Goal: Task Accomplishment & Management: Complete application form

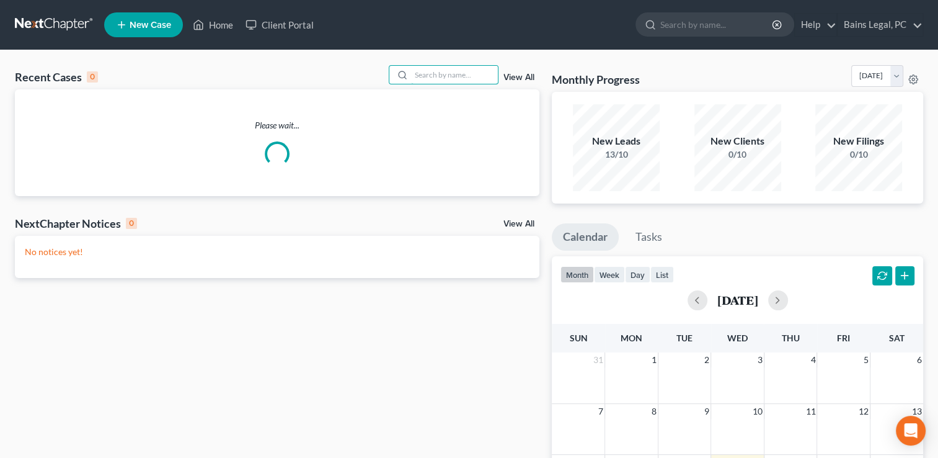
click at [414, 69] on input "search" at bounding box center [454, 75] width 87 height 18
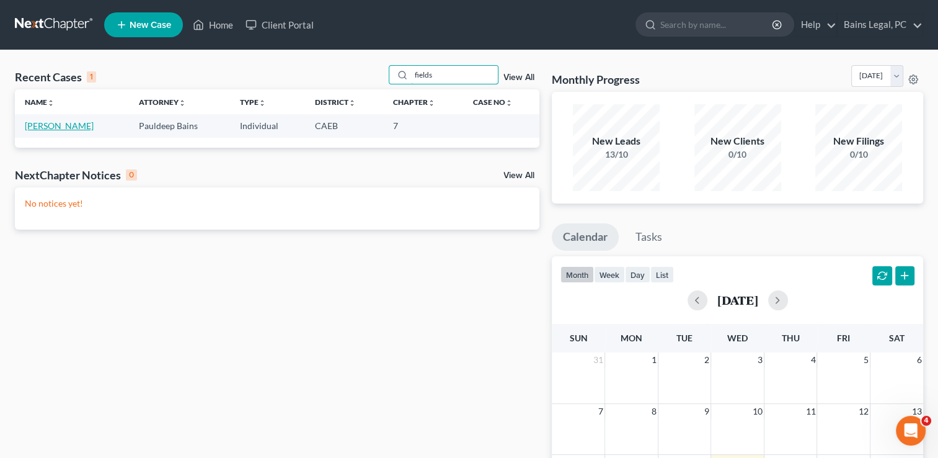
type input "fields"
click at [53, 129] on link "[PERSON_NAME]" at bounding box center [59, 125] width 69 height 11
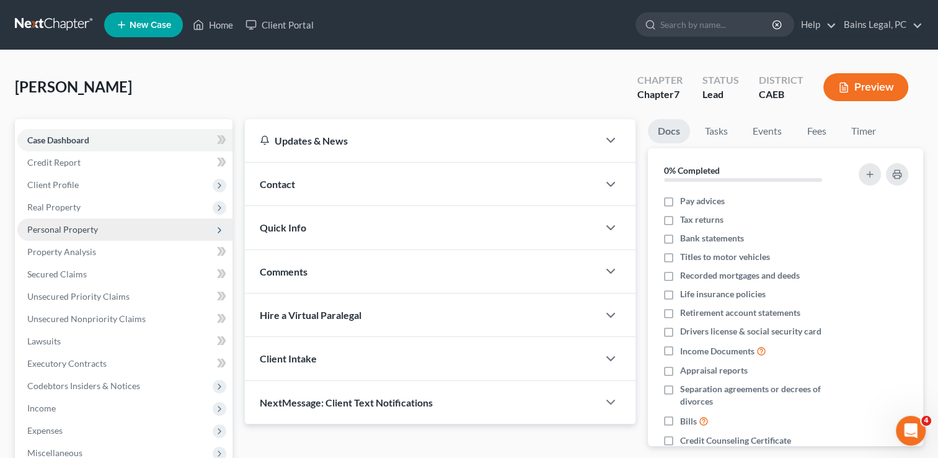
click at [87, 232] on span "Personal Property" at bounding box center [62, 229] width 71 height 11
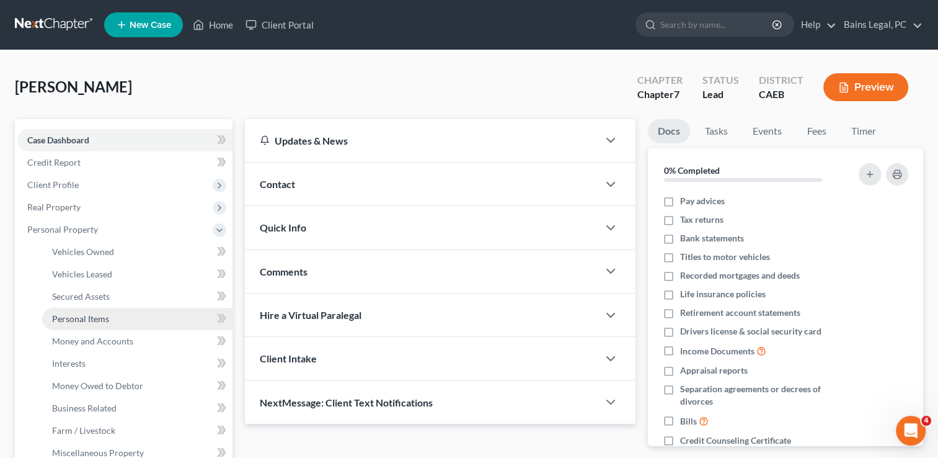
click at [92, 317] on span "Personal Items" at bounding box center [80, 318] width 57 height 11
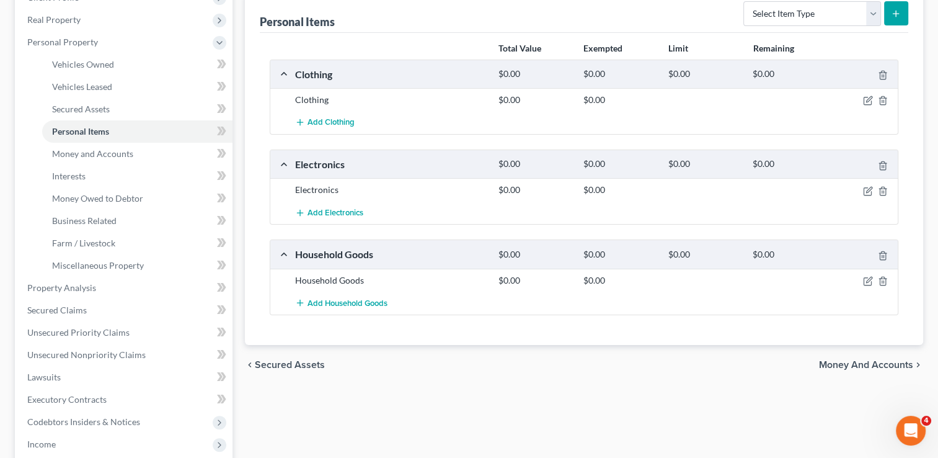
scroll to position [218, 0]
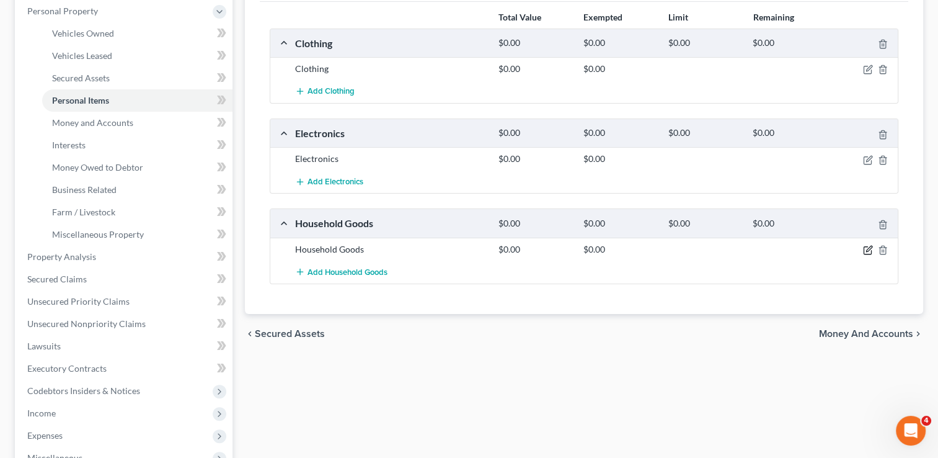
click at [868, 250] on icon "button" at bounding box center [868, 250] width 10 height 10
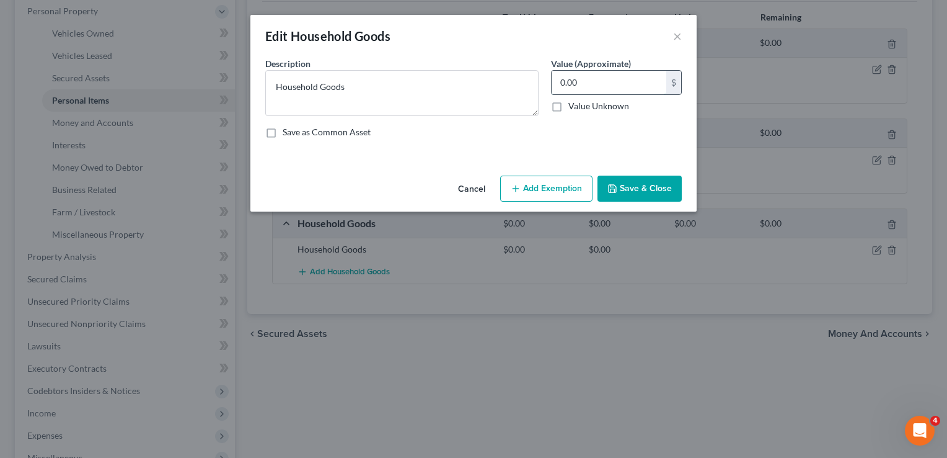
click at [624, 88] on input "0.00" at bounding box center [609, 83] width 115 height 24
type input "2,500"
click at [635, 180] on button "Save & Close" at bounding box center [640, 188] width 84 height 26
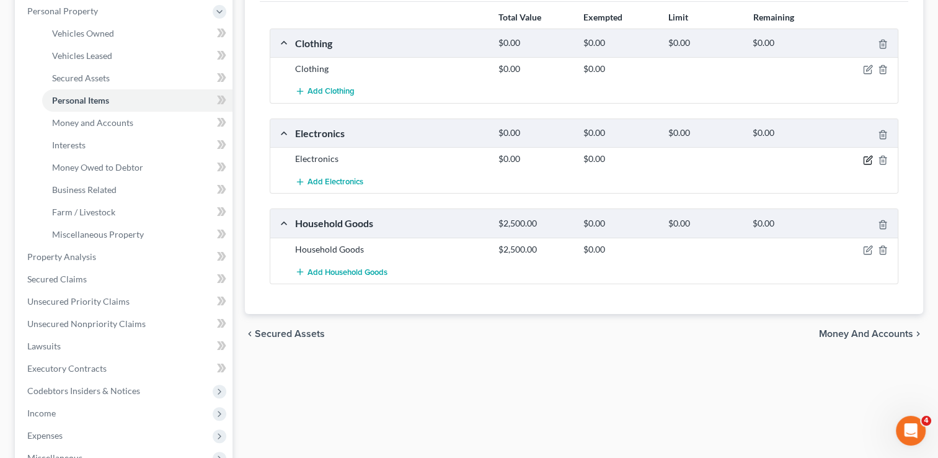
click at [865, 158] on icon "button" at bounding box center [868, 160] width 10 height 10
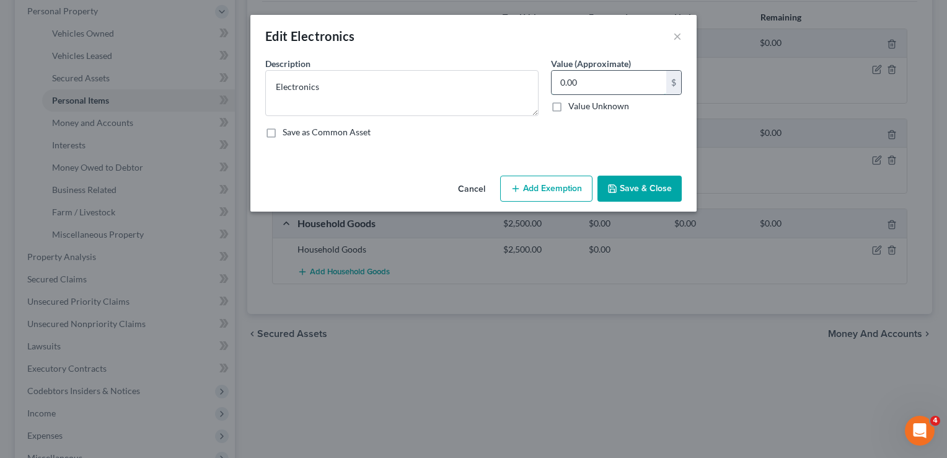
click at [613, 88] on input "0.00" at bounding box center [609, 83] width 115 height 24
type input "500"
click at [629, 182] on button "Save & Close" at bounding box center [640, 188] width 84 height 26
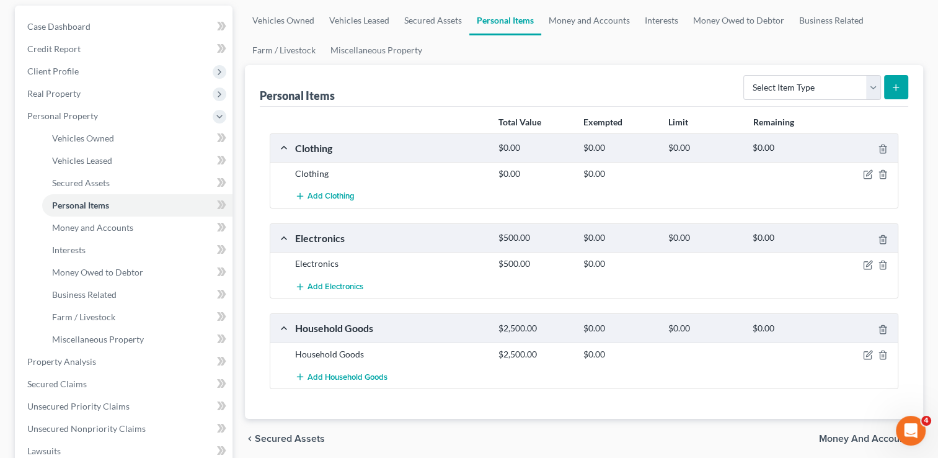
scroll to position [95, 0]
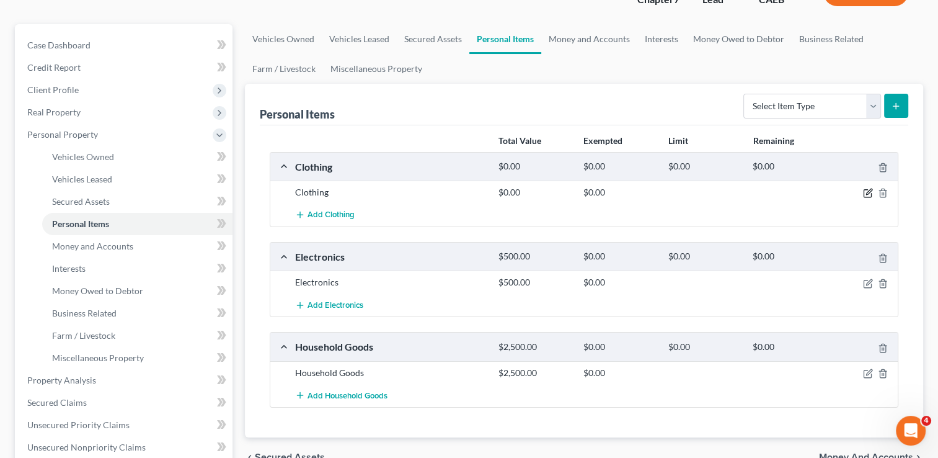
click at [867, 190] on icon "button" at bounding box center [867, 193] width 7 height 7
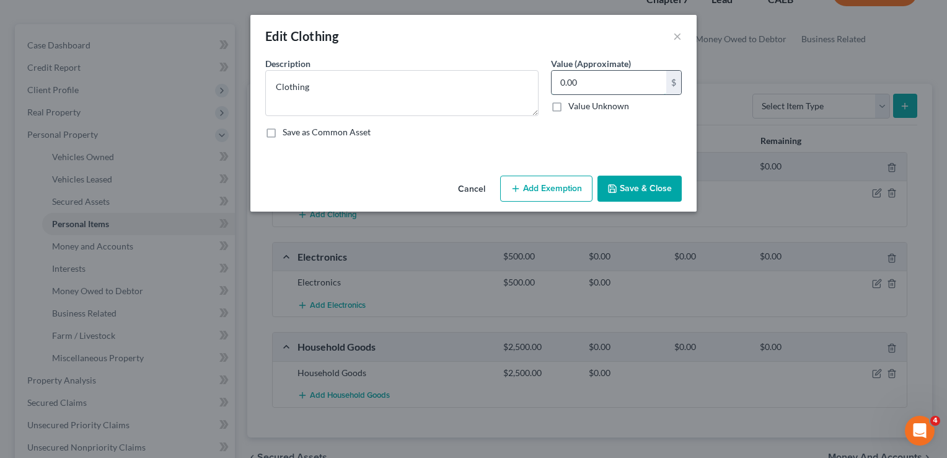
click at [590, 73] on input "0.00" at bounding box center [609, 83] width 115 height 24
type input "150"
click at [639, 184] on button "Save & Close" at bounding box center [640, 188] width 84 height 26
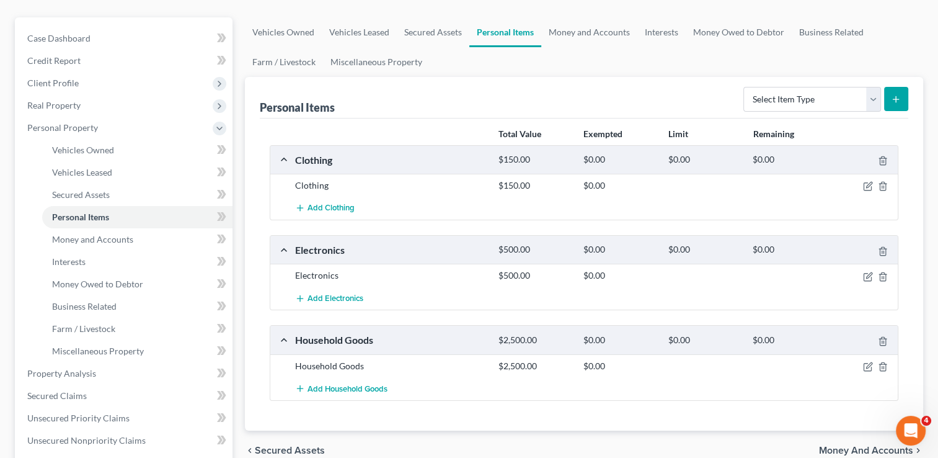
scroll to position [60, 0]
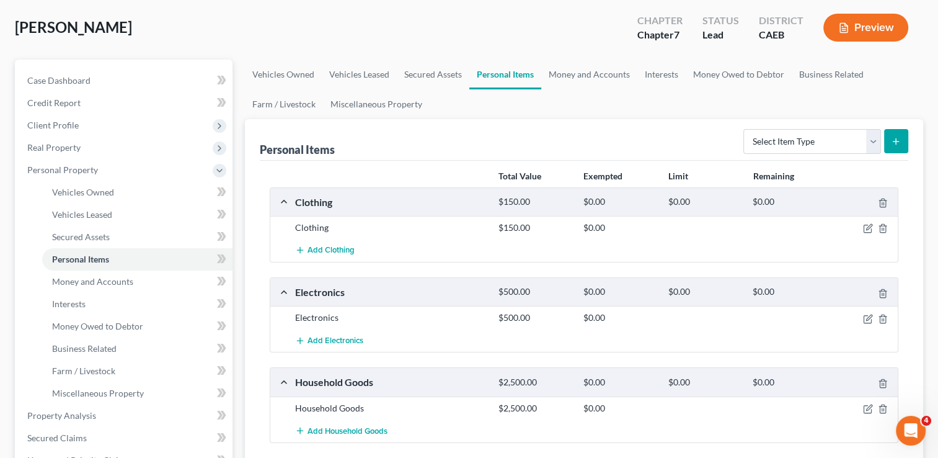
click at [766, 119] on div "Personal Items Select Item Type Clothing Collectibles Of Value Electronics Fire…" at bounding box center [584, 140] width 648 height 42
click at [775, 141] on select "Select Item Type Clothing Collectibles Of Value Electronics Firearms Household …" at bounding box center [812, 141] width 138 height 25
select select "jewelry"
click at [745, 129] on select "Select Item Type Clothing Collectibles Of Value Electronics Firearms Household …" at bounding box center [812, 141] width 138 height 25
click at [894, 138] on icon "submit" at bounding box center [896, 141] width 10 height 10
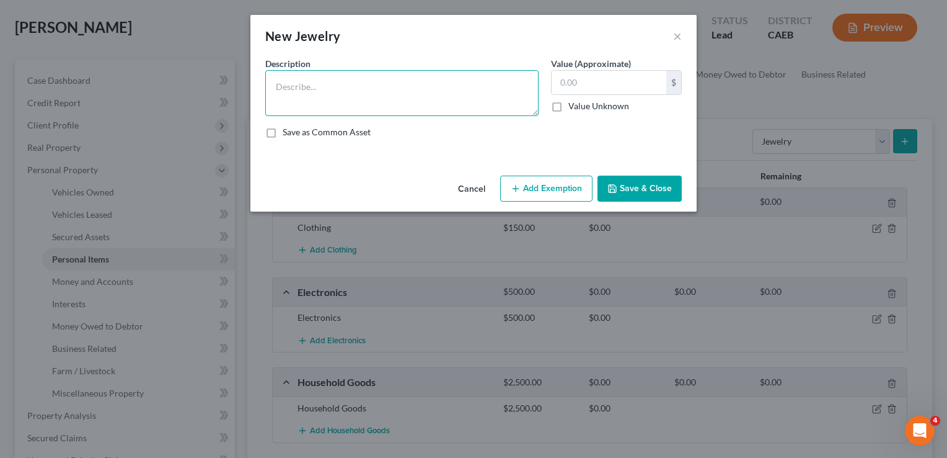
click at [439, 76] on textarea at bounding box center [401, 93] width 273 height 46
type textarea "Jewelery"
click at [604, 88] on input "text" at bounding box center [609, 83] width 115 height 24
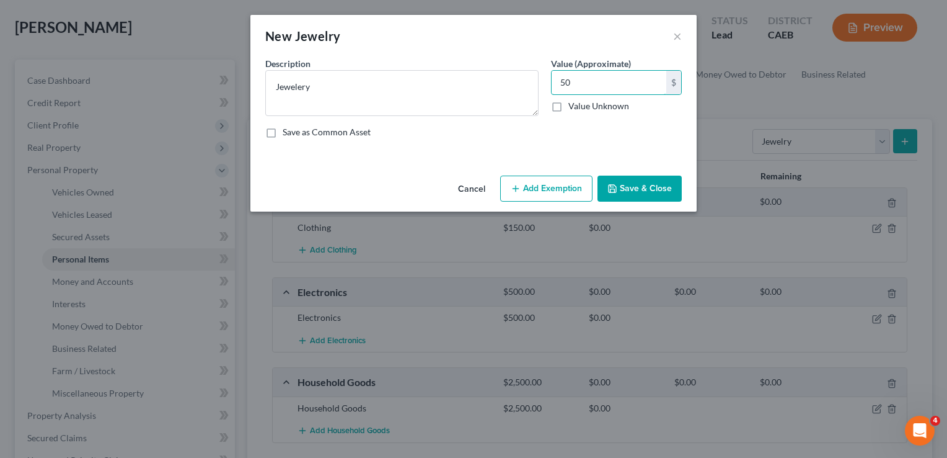
type input "50"
click at [634, 187] on button "Save & Close" at bounding box center [640, 188] width 84 height 26
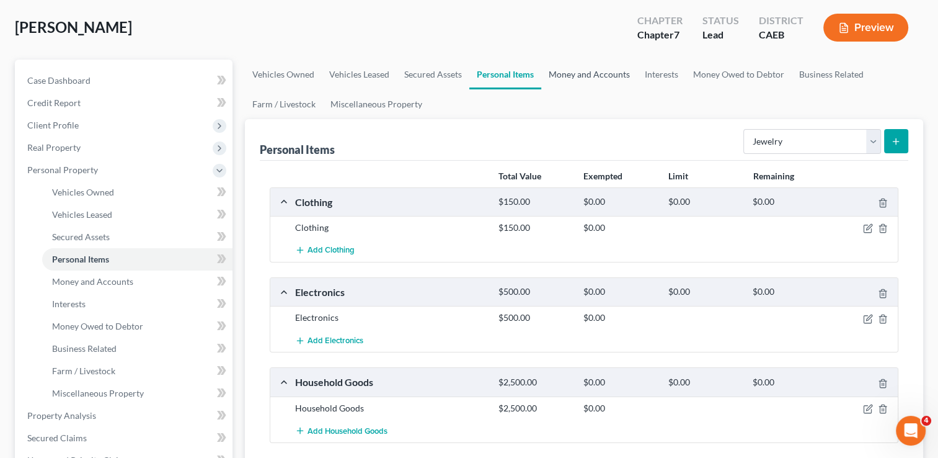
click at [578, 71] on link "Money and Accounts" at bounding box center [589, 75] width 96 height 30
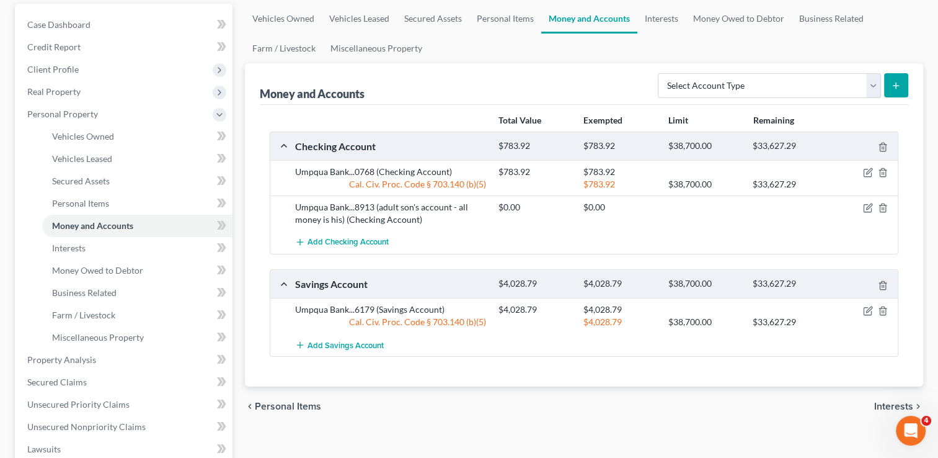
scroll to position [114, 0]
click at [699, 71] on div "Select Account Type Brokerage Cash on Hand Certificates of Deposit Checking Acc…" at bounding box center [780, 85] width 255 height 33
click at [702, 81] on select "Select Account Type Brokerage Cash on Hand Certificates of Deposit Checking Acc…" at bounding box center [769, 86] width 223 height 25
select select "cash_on_hand"
click at [660, 74] on select "Select Account Type Brokerage Cash on Hand Certificates of Deposit Checking Acc…" at bounding box center [769, 86] width 223 height 25
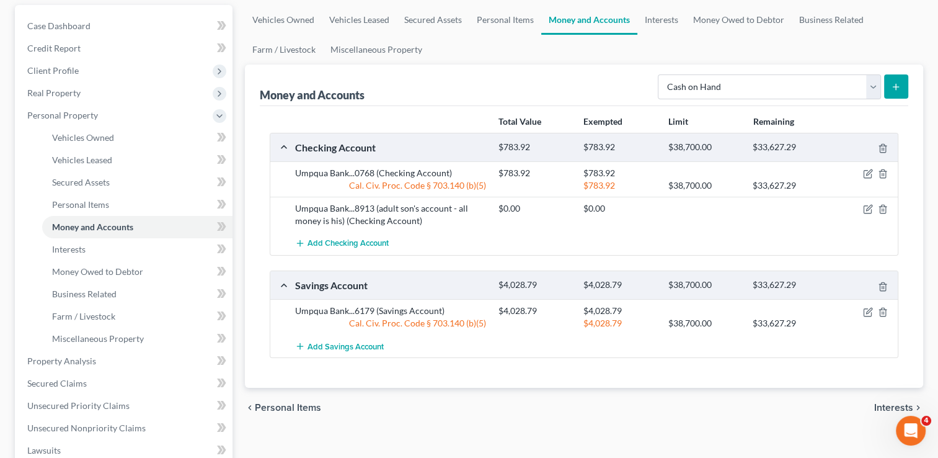
click at [892, 91] on button "submit" at bounding box center [896, 86] width 24 height 24
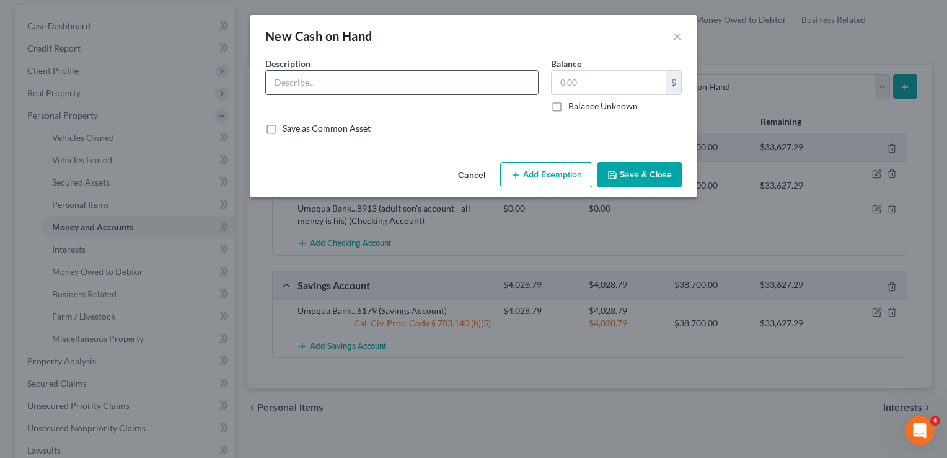
click at [517, 76] on input "text" at bounding box center [402, 83] width 272 height 24
type input "Cash"
type input "30"
click at [658, 177] on button "Save & Close" at bounding box center [640, 175] width 84 height 26
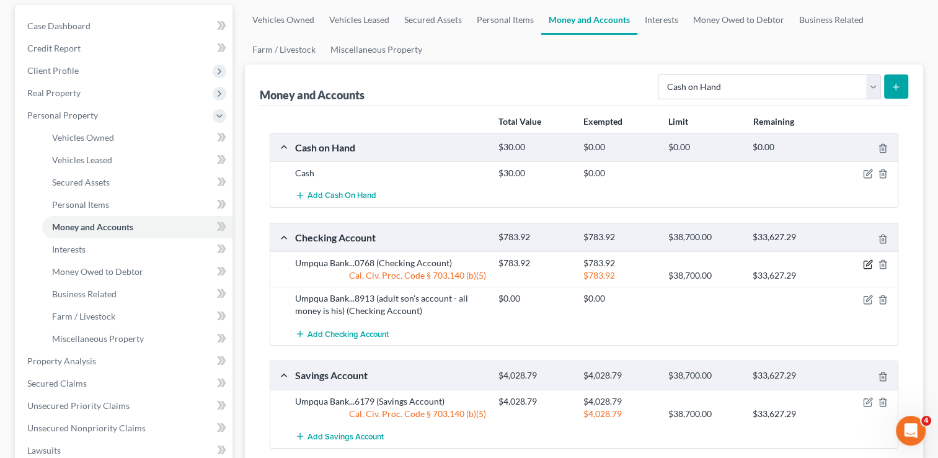
click at [865, 264] on icon "button" at bounding box center [868, 264] width 10 height 10
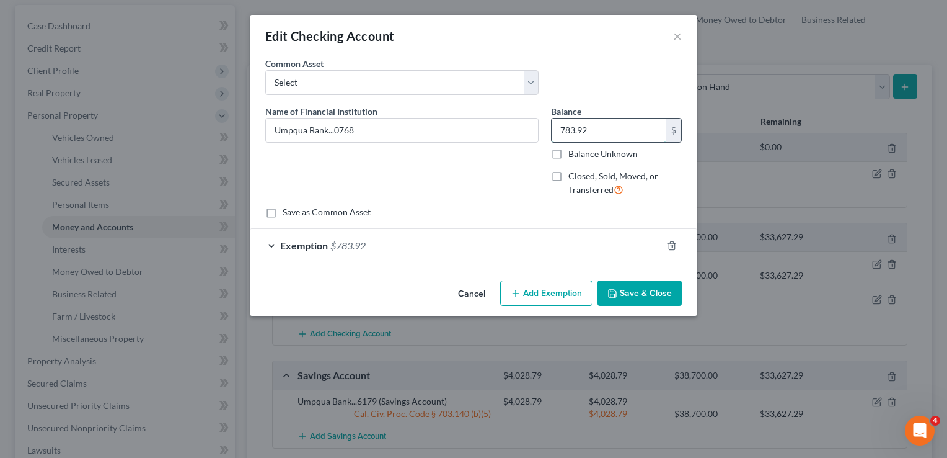
click at [593, 129] on input "783.92" at bounding box center [609, 130] width 115 height 24
type input "121.26"
click at [632, 291] on button "Save & Close" at bounding box center [640, 293] width 84 height 26
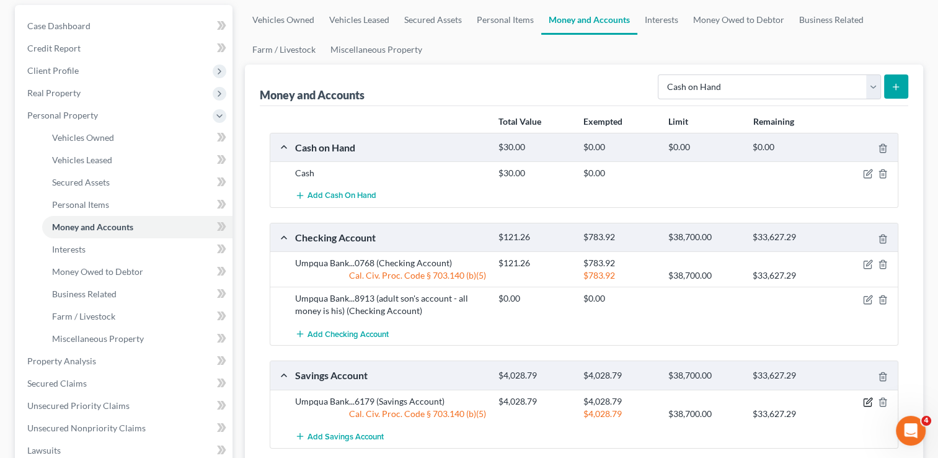
click at [868, 399] on icon "button" at bounding box center [868, 402] width 10 height 10
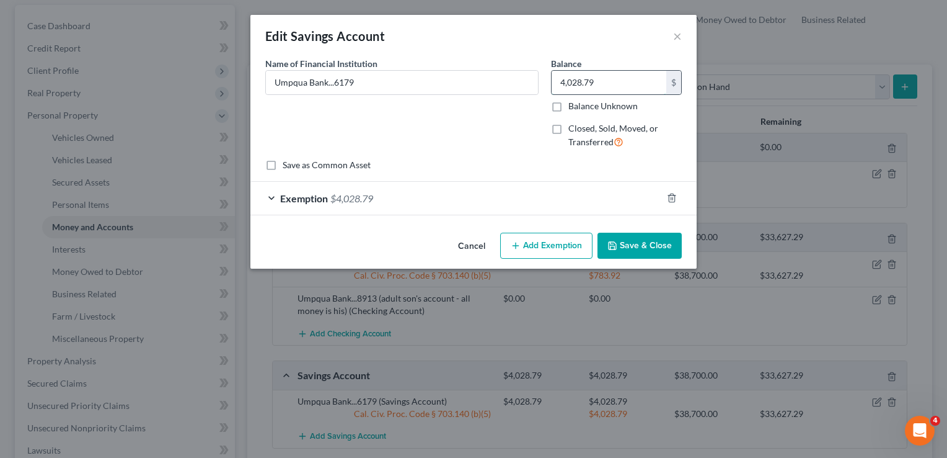
click at [607, 89] on input "4,028.79" at bounding box center [609, 83] width 115 height 24
type input "1,085.23"
click at [635, 258] on div "Cancel Add Exemption Save & Close" at bounding box center [473, 248] width 446 height 41
click at [626, 250] on button "Save & Close" at bounding box center [640, 245] width 84 height 26
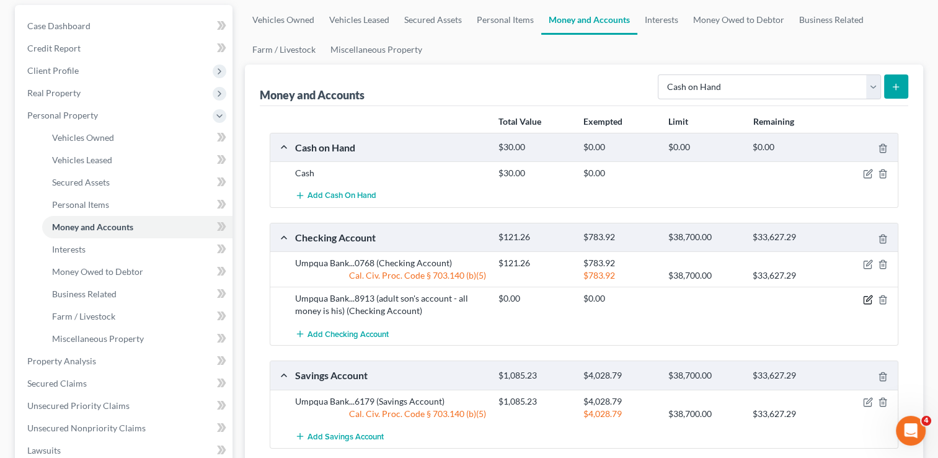
click at [869, 300] on icon "button" at bounding box center [868, 299] width 10 height 10
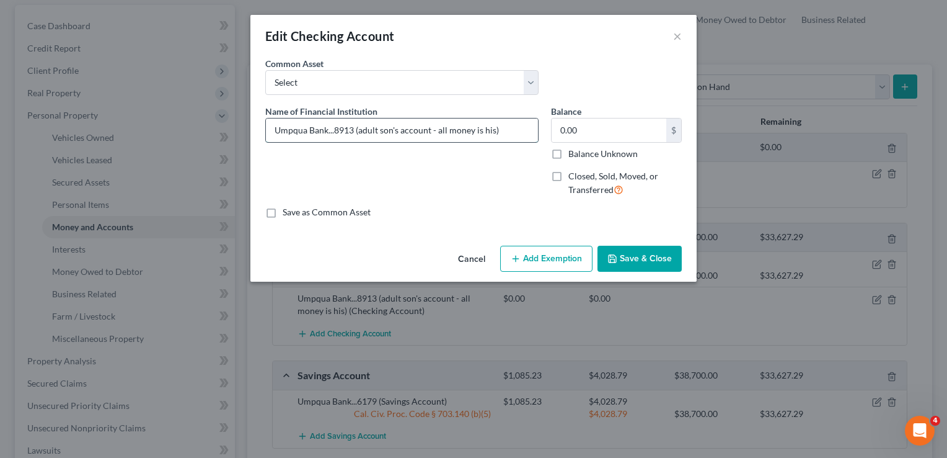
click at [515, 136] on input "Umpqua Bank...8913 (adult son's account - all money is his)" at bounding box center [402, 130] width 272 height 24
click at [641, 255] on button "Save & Close" at bounding box center [640, 259] width 84 height 26
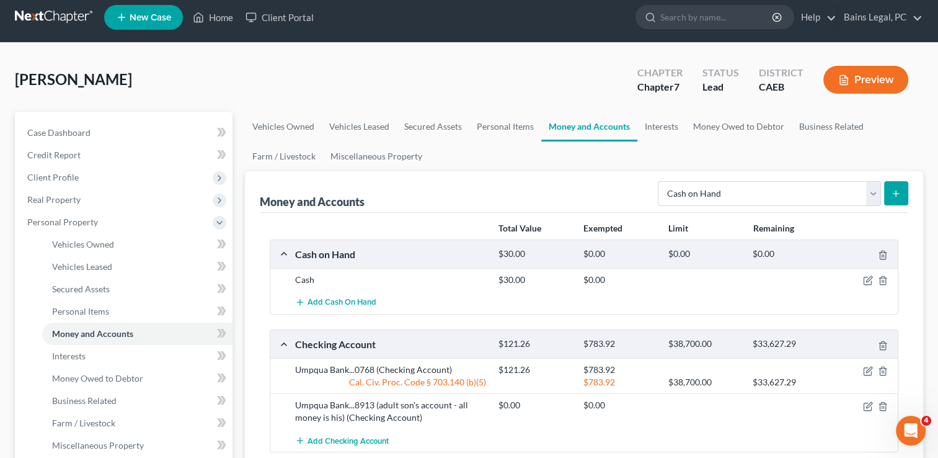
scroll to position [5, 0]
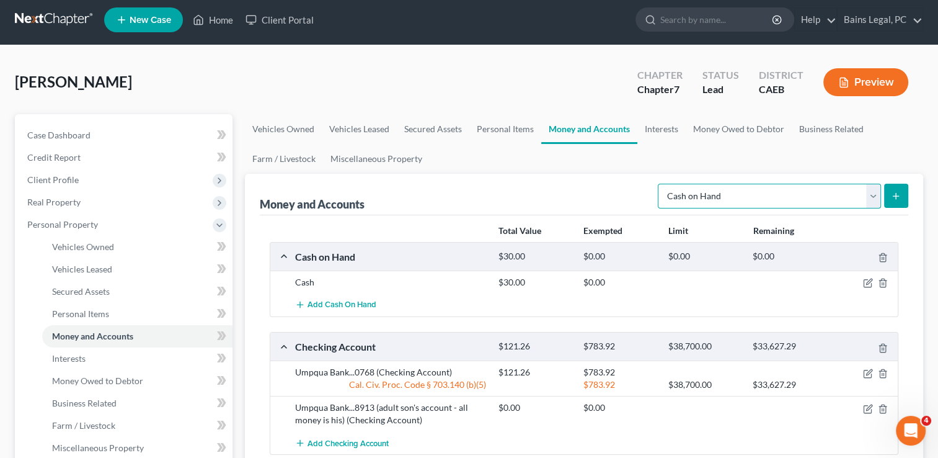
click at [728, 200] on select "Select Account Type Brokerage Cash on Hand Certificates of Deposit Checking Acc…" at bounding box center [769, 196] width 223 height 25
select select "other"
click at [660, 184] on select "Select Account Type Brokerage Cash on Hand Certificates of Deposit Checking Acc…" at bounding box center [769, 196] width 223 height 25
click at [890, 192] on button "submit" at bounding box center [896, 196] width 24 height 24
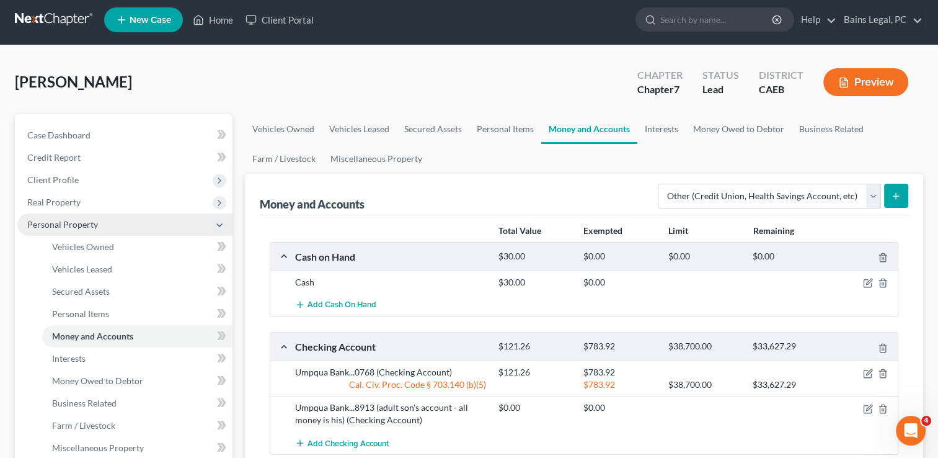
click at [53, 217] on span "Personal Property" at bounding box center [124, 224] width 215 height 22
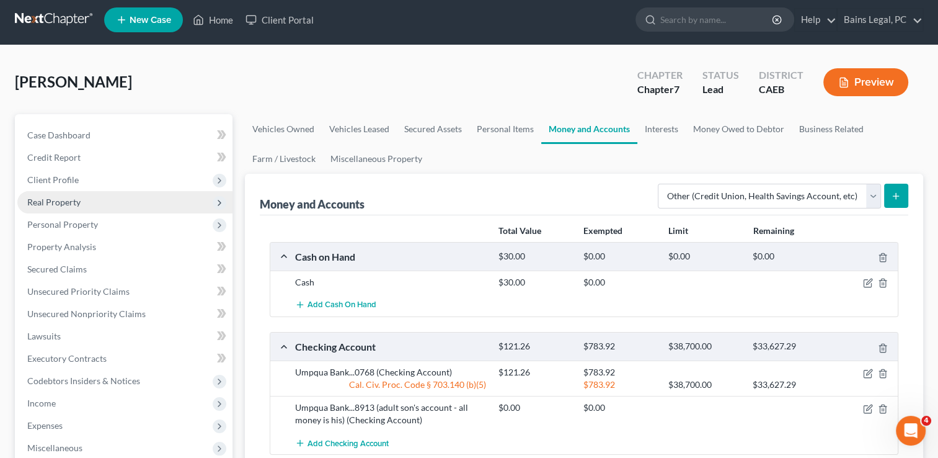
click at [67, 201] on span "Real Property" at bounding box center [53, 202] width 53 height 11
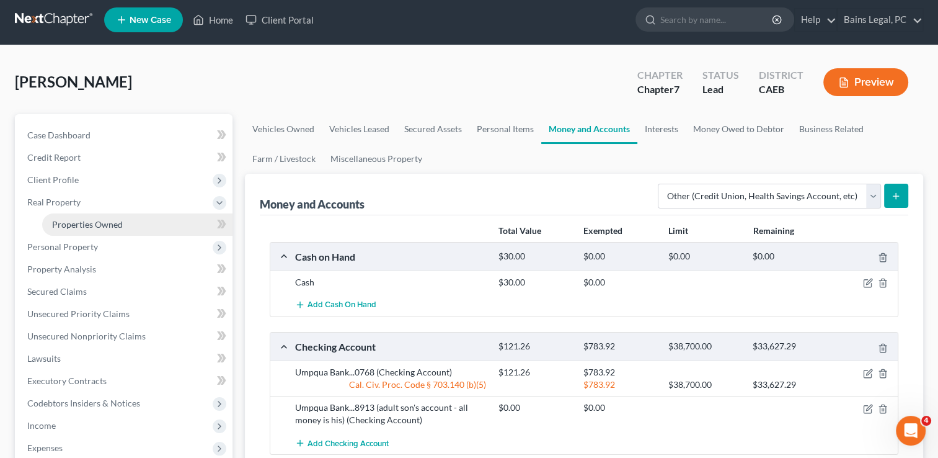
click at [74, 219] on span "Properties Owned" at bounding box center [87, 224] width 71 height 11
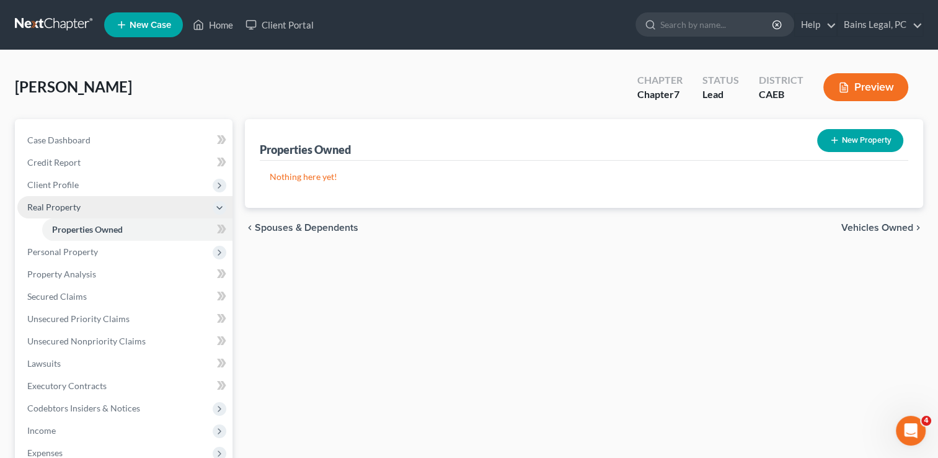
click at [53, 200] on span "Real Property" at bounding box center [124, 207] width 215 height 22
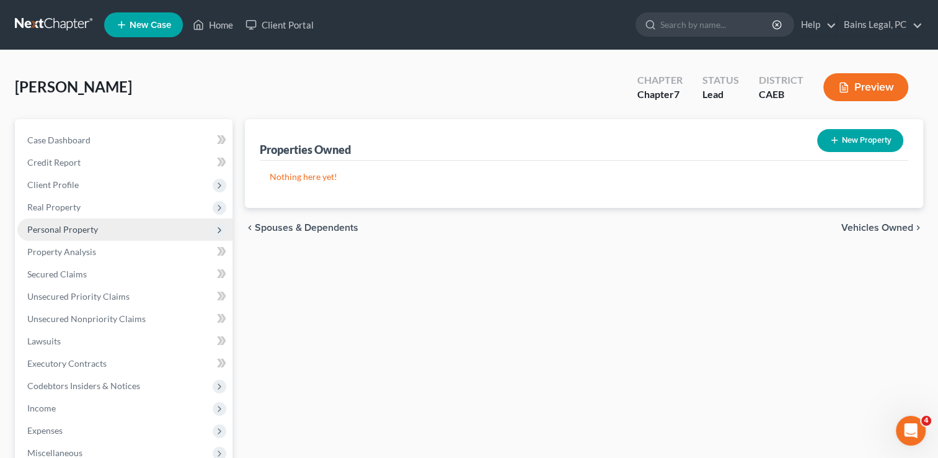
click at [55, 224] on span "Personal Property" at bounding box center [62, 229] width 71 height 11
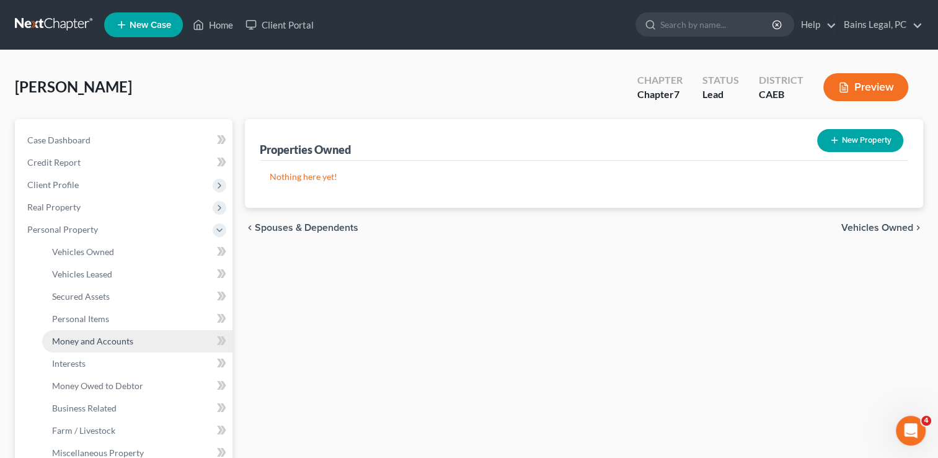
click at [89, 338] on span "Money and Accounts" at bounding box center [92, 340] width 81 height 11
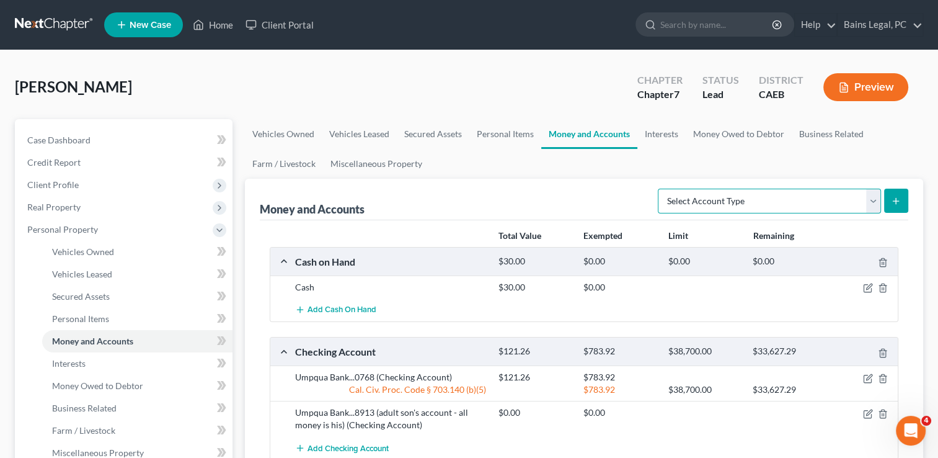
click at [782, 197] on select "Select Account Type Brokerage Cash on Hand Certificates of Deposit Checking Acc…" at bounding box center [769, 200] width 223 height 25
select select "other"
click at [660, 188] on select "Select Account Type Brokerage Cash on Hand Certificates of Deposit Checking Acc…" at bounding box center [769, 200] width 223 height 25
click at [888, 202] on button "submit" at bounding box center [896, 200] width 24 height 24
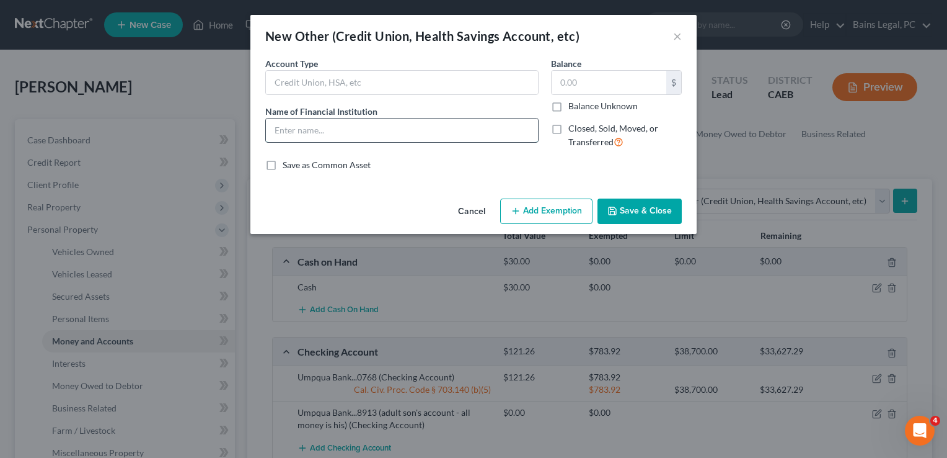
click at [384, 129] on input "text" at bounding box center [402, 130] width 272 height 24
type input "CashApp"
click at [456, 91] on input "P" at bounding box center [402, 83] width 272 height 24
type input "Phone App"
click at [657, 206] on button "Save & Close" at bounding box center [640, 211] width 84 height 26
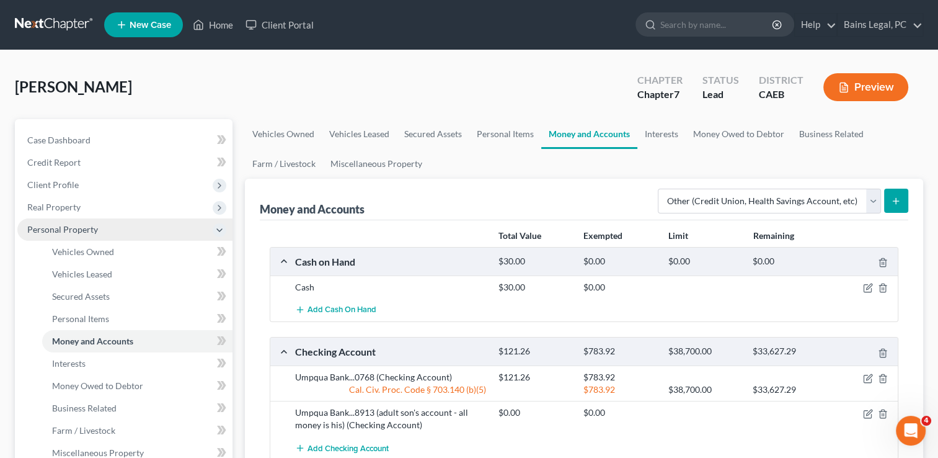
click at [86, 219] on span "Personal Property" at bounding box center [124, 229] width 215 height 22
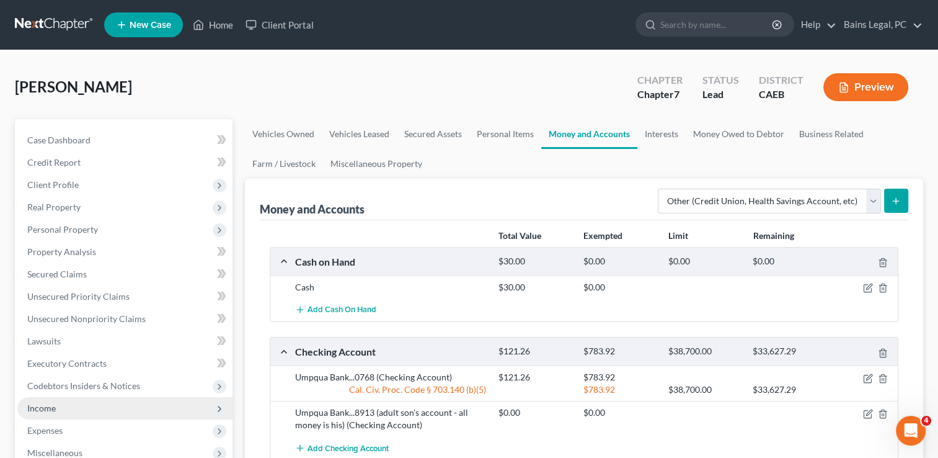
click at [68, 410] on span "Income" at bounding box center [124, 408] width 215 height 22
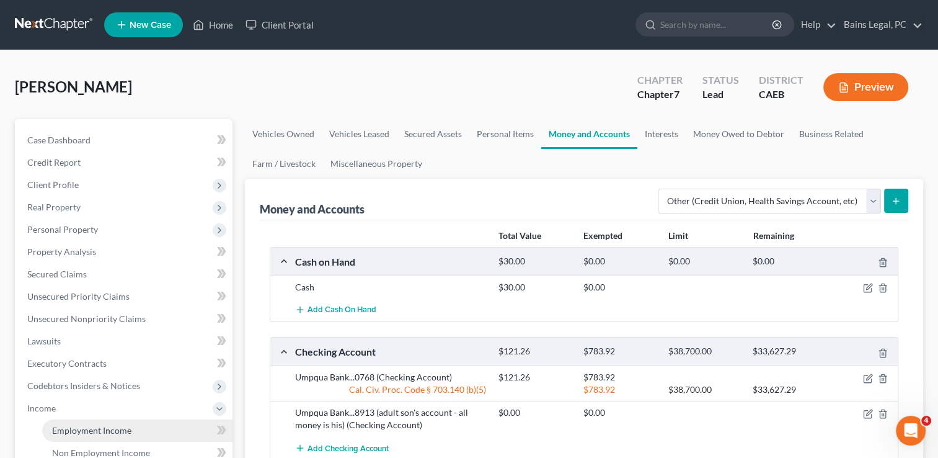
click at [73, 428] on span "Employment Income" at bounding box center [91, 430] width 79 height 11
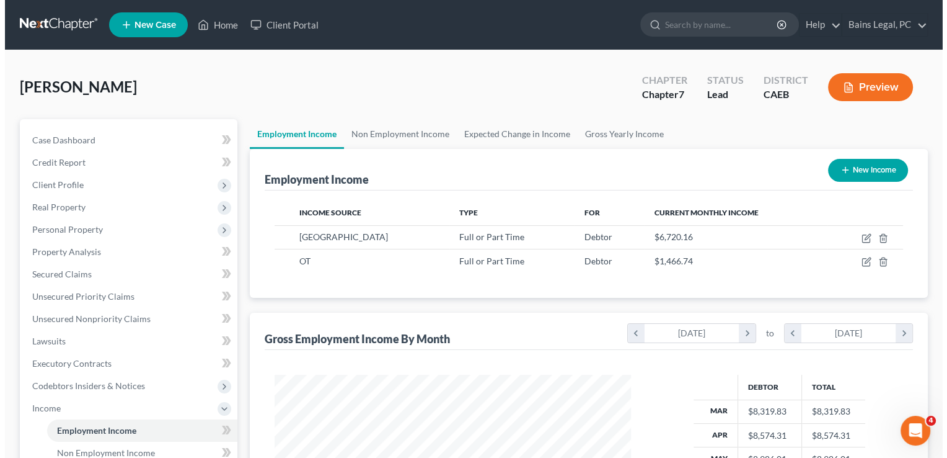
scroll to position [221, 381]
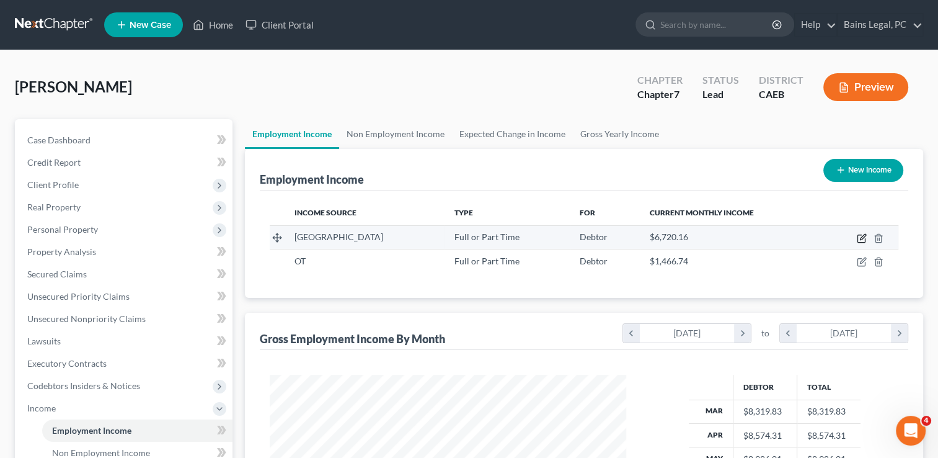
click at [864, 236] on icon "button" at bounding box center [863, 237] width 6 height 6
select select "0"
select select "4"
select select "0"
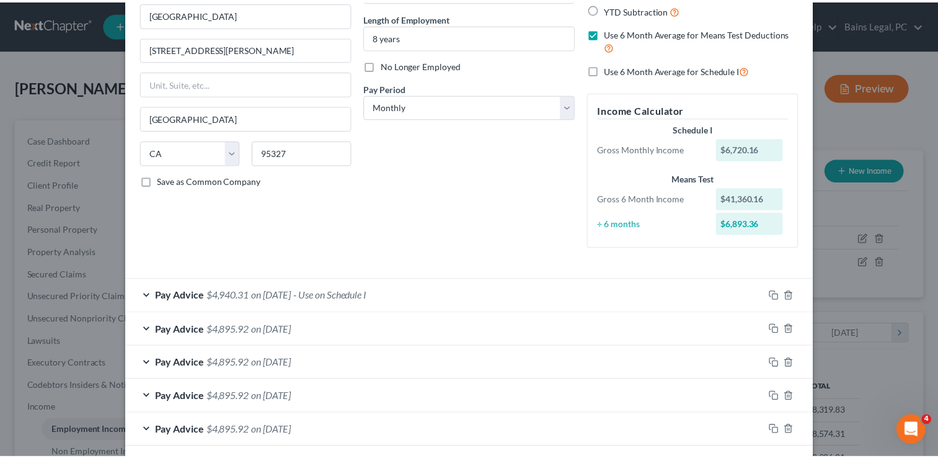
scroll to position [205, 0]
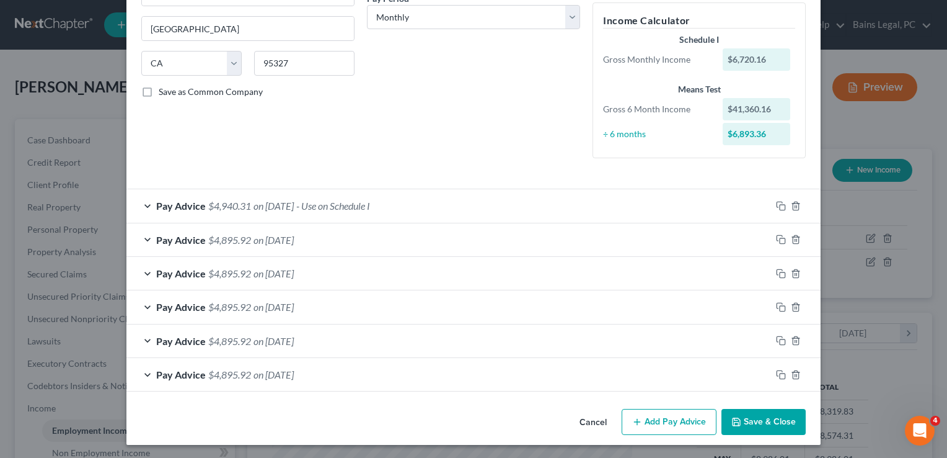
click at [771, 426] on button "Save & Close" at bounding box center [764, 422] width 84 height 26
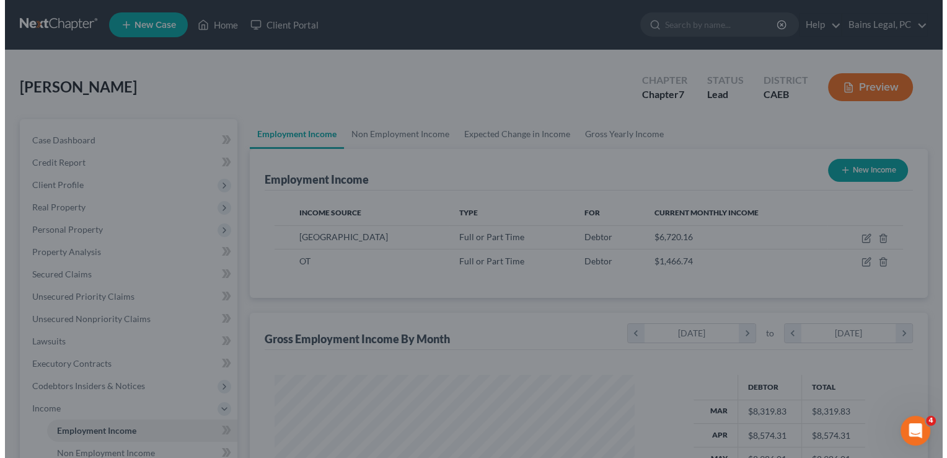
scroll to position [619753, 619593]
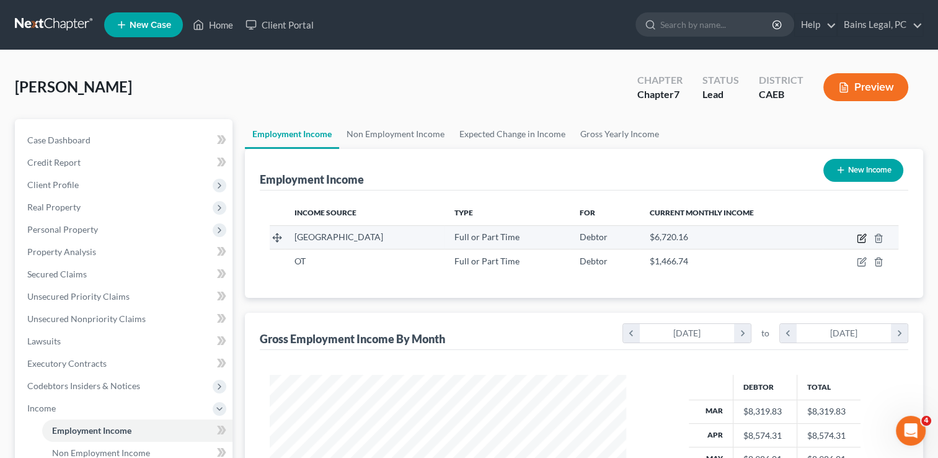
click at [857, 241] on icon "button" at bounding box center [860, 238] width 7 height 7
select select "0"
select select "4"
select select "0"
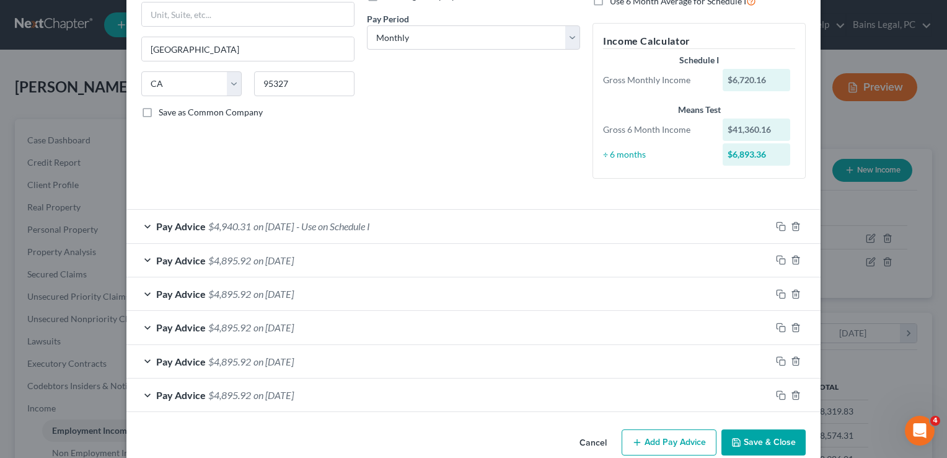
scroll to position [186, 0]
click at [314, 332] on div "Pay Advice $4,895.92 on [DATE]" at bounding box center [448, 325] width 645 height 33
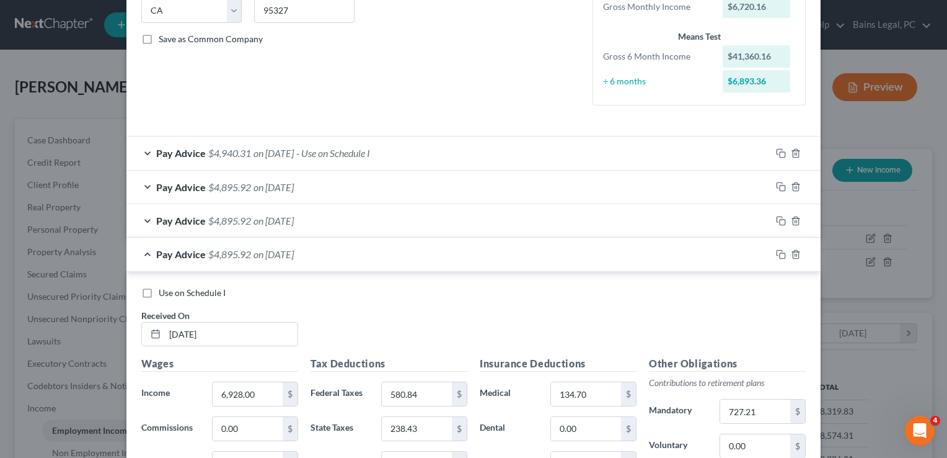
scroll to position [260, 0]
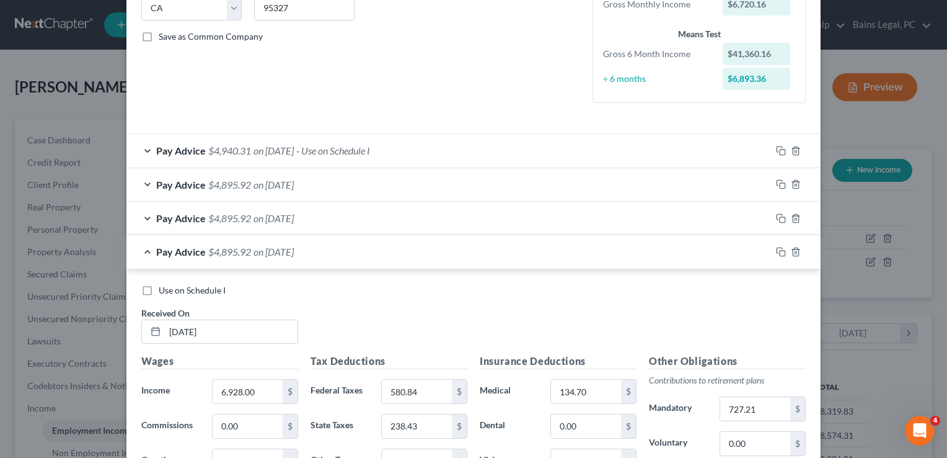
click at [348, 144] on span "- Use on Schedule I" at bounding box center [333, 150] width 74 height 12
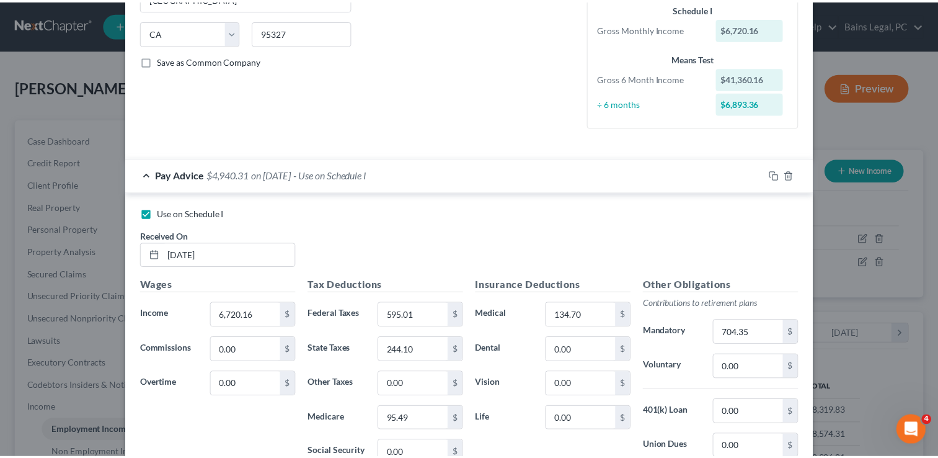
scroll to position [0, 0]
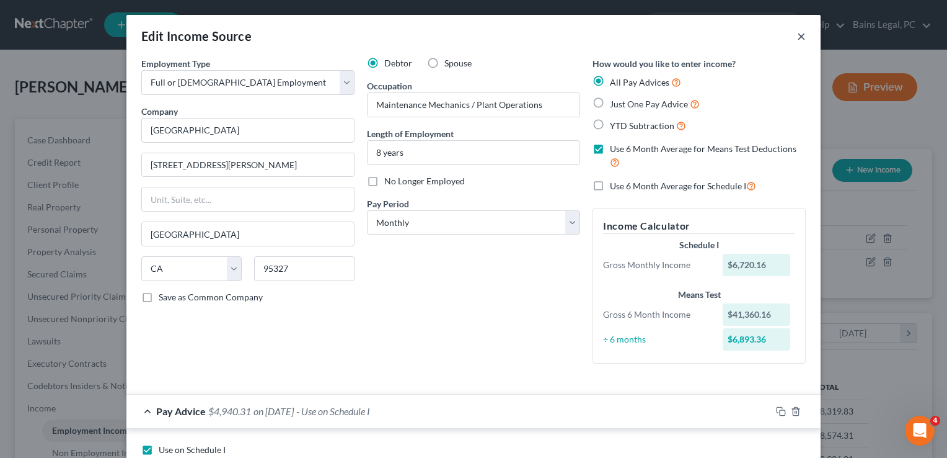
click at [797, 35] on button "×" at bounding box center [801, 36] width 9 height 15
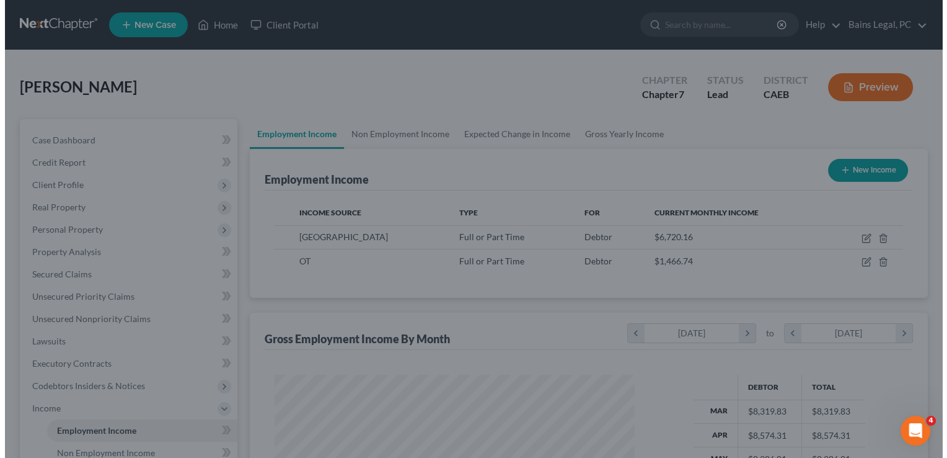
scroll to position [619753, 619593]
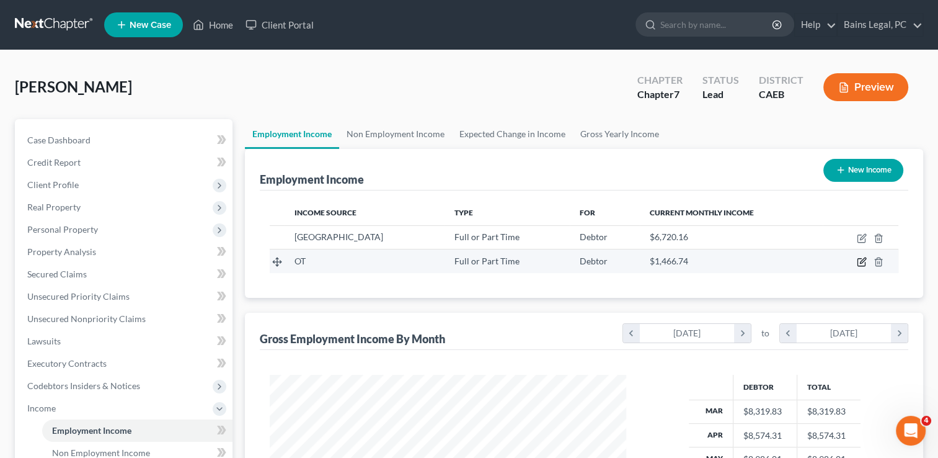
click at [865, 262] on icon "button" at bounding box center [860, 262] width 7 height 7
select select "0"
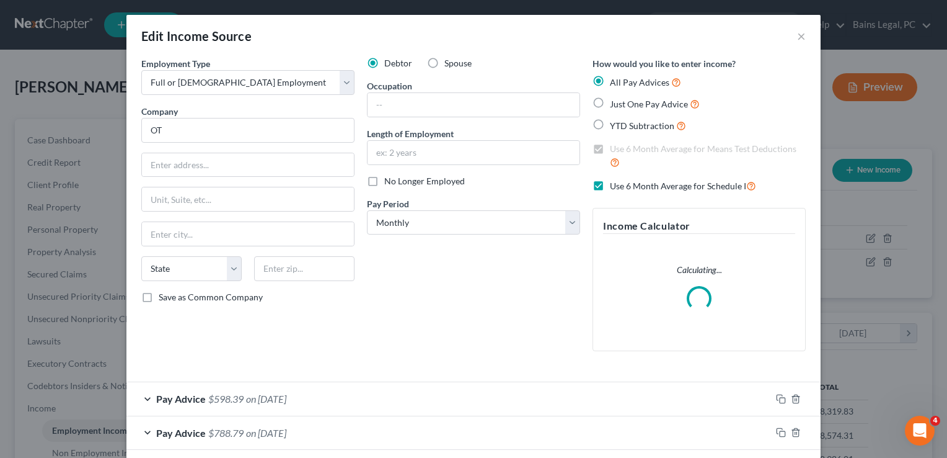
scroll to position [193, 0]
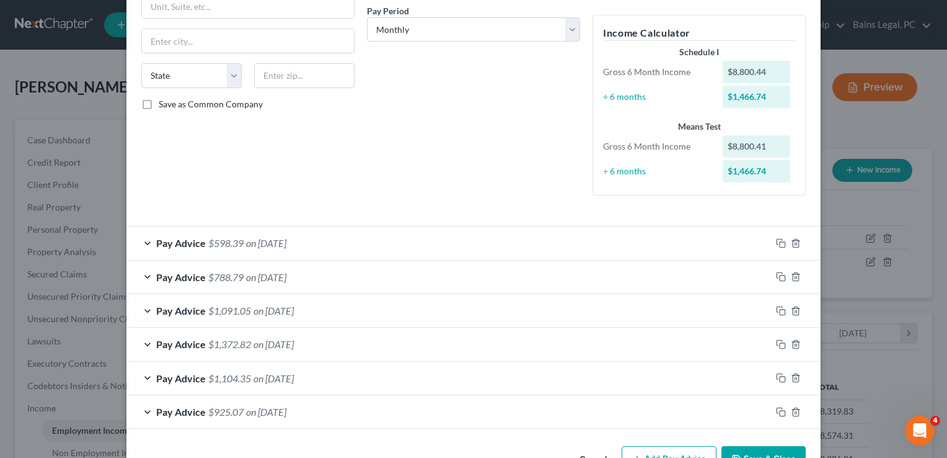
click at [286, 242] on span "on [DATE]" at bounding box center [266, 243] width 40 height 12
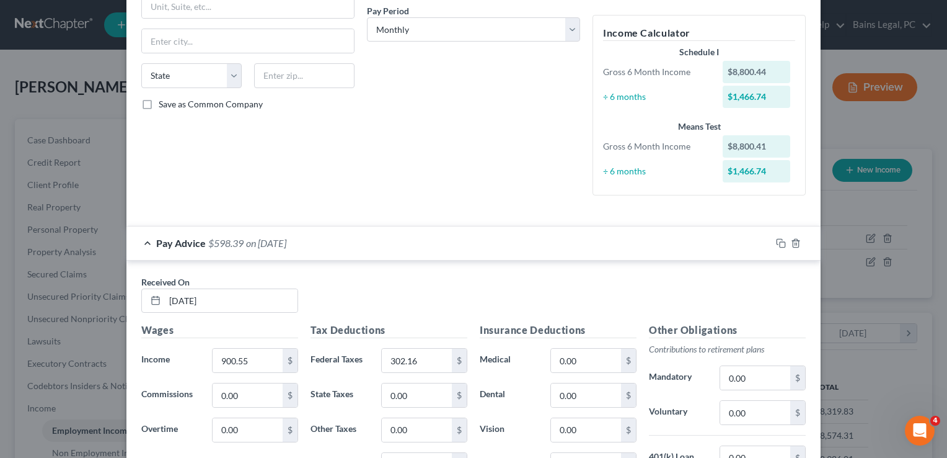
click at [286, 242] on span "on [DATE]" at bounding box center [266, 243] width 40 height 12
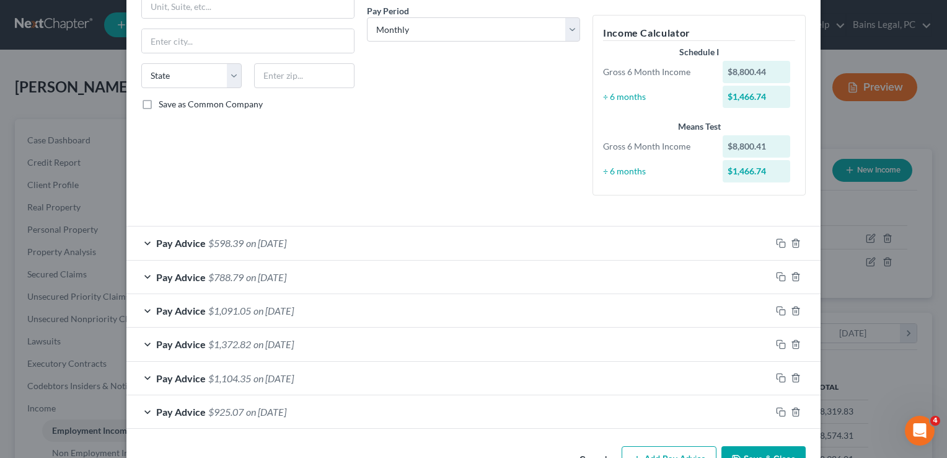
click at [318, 278] on div "Pay Advice $788.79 on [DATE]" at bounding box center [448, 276] width 645 height 33
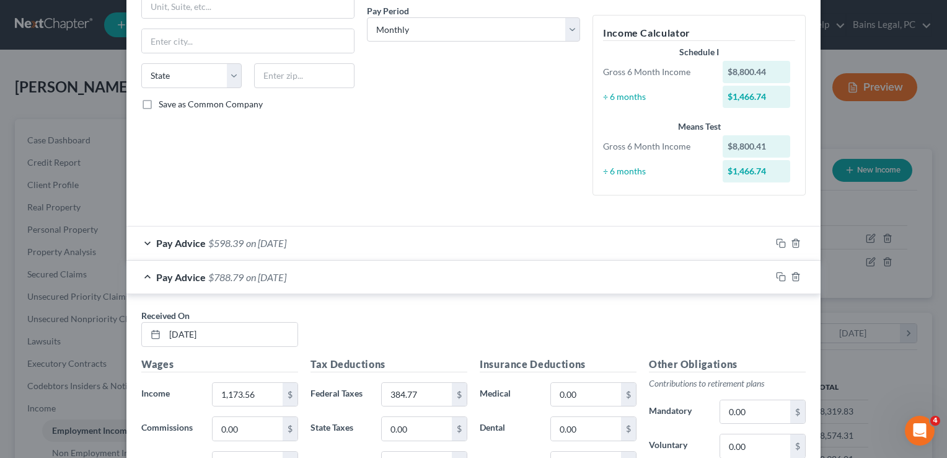
click at [318, 278] on div "Pay Advice $788.79 on [DATE]" at bounding box center [448, 276] width 645 height 33
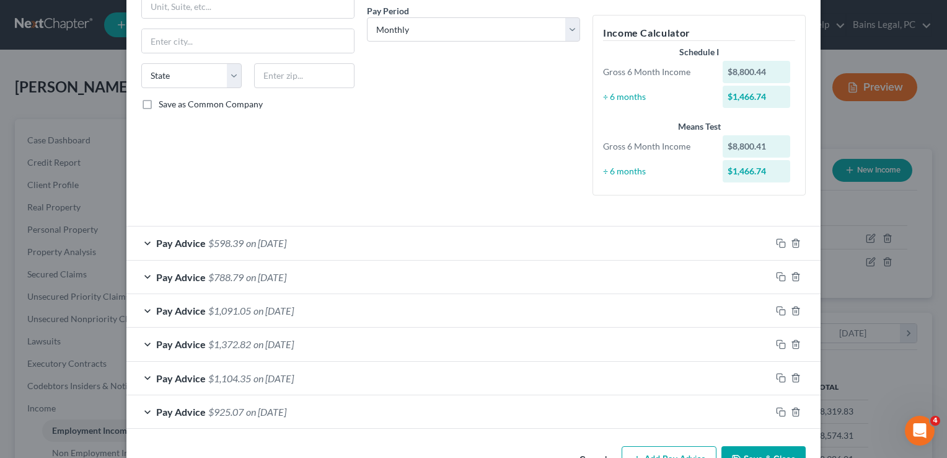
click at [334, 238] on div "Pay Advice $598.39 on [DATE]" at bounding box center [448, 242] width 645 height 33
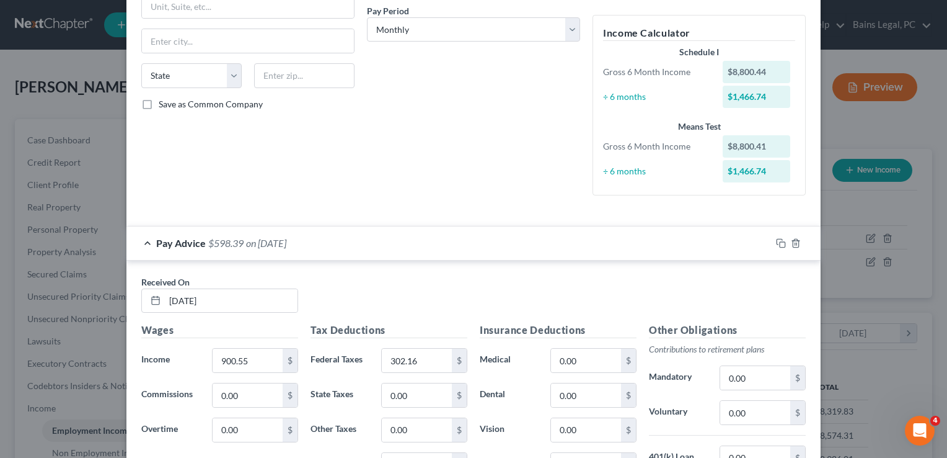
click at [334, 238] on div "Pay Advice $598.39 on [DATE]" at bounding box center [448, 242] width 645 height 33
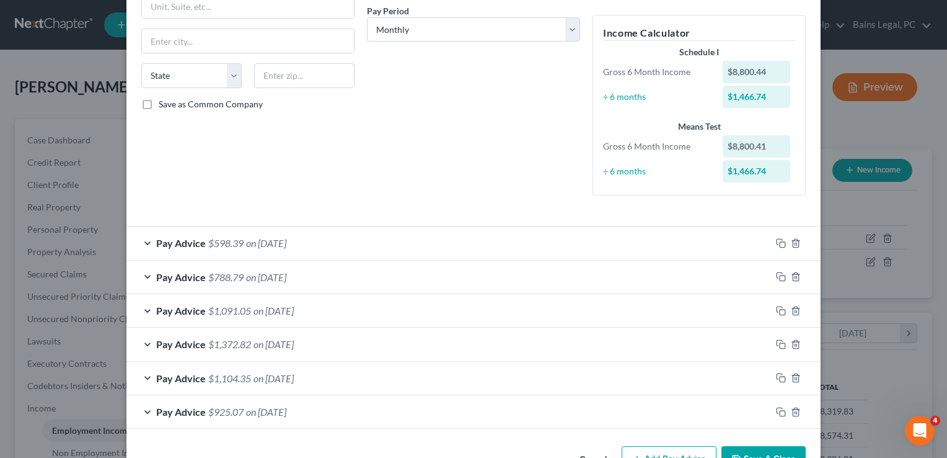
click at [335, 306] on div "Pay Advice $1,091.05 on [DATE]" at bounding box center [448, 310] width 645 height 33
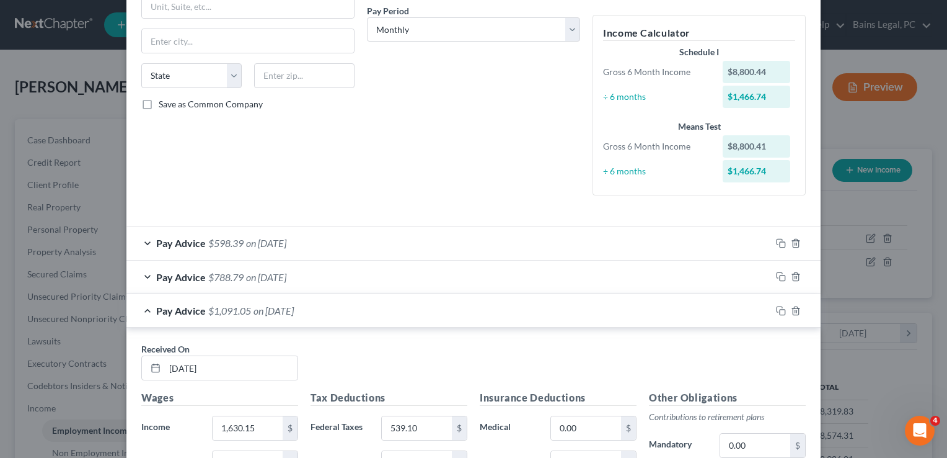
click at [335, 306] on div "Pay Advice $1,091.05 on [DATE]" at bounding box center [448, 310] width 645 height 33
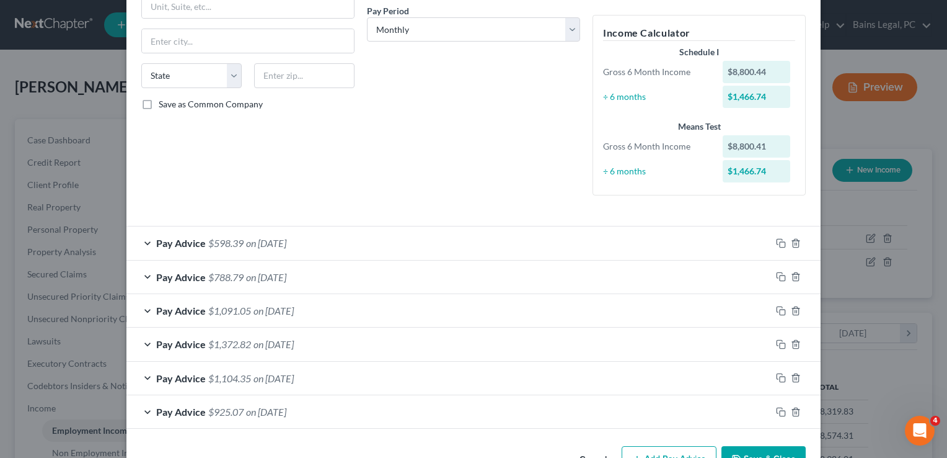
click at [335, 346] on div "Pay Advice $1,372.82 on [DATE]" at bounding box center [448, 343] width 645 height 33
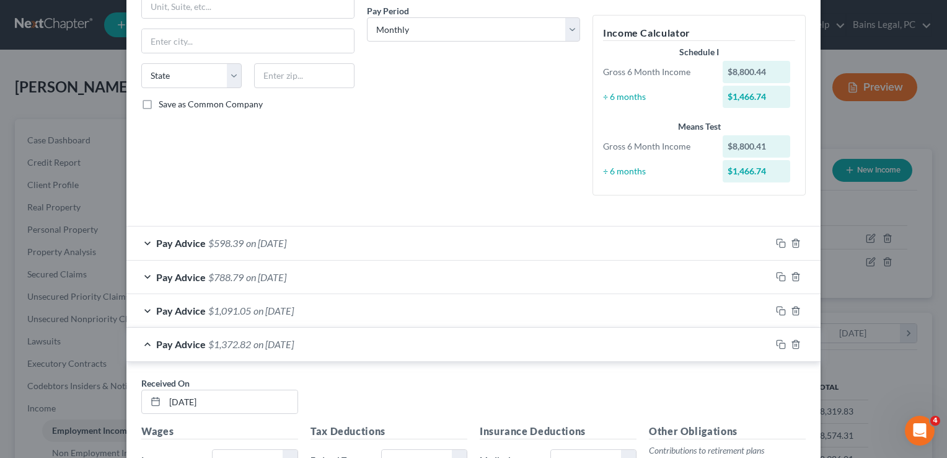
click at [335, 346] on div "Pay Advice $1,372.82 on [DATE]" at bounding box center [448, 343] width 645 height 33
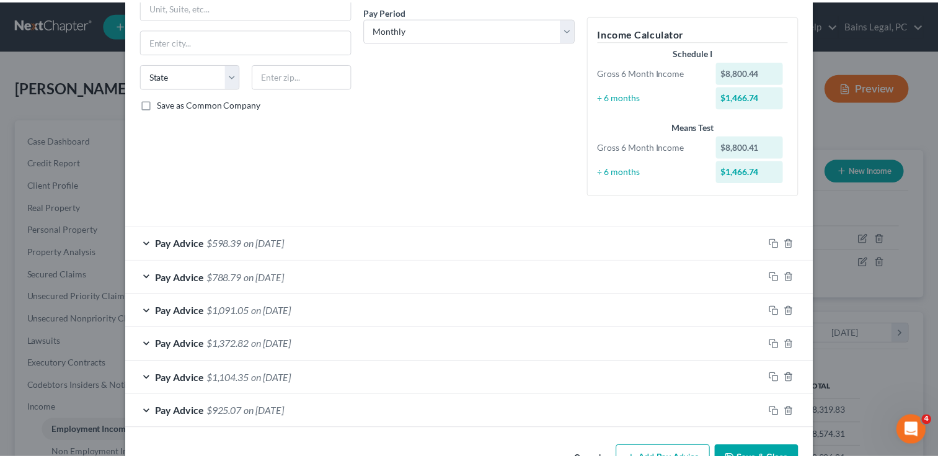
scroll to position [230, 0]
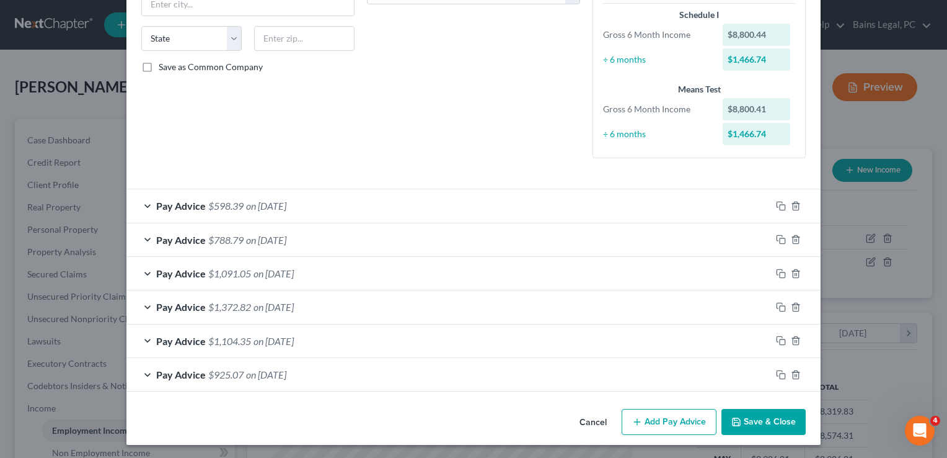
click at [742, 414] on button "Save & Close" at bounding box center [764, 422] width 84 height 26
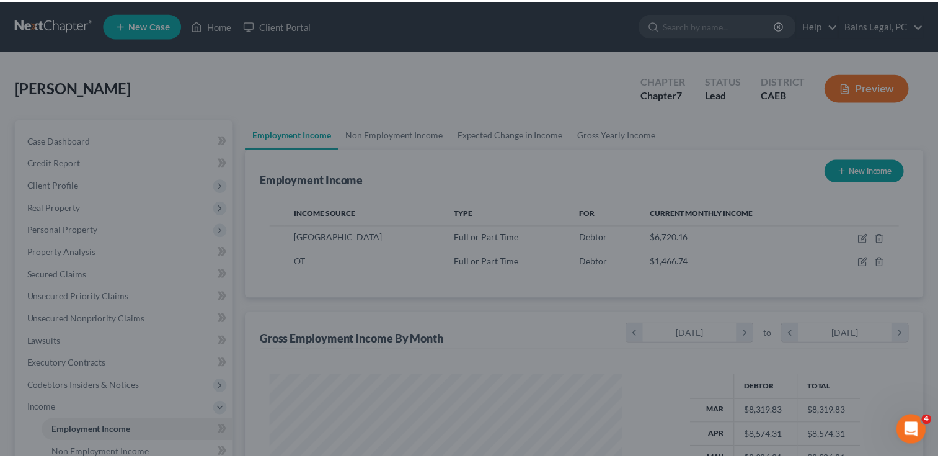
scroll to position [619753, 619593]
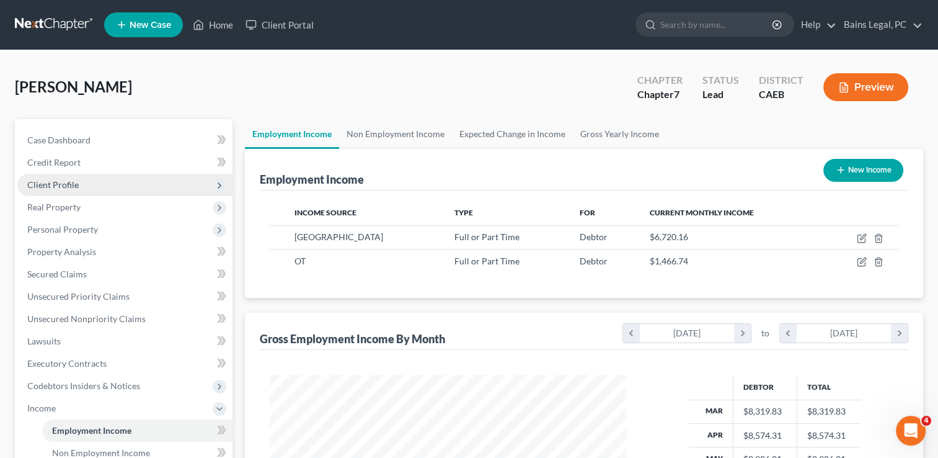
click at [82, 188] on span "Client Profile" at bounding box center [124, 185] width 215 height 22
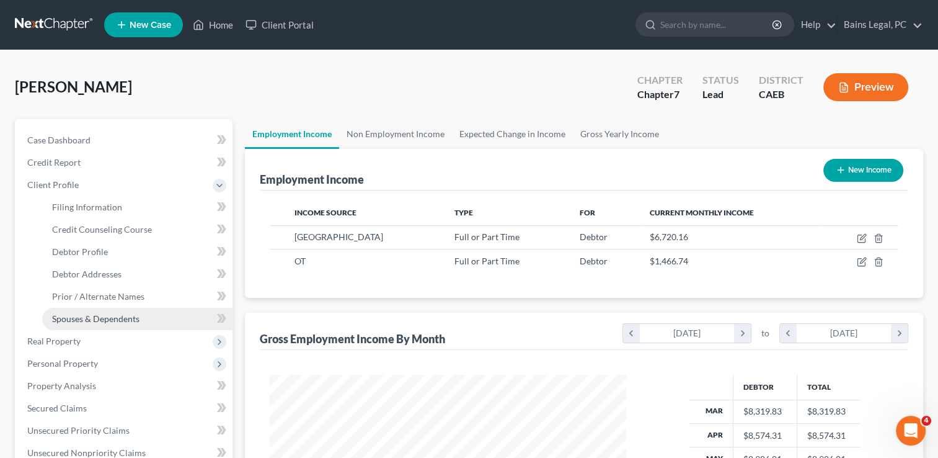
click at [91, 314] on span "Spouses & Dependents" at bounding box center [95, 318] width 87 height 11
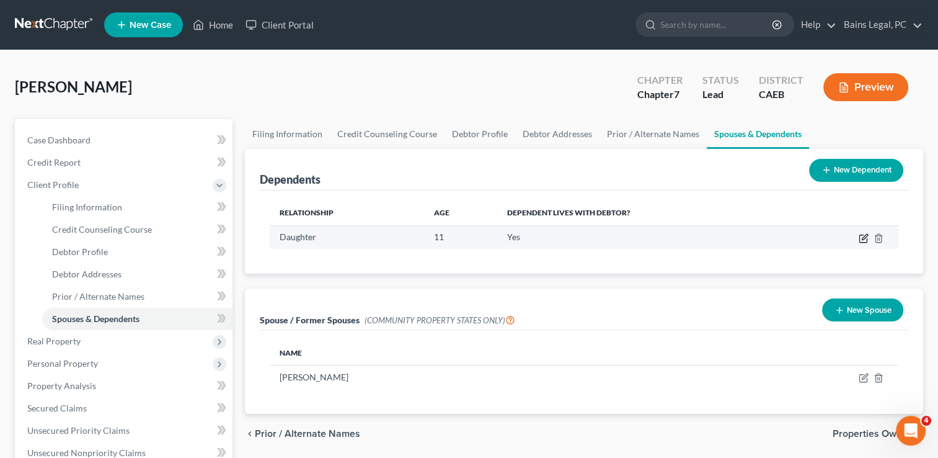
click at [863, 239] on icon "button" at bounding box center [865, 237] width 6 height 6
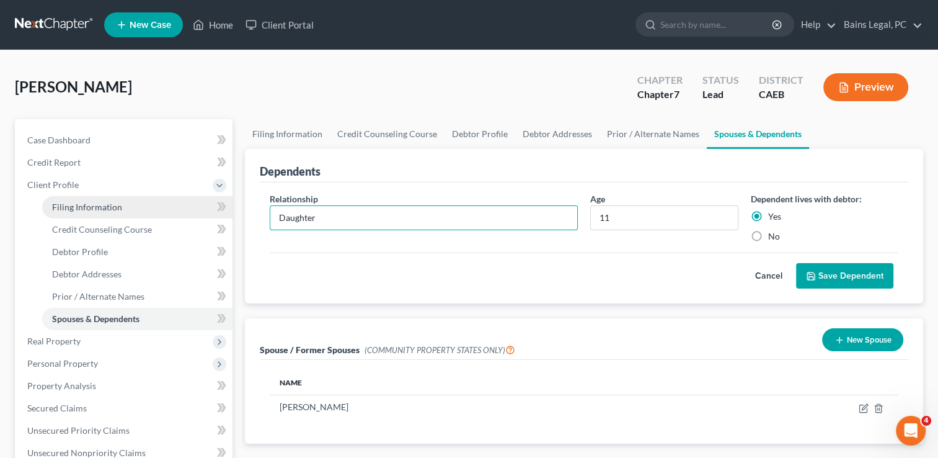
drag, startPoint x: 345, startPoint y: 216, endPoint x: 184, endPoint y: 212, distance: 161.2
click at [184, 212] on div "Petition Navigation Case Dashboard Payments Invoices Payments Payments Credit R…" at bounding box center [469, 432] width 921 height 627
type input "Son"
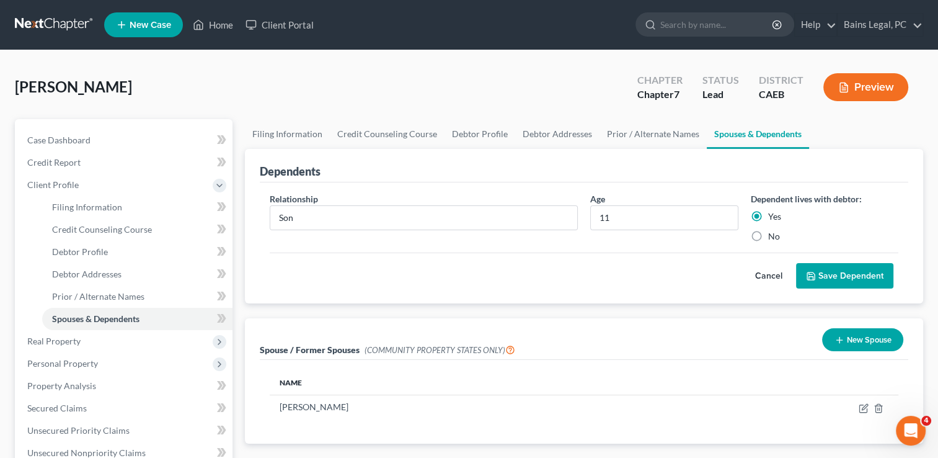
click at [454, 78] on div "[PERSON_NAME] Upgraded Chapter Chapter 7 Status Lead District CAEB Preview" at bounding box center [469, 92] width 908 height 54
click at [841, 269] on button "Save Dependent" at bounding box center [844, 276] width 97 height 26
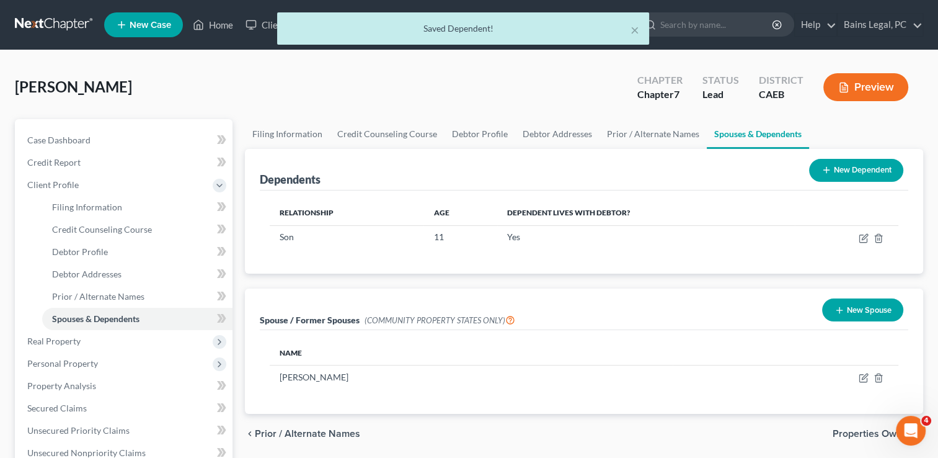
click at [859, 169] on button "New Dependent" at bounding box center [856, 170] width 94 height 23
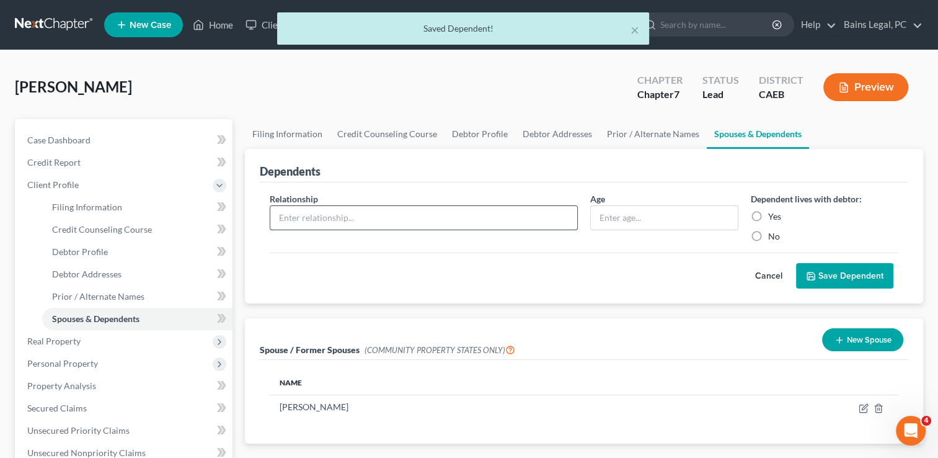
click at [335, 224] on input "text" at bounding box center [423, 218] width 307 height 24
type input "Daughter"
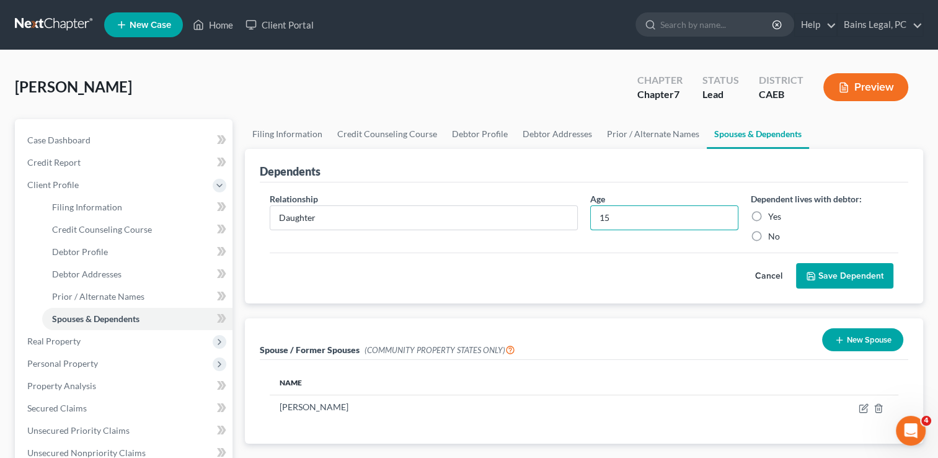
type input "15"
click at [768, 237] on label "No" at bounding box center [774, 236] width 12 height 12
click at [773, 237] on input "No" at bounding box center [777, 234] width 8 height 8
radio input "true"
click at [848, 272] on button "Save Dependent" at bounding box center [844, 276] width 97 height 26
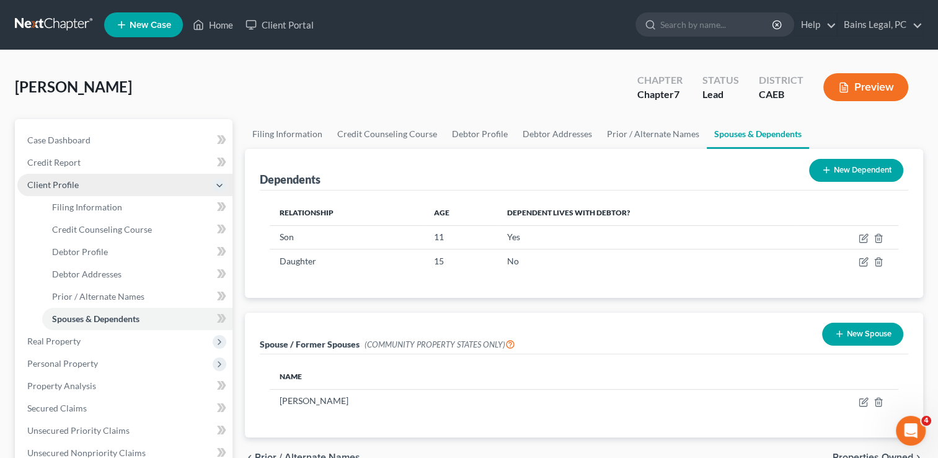
click at [53, 185] on span "Client Profile" at bounding box center [52, 184] width 51 height 11
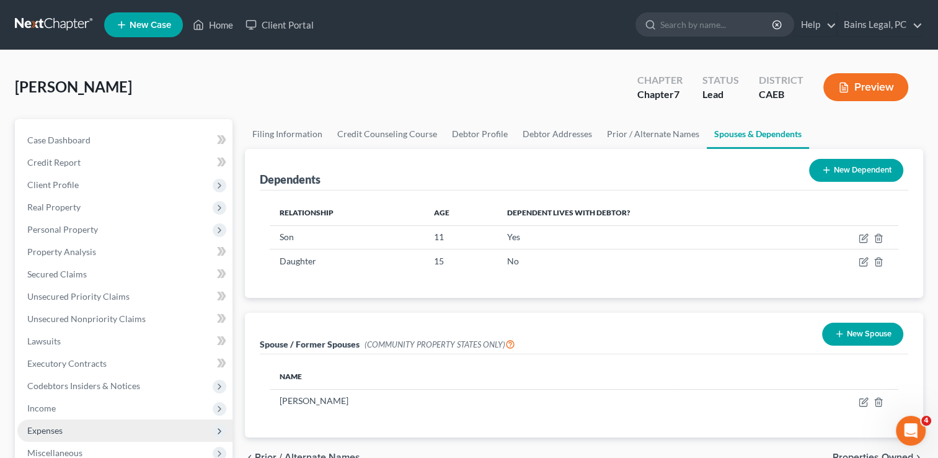
click at [73, 428] on span "Expenses" at bounding box center [124, 430] width 215 height 22
click at [77, 447] on link "Home" at bounding box center [137, 452] width 190 height 22
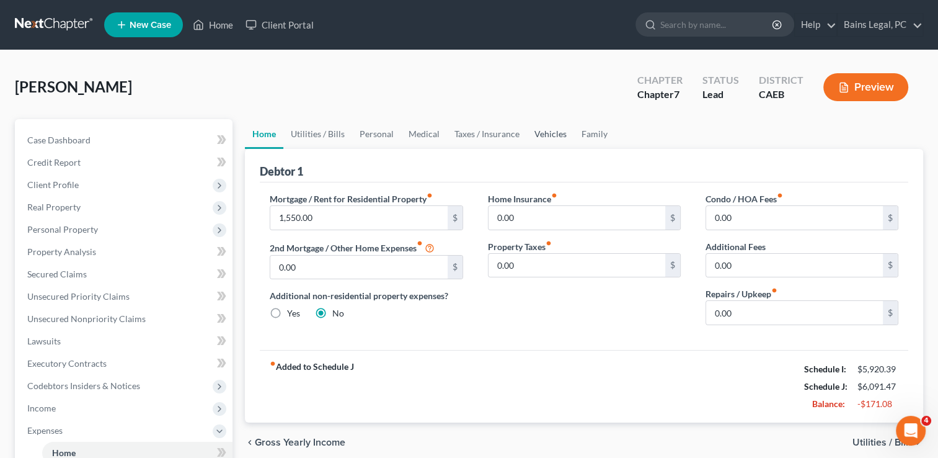
click at [553, 139] on link "Vehicles" at bounding box center [550, 134] width 47 height 30
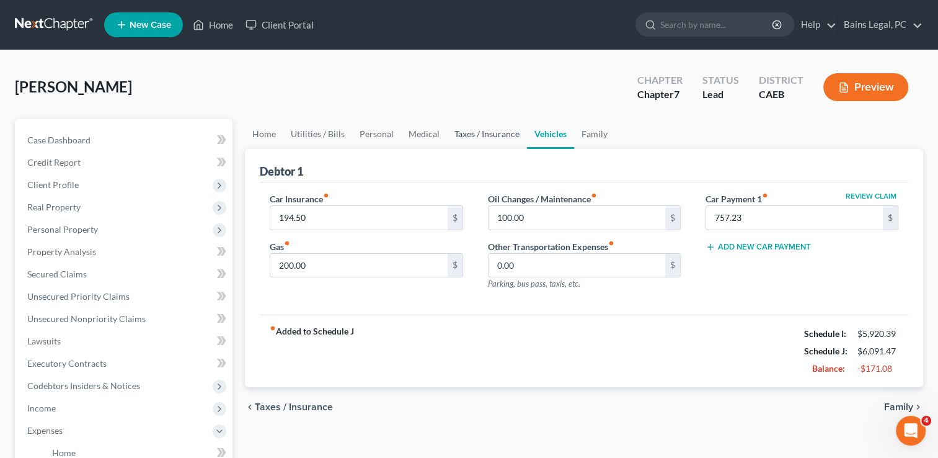
click at [489, 139] on link "Taxes / Insurance" at bounding box center [487, 134] width 80 height 30
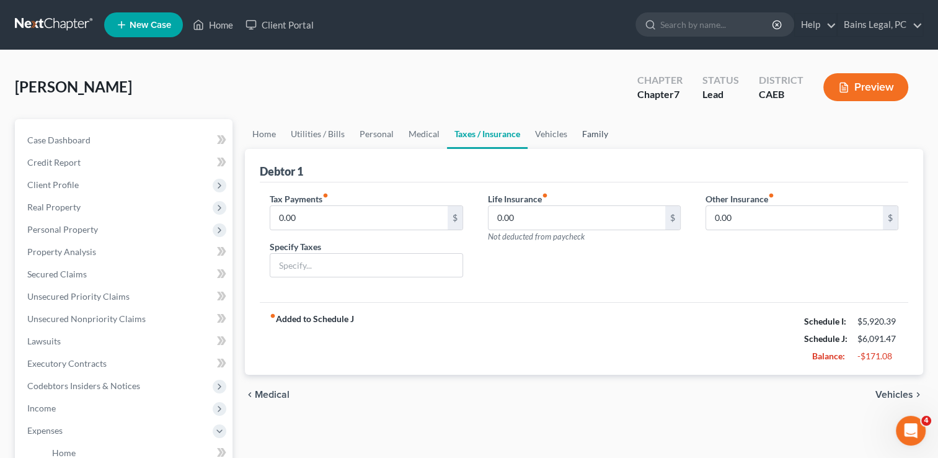
click at [600, 128] on link "Family" at bounding box center [595, 134] width 41 height 30
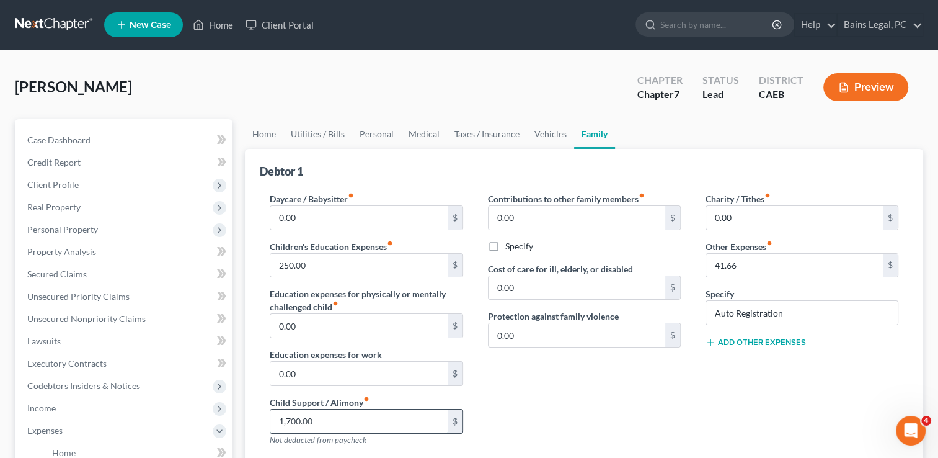
click at [357, 412] on input "1,700.00" at bounding box center [358, 421] width 177 height 24
type input "1,774"
click at [350, 91] on div "[PERSON_NAME] Upgraded Chapter Chapter 7 Status Lead District CAEB Preview" at bounding box center [469, 92] width 908 height 54
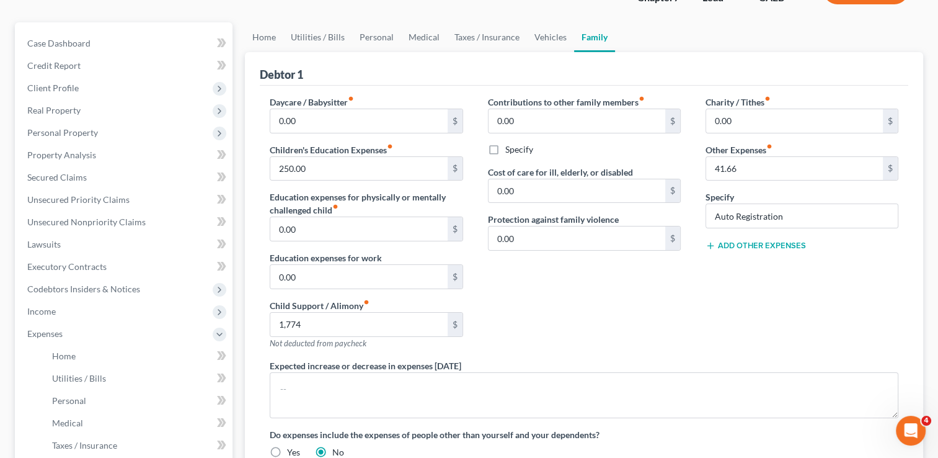
scroll to position [102, 0]
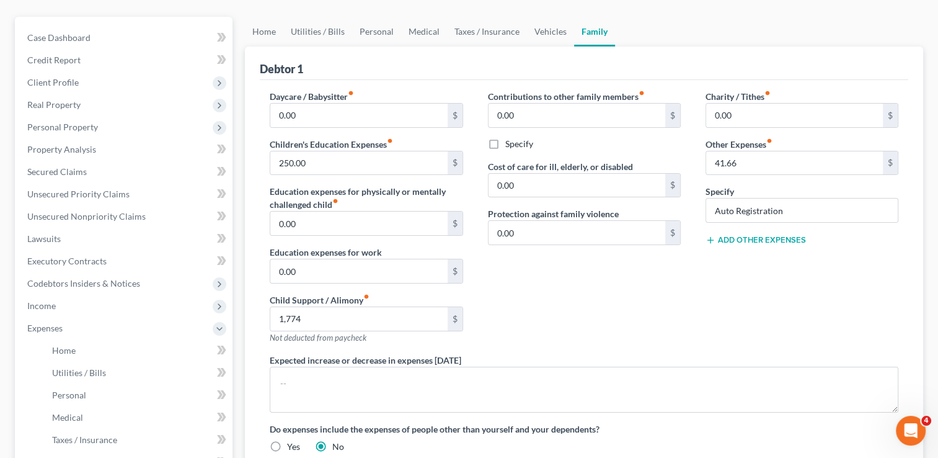
click at [746, 235] on button "Add Other Expenses" at bounding box center [756, 240] width 100 height 10
click at [729, 259] on input "0.00" at bounding box center [794, 258] width 177 height 24
type input "50"
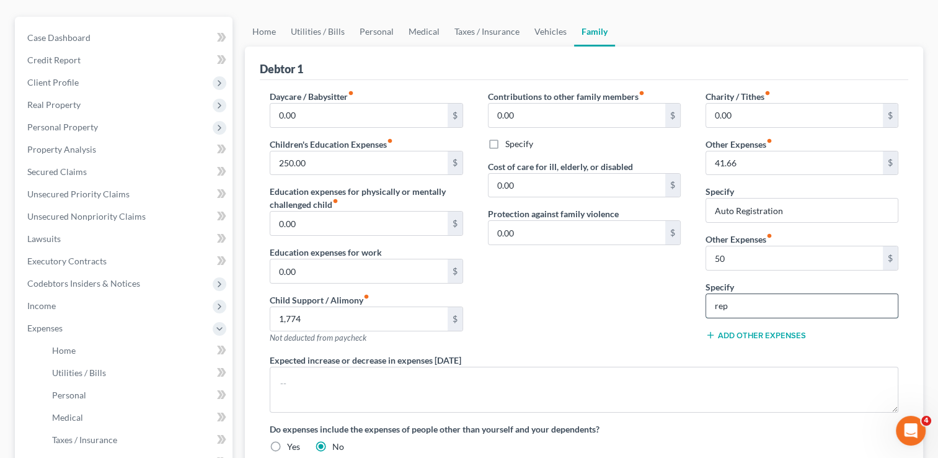
type input "Replacement of used household goods"
click at [147, 206] on link "Unsecured Nonpriority Claims" at bounding box center [124, 216] width 215 height 22
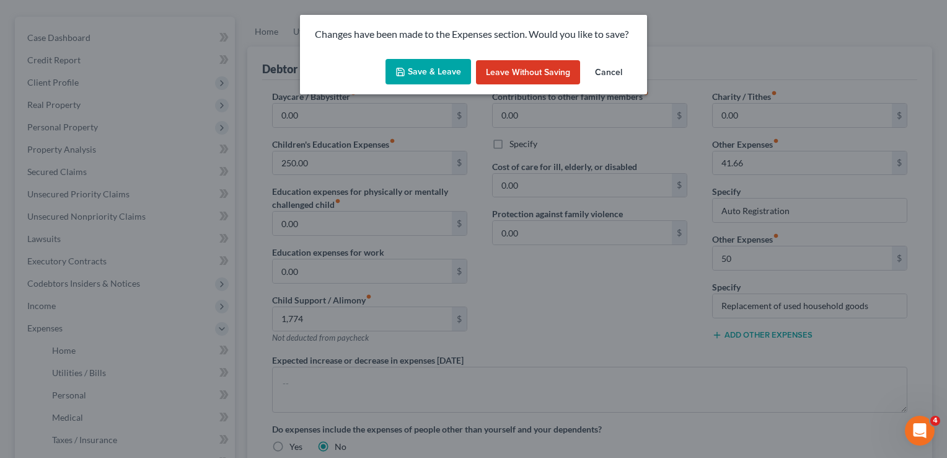
click at [412, 72] on button "Save & Leave" at bounding box center [429, 72] width 86 height 26
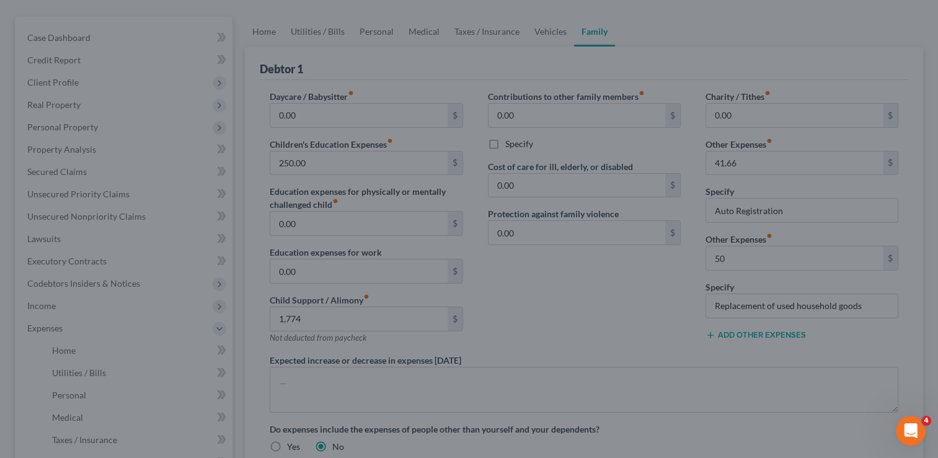
type input "1,774.00"
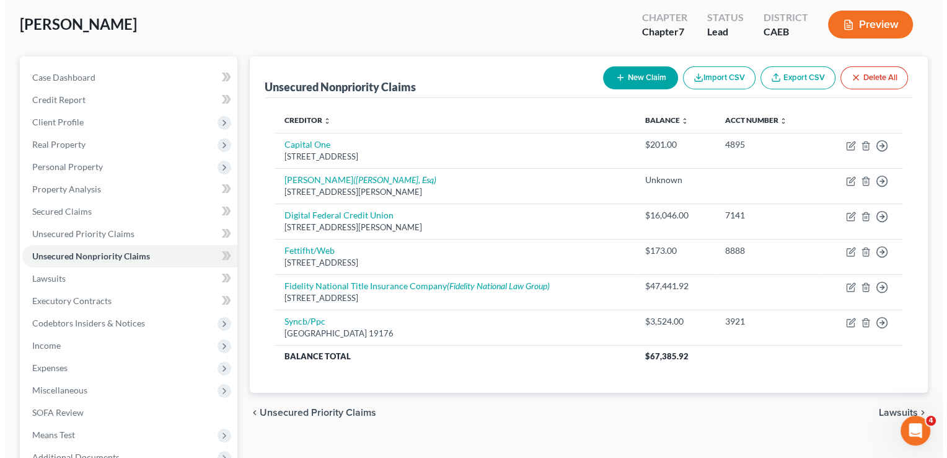
scroll to position [122, 0]
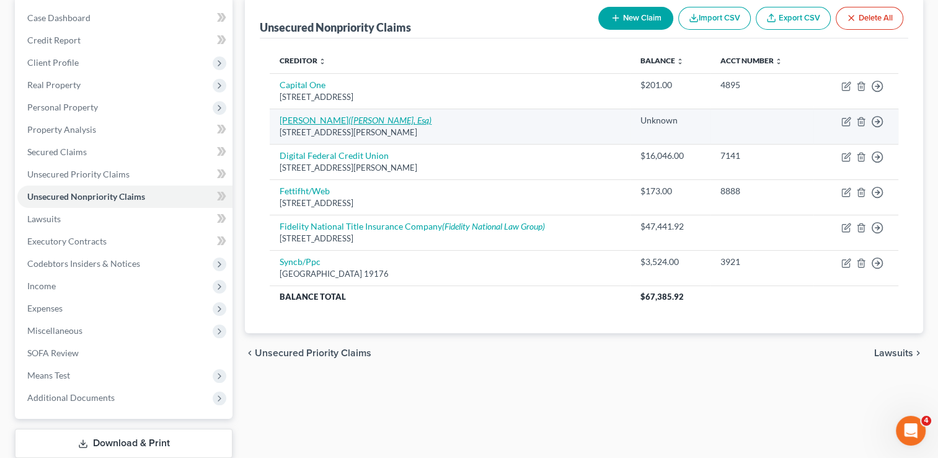
click at [399, 122] on icon "([PERSON_NAME], Esq)" at bounding box center [389, 120] width 83 height 11
select select "4"
select select "0"
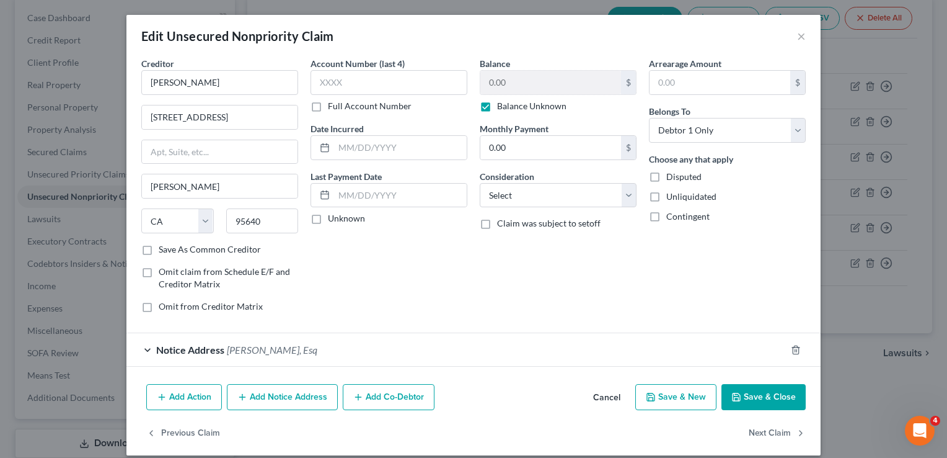
click at [322, 356] on div "Notice Address [PERSON_NAME], Esq" at bounding box center [456, 349] width 660 height 33
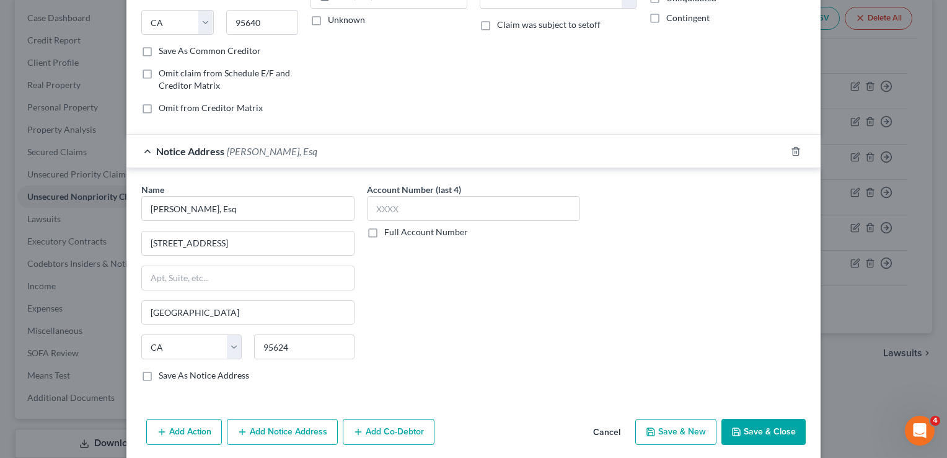
scroll to position [124, 0]
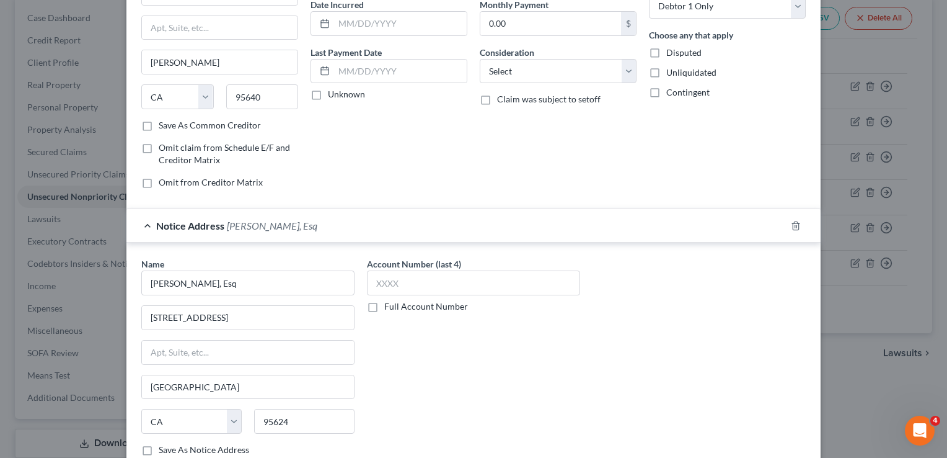
click at [419, 229] on div "Notice Address [PERSON_NAME], Esq" at bounding box center [456, 225] width 660 height 33
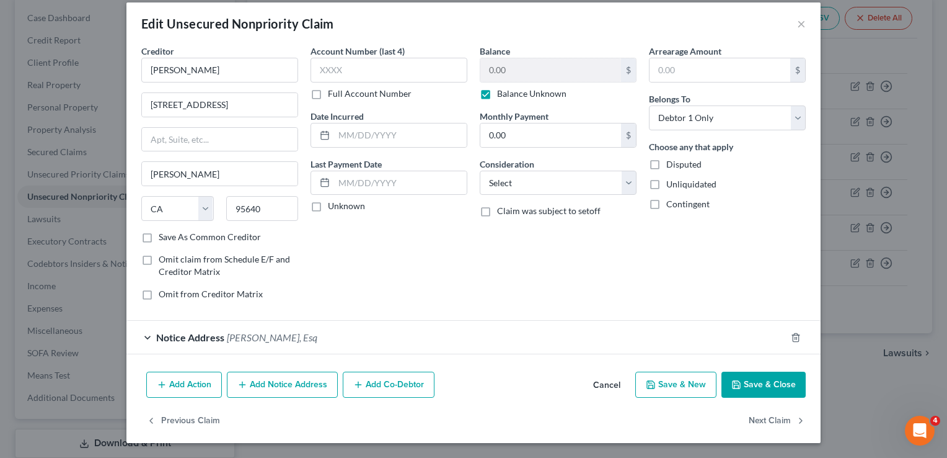
scroll to position [11, 0]
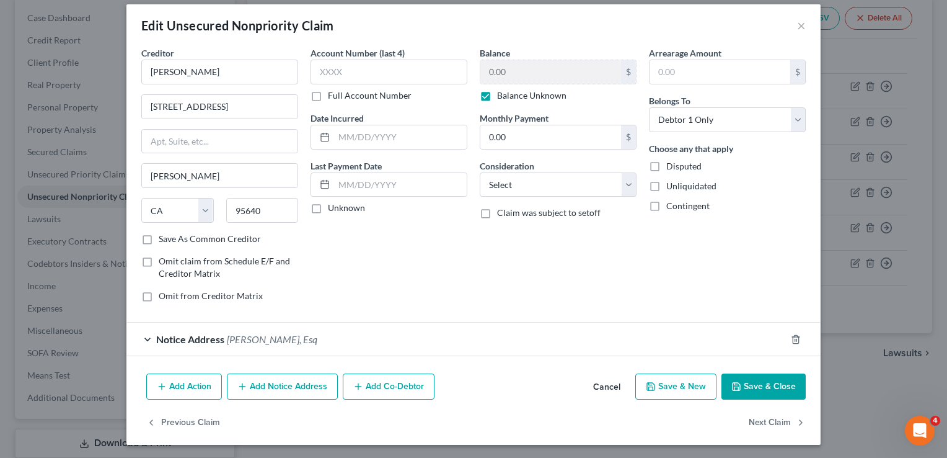
click at [485, 274] on div "Balance 0.00 $ Balance Unknown Balance Undetermined 0.00 $ Balance Unknown Mont…" at bounding box center [558, 178] width 169 height 265
click at [666, 165] on label "Disputed" at bounding box center [683, 166] width 35 height 12
click at [671, 165] on input "Disputed" at bounding box center [675, 164] width 8 height 8
checkbox input "true"
click at [666, 185] on label "Unliquidated" at bounding box center [691, 186] width 50 height 12
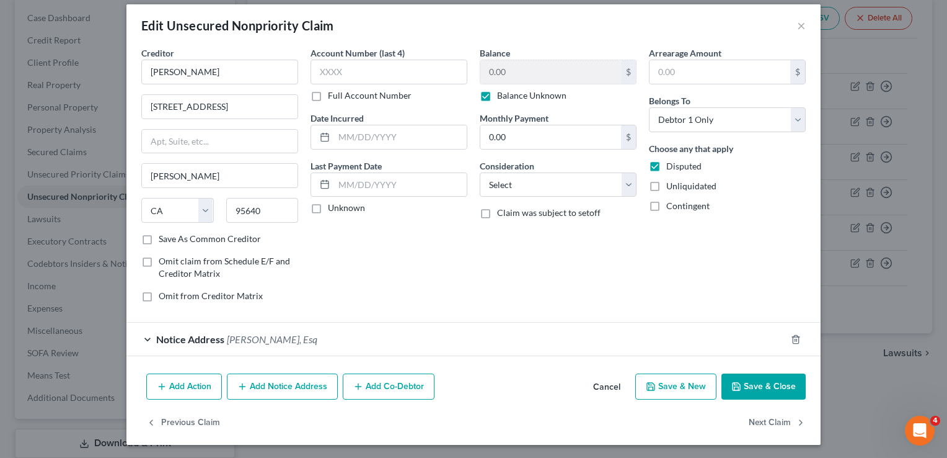
click at [671, 185] on input "Unliquidated" at bounding box center [675, 184] width 8 height 8
checkbox input "true"
click at [756, 388] on button "Save & Close" at bounding box center [764, 386] width 84 height 26
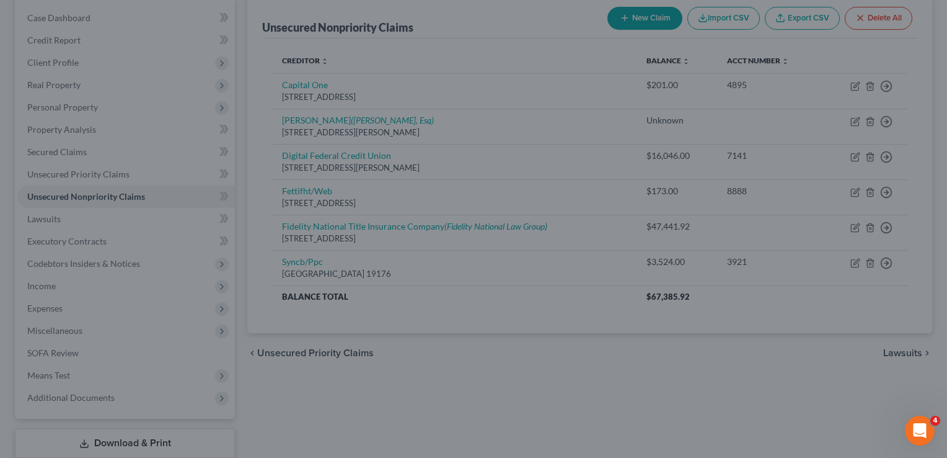
type input "0"
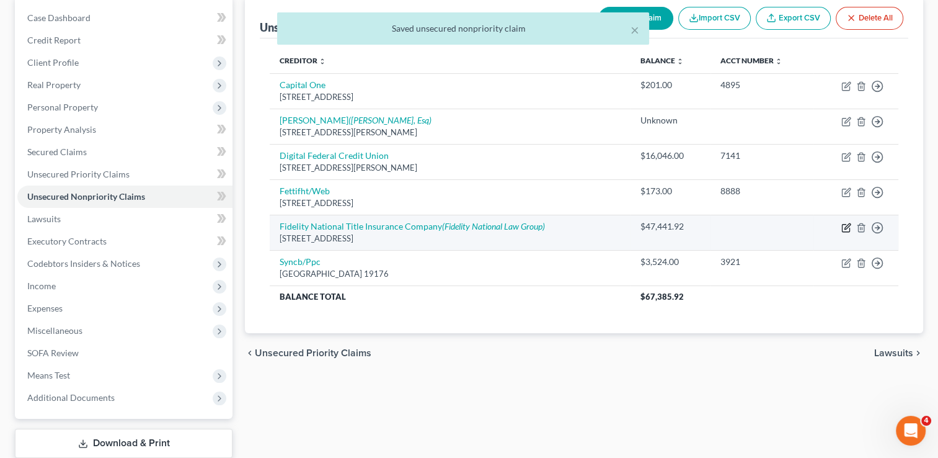
click at [844, 229] on icon "button" at bounding box center [846, 228] width 10 height 10
select select "4"
select select "3"
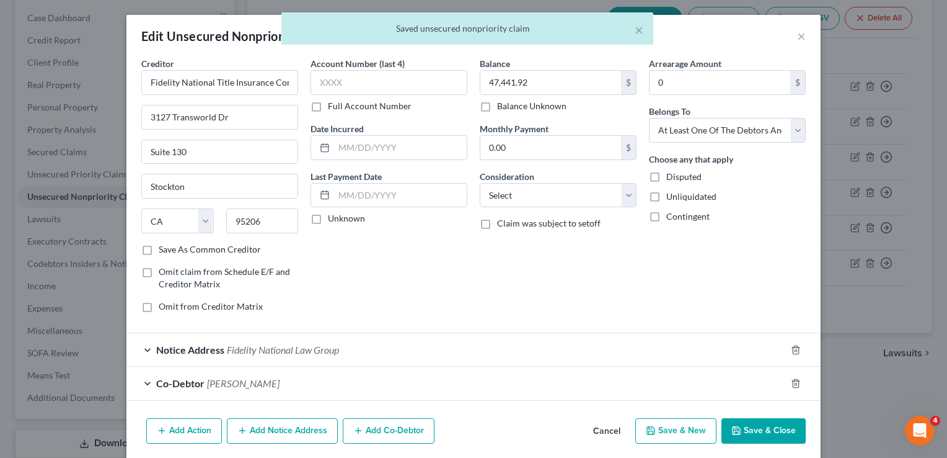
click at [666, 177] on label "Disputed" at bounding box center [683, 176] width 35 height 12
click at [671, 177] on input "Disputed" at bounding box center [675, 174] width 8 height 8
checkbox input "true"
click at [666, 197] on label "Unliquidated" at bounding box center [691, 196] width 50 height 12
click at [671, 197] on input "Unliquidated" at bounding box center [675, 194] width 8 height 8
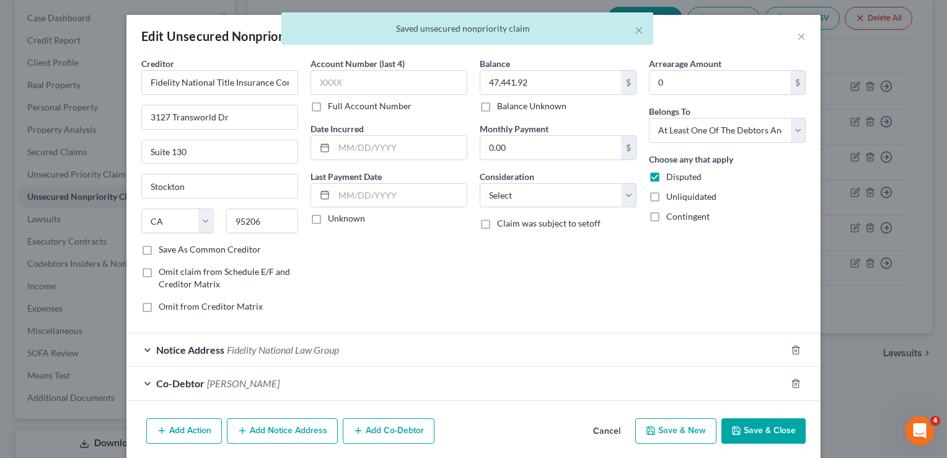
checkbox input "true"
click at [749, 433] on button "Save & Close" at bounding box center [764, 431] width 84 height 26
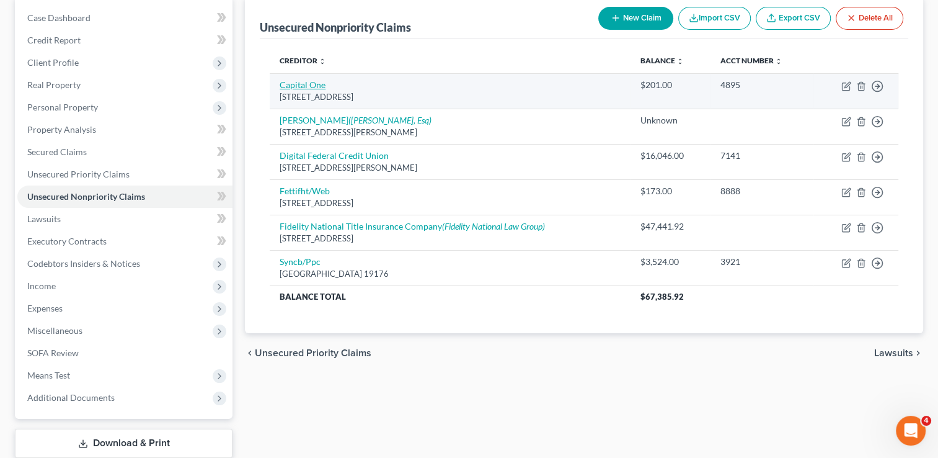
click at [308, 81] on link "Capital One" at bounding box center [303, 84] width 46 height 11
select select "46"
select select "2"
select select "0"
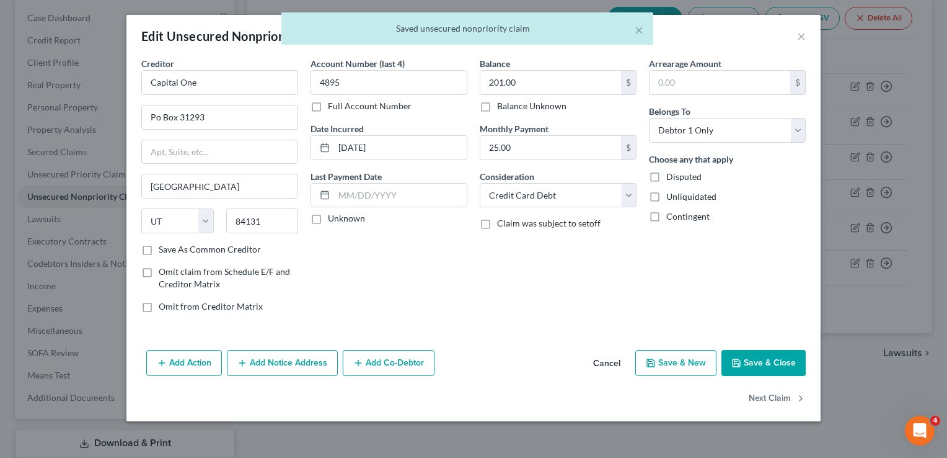
click at [288, 359] on button "Add Notice Address" at bounding box center [282, 363] width 111 height 26
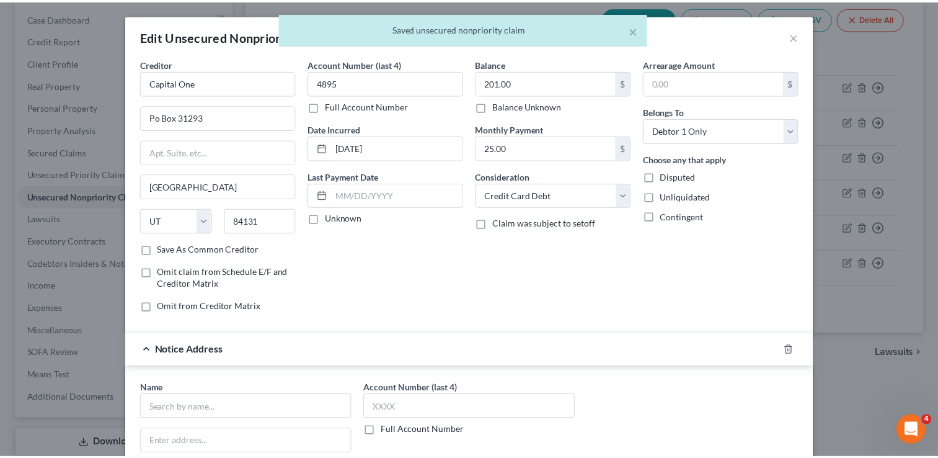
scroll to position [219, 0]
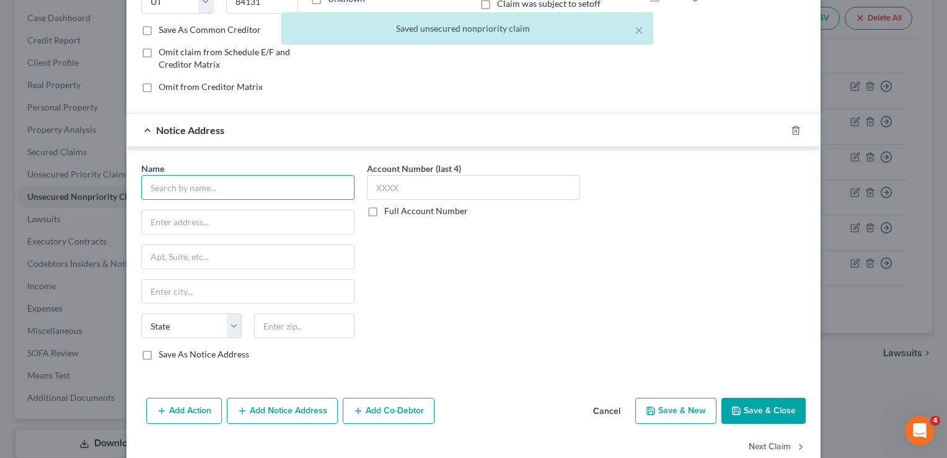
click at [272, 186] on input "text" at bounding box center [247, 187] width 213 height 25
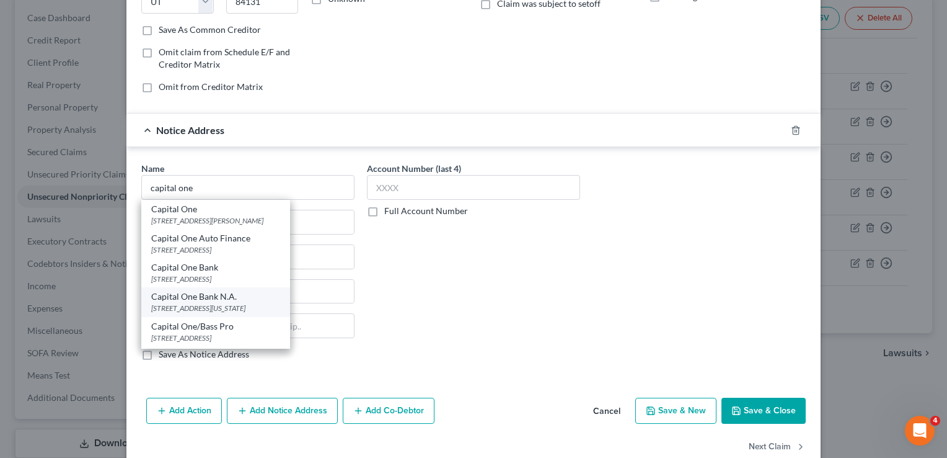
click at [252, 299] on div "Capital One Bank N.A." at bounding box center [215, 296] width 129 height 12
type input "Capital One Bank N.A."
type input "[STREET_ADDRESS]"
type input "[US_STATE][GEOGRAPHIC_DATA]"
select select "37"
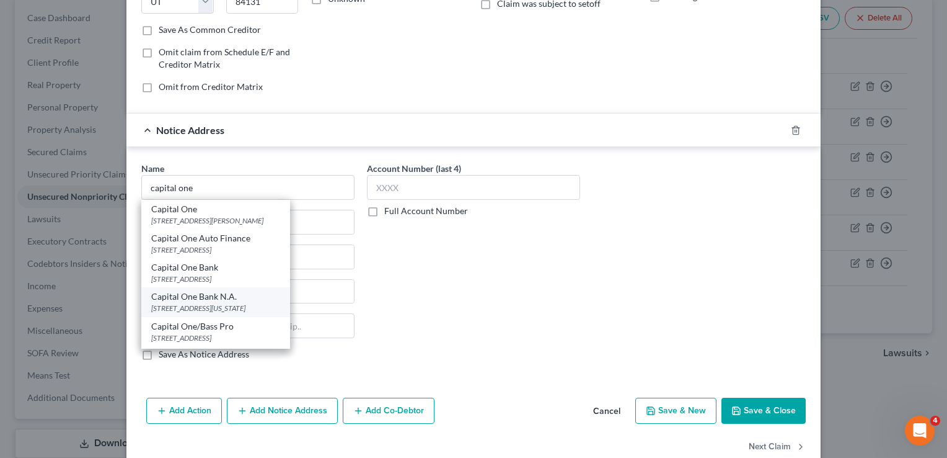
type input "73118"
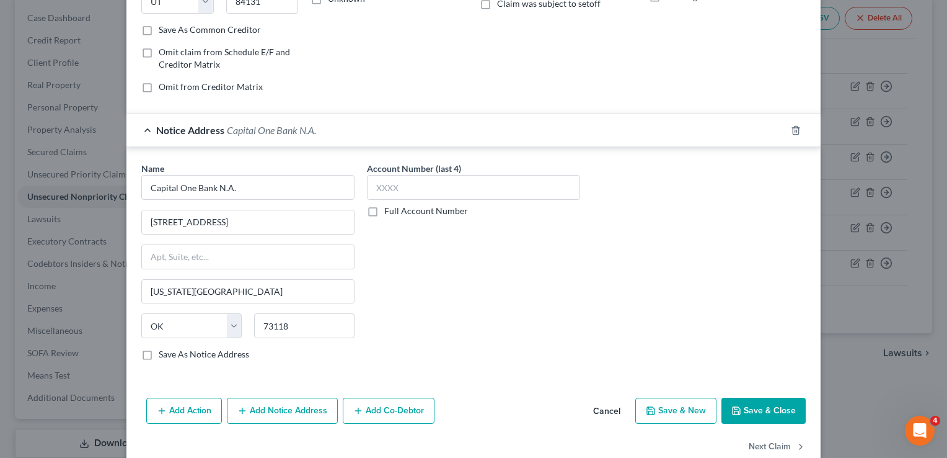
click at [761, 414] on button "Save & Close" at bounding box center [764, 410] width 84 height 26
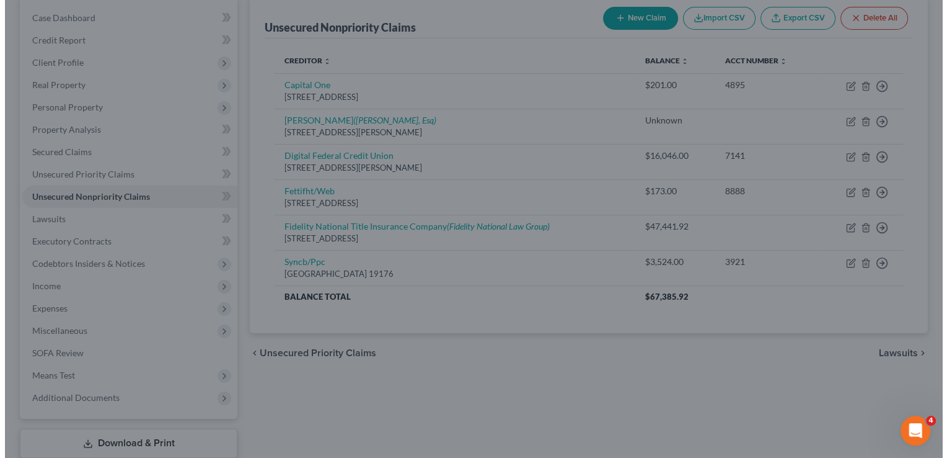
scroll to position [0, 0]
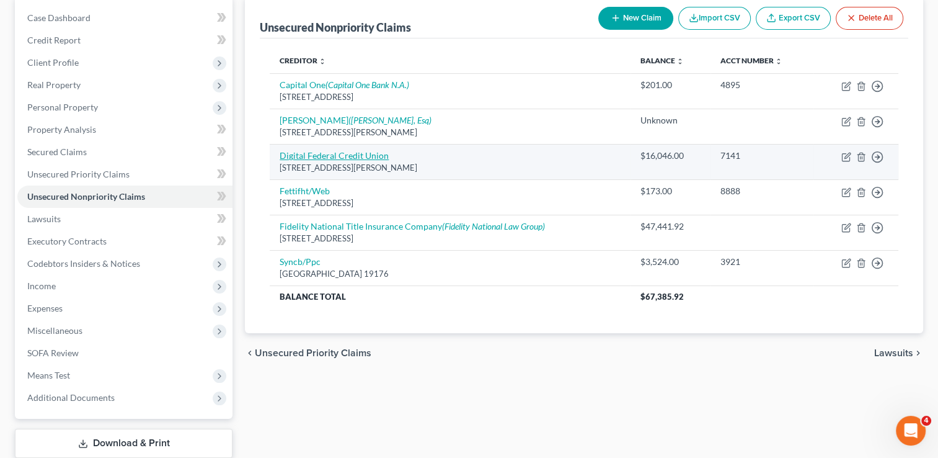
click at [322, 153] on link "Digital Federal Credit Union" at bounding box center [334, 155] width 109 height 11
select select "22"
select select "0"
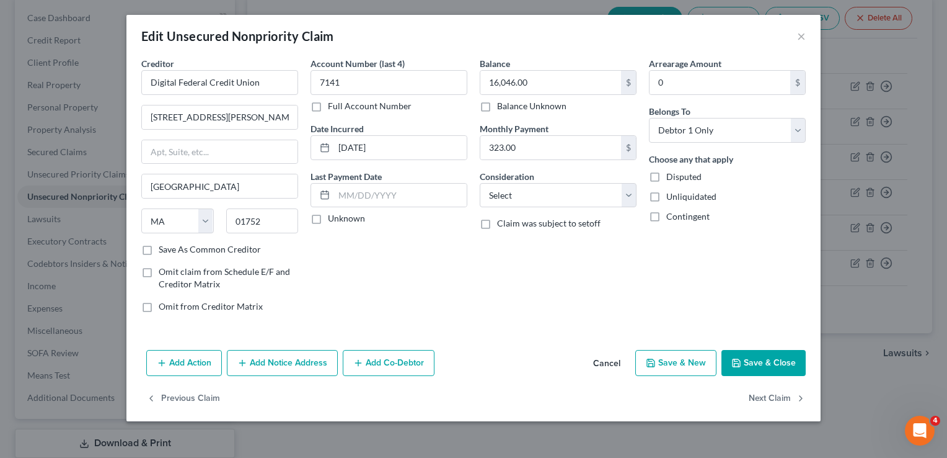
click at [296, 355] on button "Add Notice Address" at bounding box center [282, 363] width 111 height 26
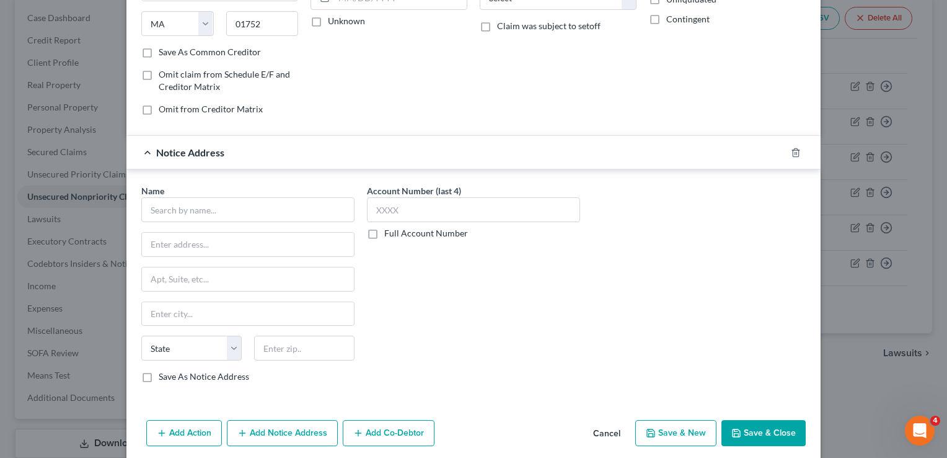
scroll to position [198, 0]
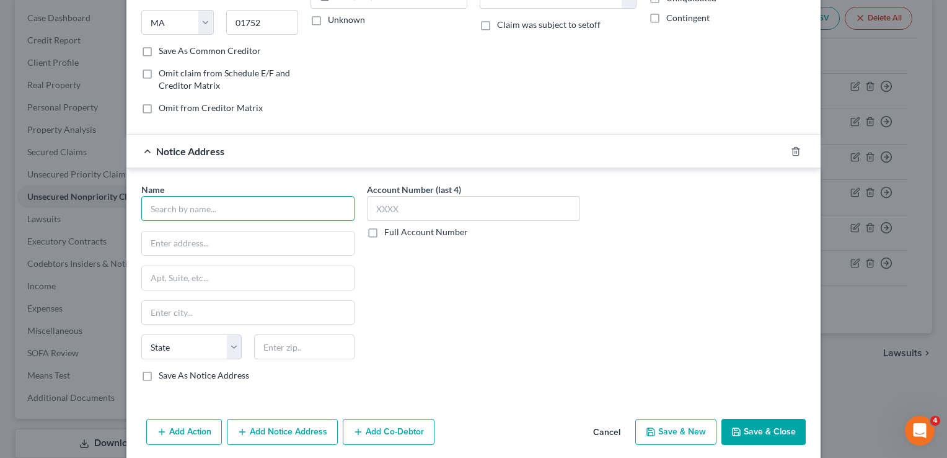
click at [217, 200] on input "text" at bounding box center [247, 208] width 213 height 25
drag, startPoint x: 245, startPoint y: 203, endPoint x: 7, endPoint y: 192, distance: 237.7
click at [7, 192] on div "Edit Unsecured Nonpriority Claim × Creditor * Digital Federal Credit Union [GEO…" at bounding box center [473, 229] width 947 height 458
type input "Digital Federal Credit Union"
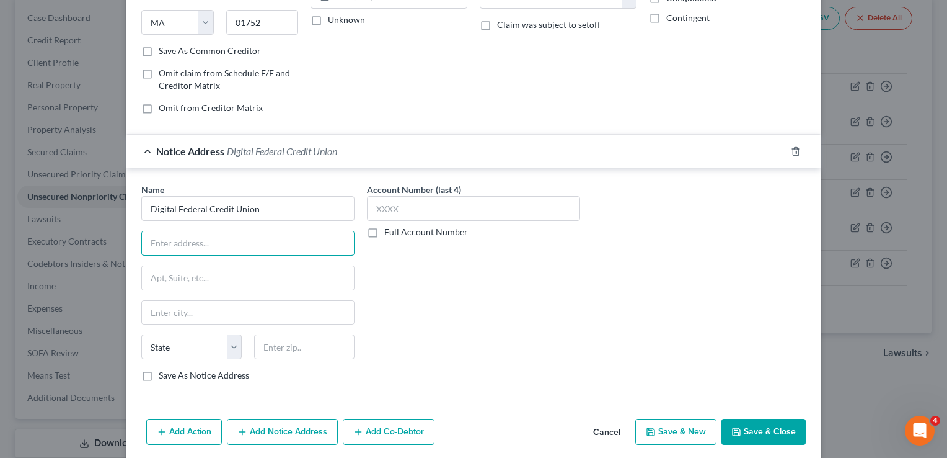
paste input "[STREET_ADDRESS][PERSON_NAME]"
type input "[STREET_ADDRESS][PERSON_NAME]"
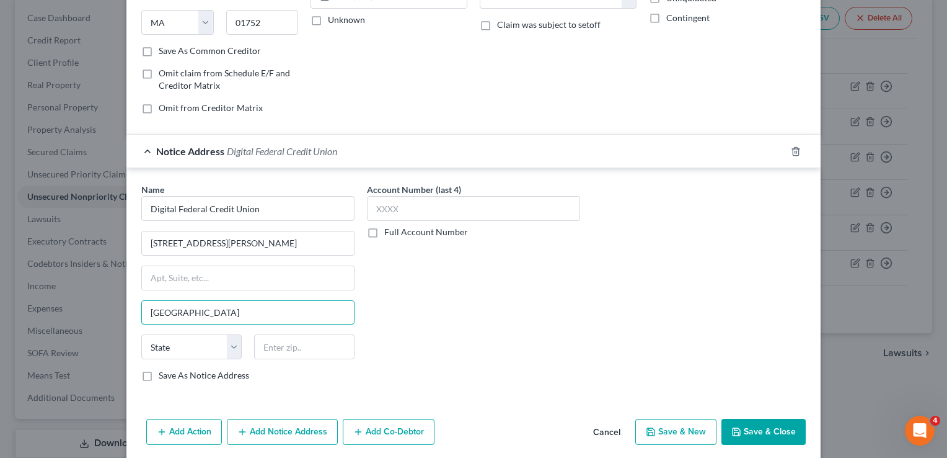
type input "[GEOGRAPHIC_DATA]"
select select "22"
type input "01752"
click at [340, 241] on input "[STREET_ADDRESS][PERSON_NAME]" at bounding box center [248, 243] width 212 height 24
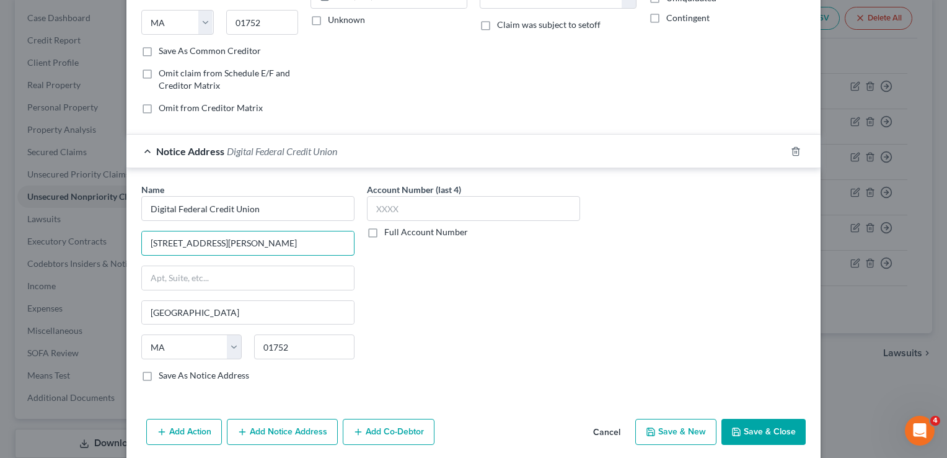
type input "[STREET_ADDRESS][PERSON_NAME]"
click at [493, 275] on div "Account Number (last 4) Full Account Number" at bounding box center [474, 287] width 226 height 208
click at [769, 420] on button "Save & Close" at bounding box center [764, 431] width 84 height 26
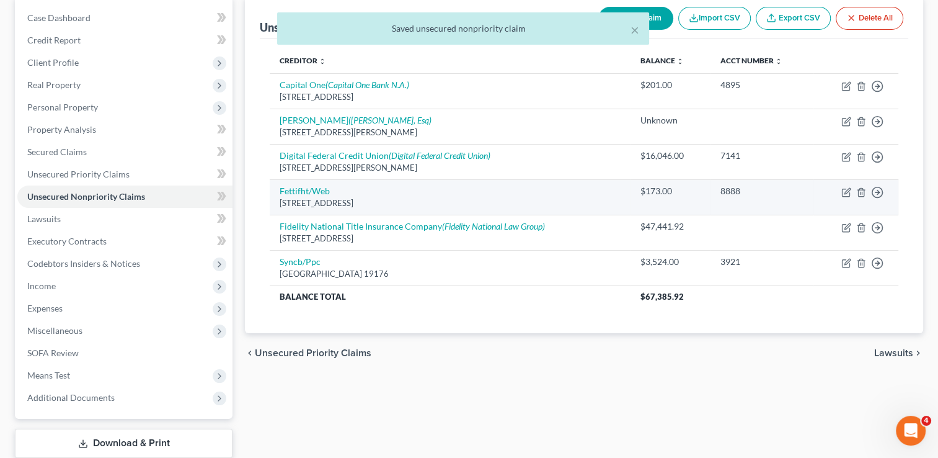
click at [303, 182] on td "Fettifht/Web [STREET_ADDRESS]" at bounding box center [450, 196] width 360 height 35
click at [306, 190] on link "Fettifht/Web" at bounding box center [305, 190] width 50 height 11
select select "24"
select select "2"
select select "0"
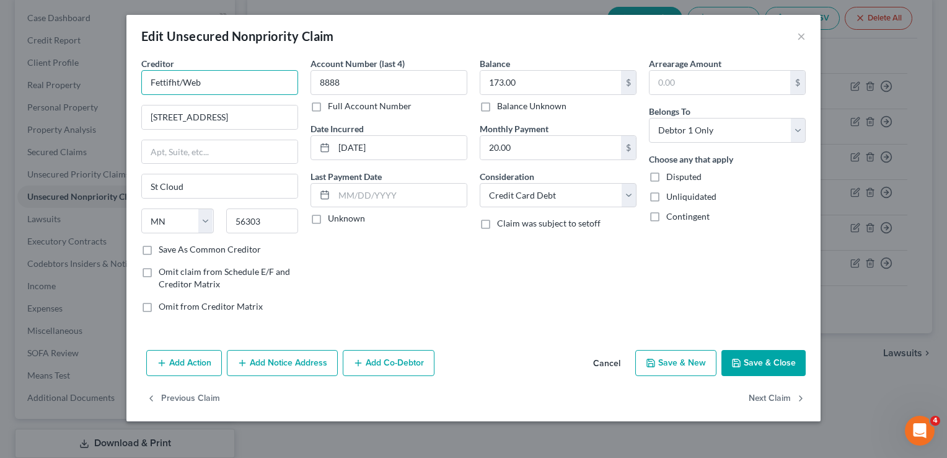
drag, startPoint x: 233, startPoint y: 81, endPoint x: 102, endPoint y: 82, distance: 131.4
click at [102, 82] on div "Edit Unsecured Nonpriority Claim × Creditor * Fettifht/Web [STREET_ADDRESS][GEO…" at bounding box center [473, 229] width 947 height 458
click at [275, 358] on button "Add Notice Address" at bounding box center [282, 363] width 111 height 26
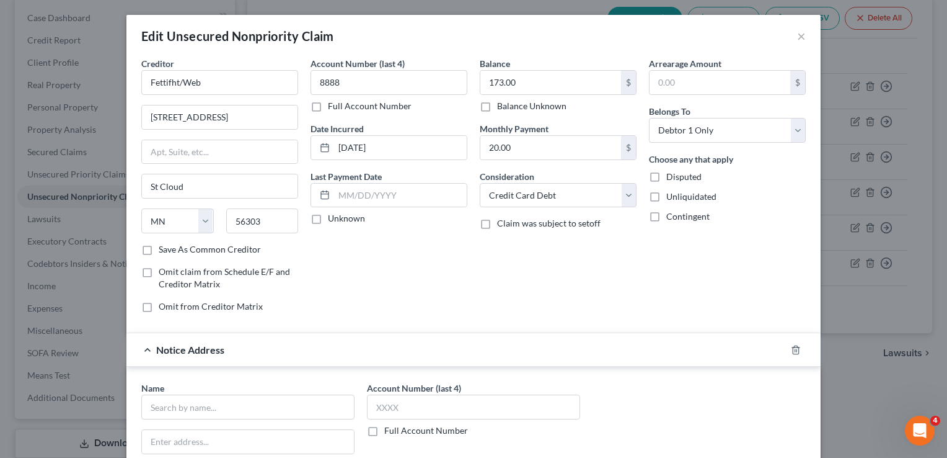
scroll to position [150, 0]
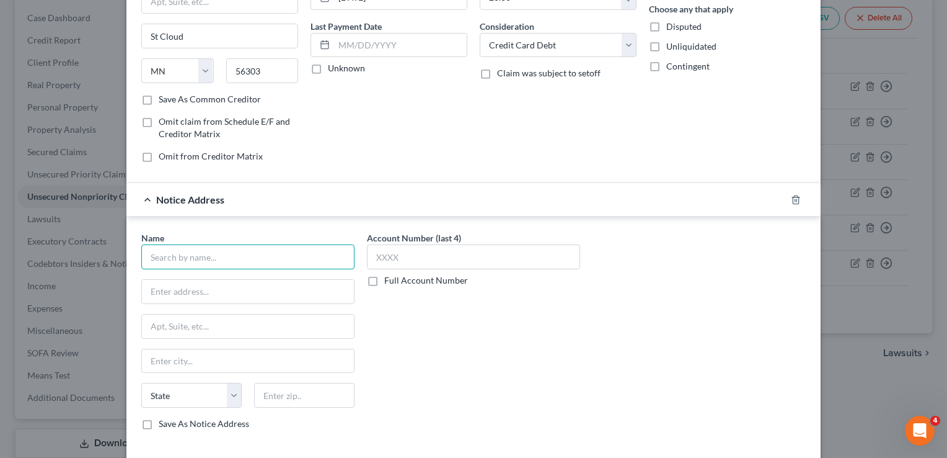
click at [242, 253] on input "text" at bounding box center [247, 256] width 213 height 25
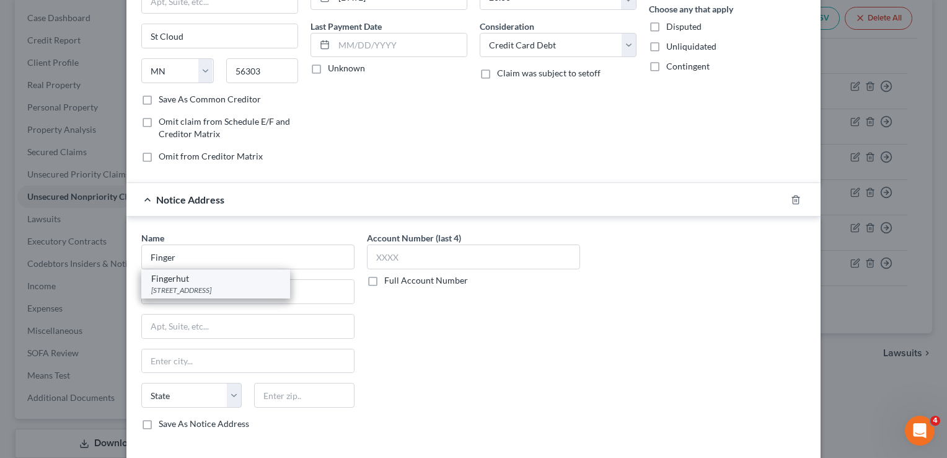
click at [236, 279] on div "Fingerhut" at bounding box center [215, 278] width 129 height 12
type input "Fingerhut"
type input "[STREET_ADDRESS]"
type input "Saint Cloud"
select select "24"
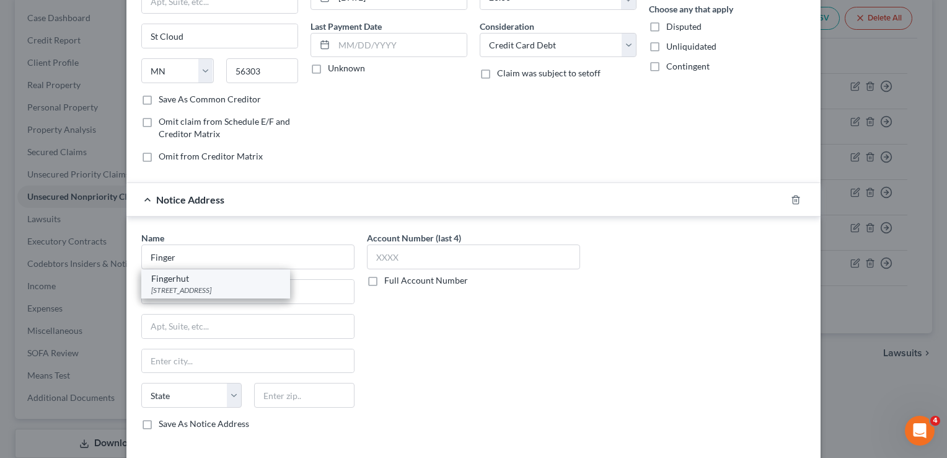
type input "56303"
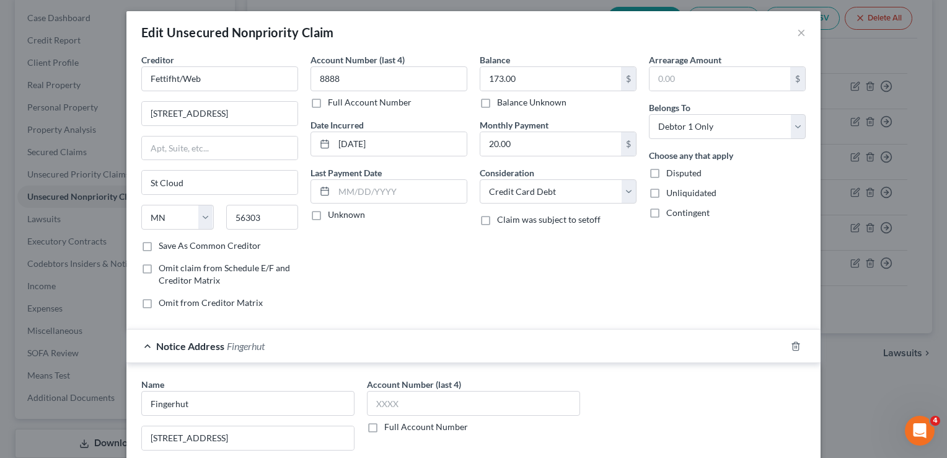
scroll to position [243, 0]
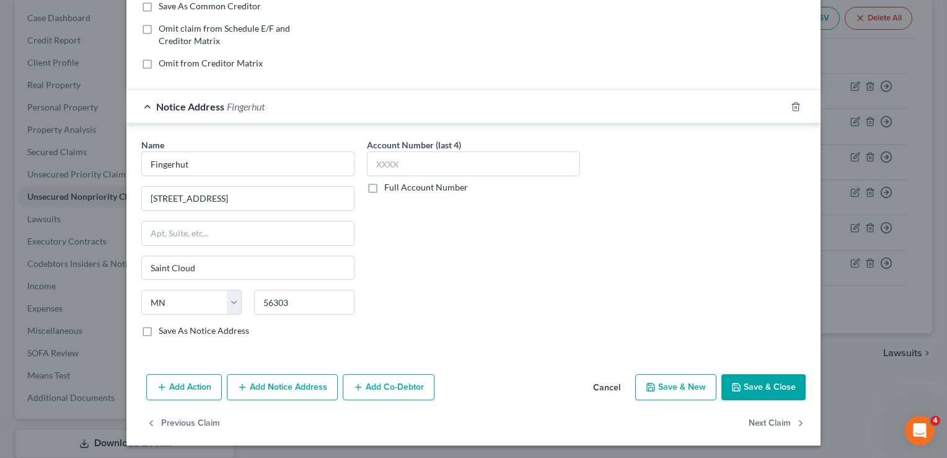
click at [283, 387] on button "Add Notice Address" at bounding box center [282, 387] width 111 height 26
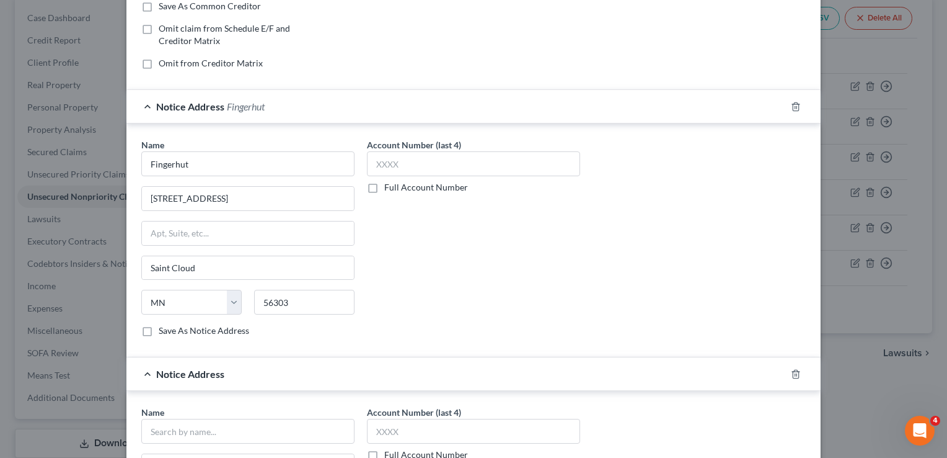
scroll to position [508, 0]
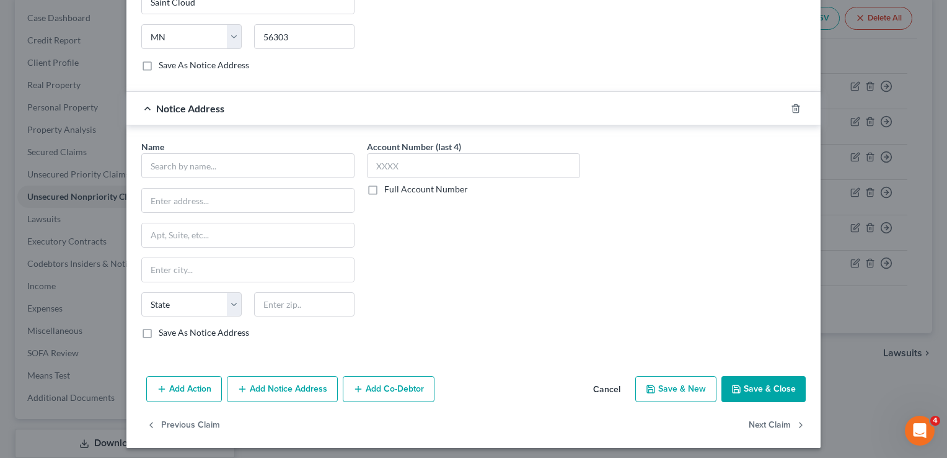
click at [273, 175] on div "Name * State [US_STATE] AK AR AZ CA CO CT DE DC [GEOGRAPHIC_DATA] [GEOGRAPHIC_D…" at bounding box center [247, 239] width 213 height 198
drag, startPoint x: 273, startPoint y: 175, endPoint x: 260, endPoint y: 166, distance: 15.1
click at [260, 166] on input "text" at bounding box center [247, 165] width 213 height 25
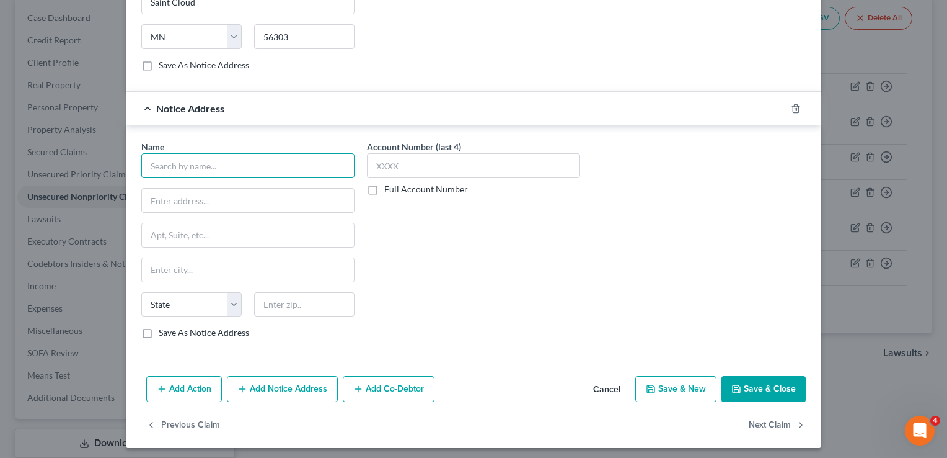
click at [260, 166] on input "text" at bounding box center [247, 165] width 213 height 25
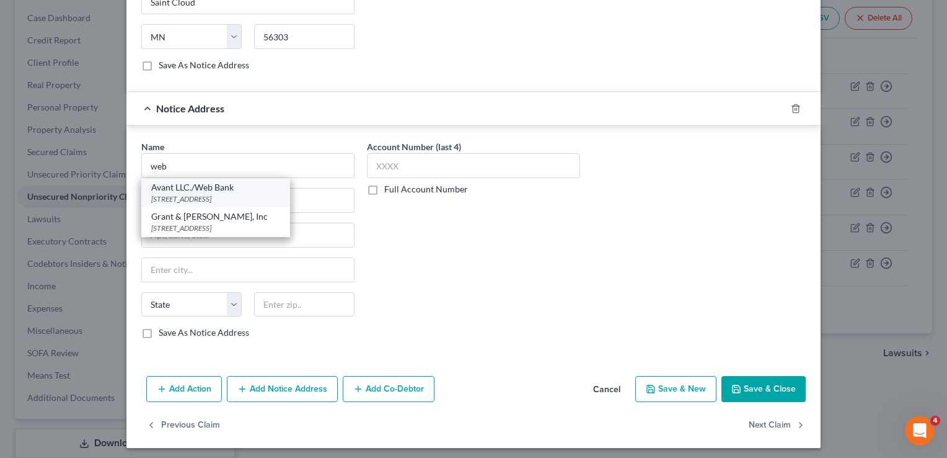
click at [255, 193] on div "[STREET_ADDRESS]" at bounding box center [215, 198] width 129 height 11
type input "Avant LLC./Web Bank"
type input "[GEOGRAPHIC_DATA]"
type input "Suite 1700"
type input "[GEOGRAPHIC_DATA]"
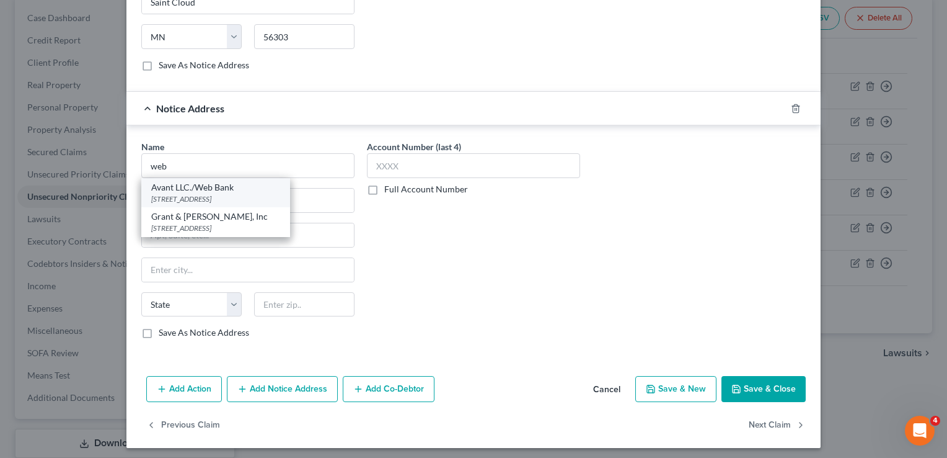
select select "14"
type input "60601"
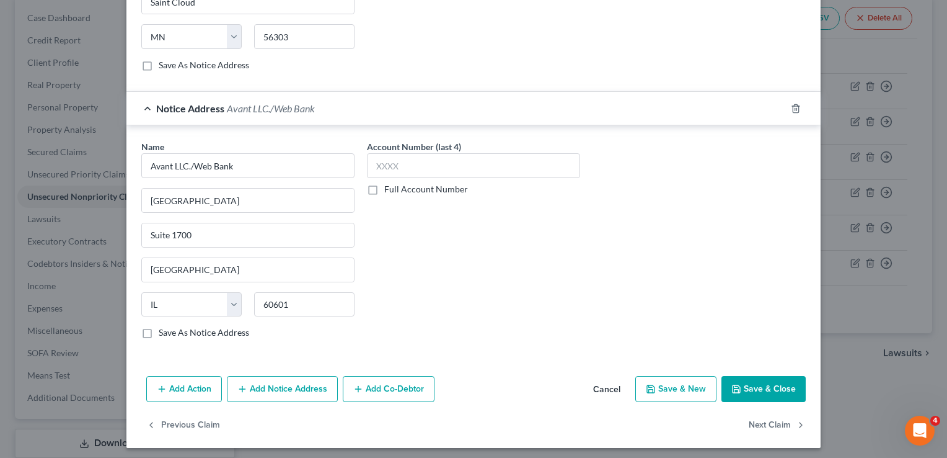
click at [780, 390] on button "Save & Close" at bounding box center [764, 389] width 84 height 26
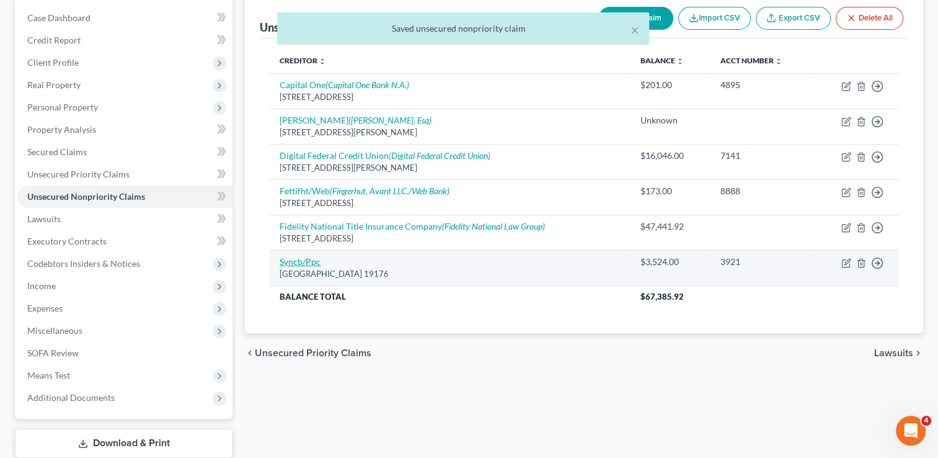
click at [298, 257] on link "Syncb/Ppc" at bounding box center [300, 261] width 41 height 11
select select "39"
select select "2"
select select "0"
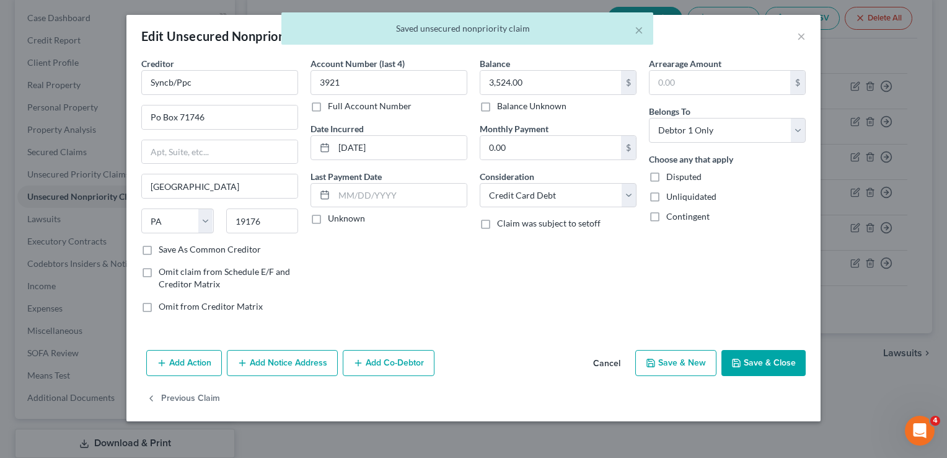
click at [303, 358] on button "Add Notice Address" at bounding box center [282, 363] width 111 height 26
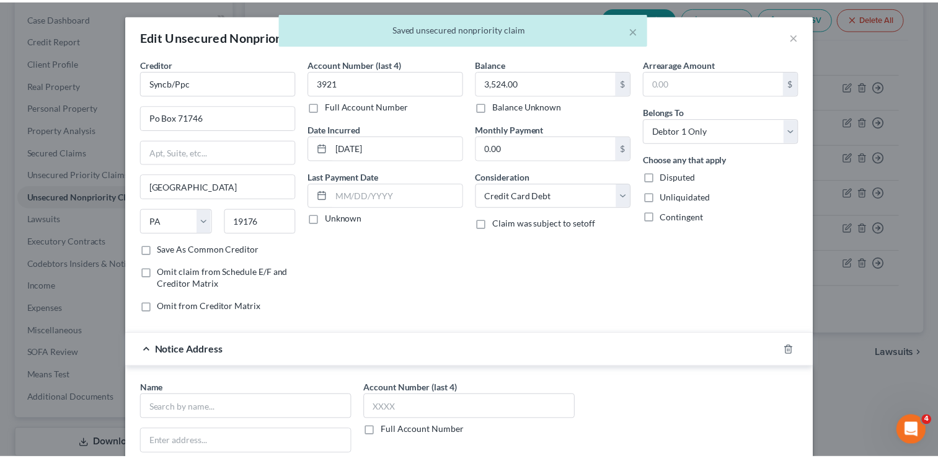
scroll to position [243, 0]
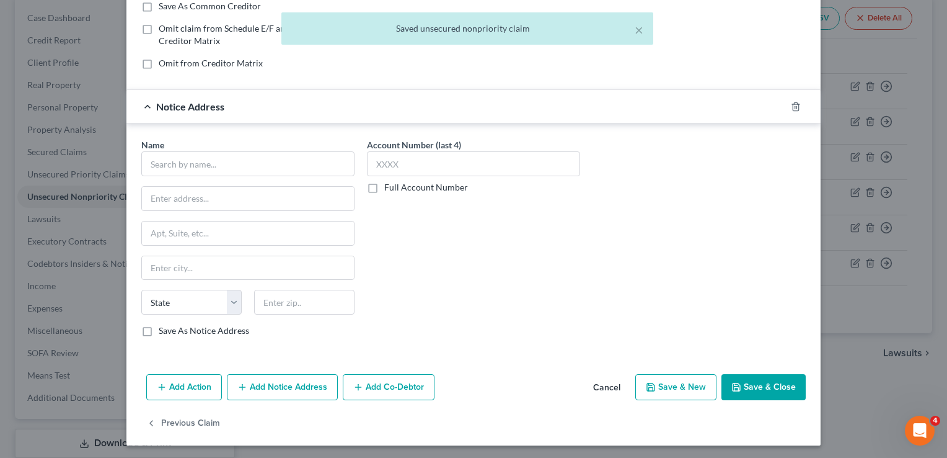
click at [236, 146] on div "Name *" at bounding box center [247, 157] width 213 height 38
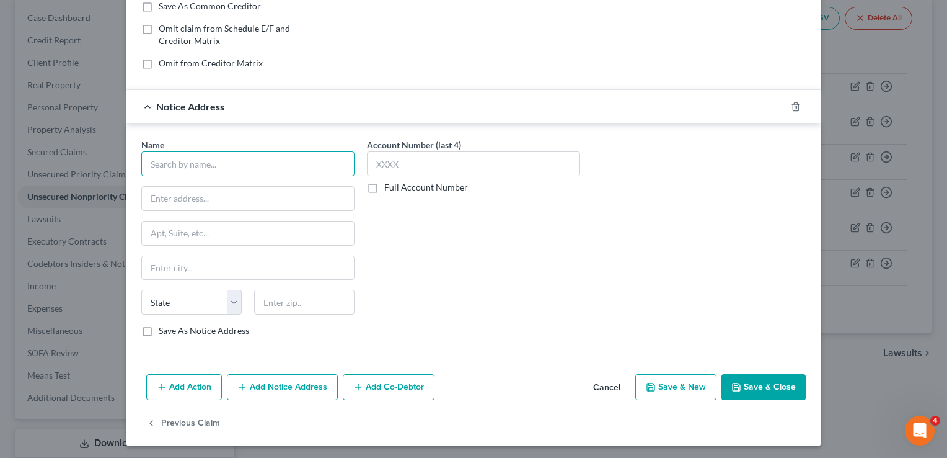
click at [243, 162] on input "text" at bounding box center [247, 163] width 213 height 25
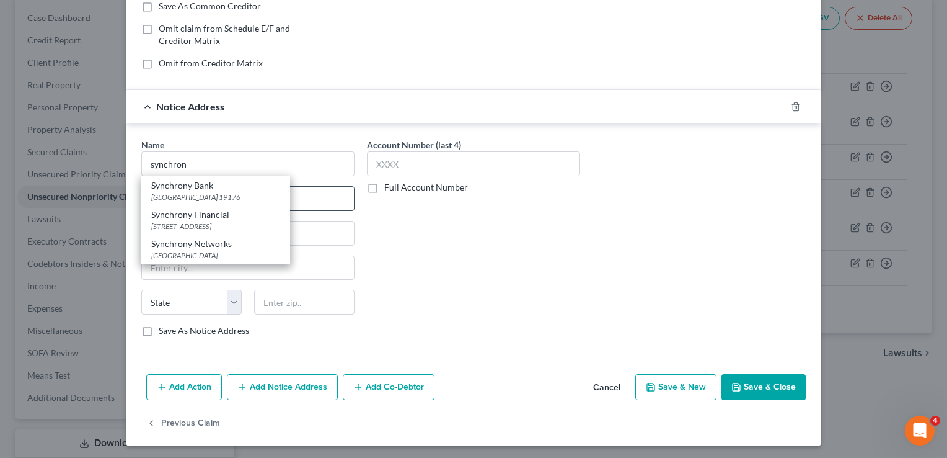
click at [203, 200] on div "[GEOGRAPHIC_DATA] 19176" at bounding box center [215, 197] width 129 height 11
type input "Synchrony Bank"
type input "PO Box 71715"
type input "[GEOGRAPHIC_DATA]"
select select "39"
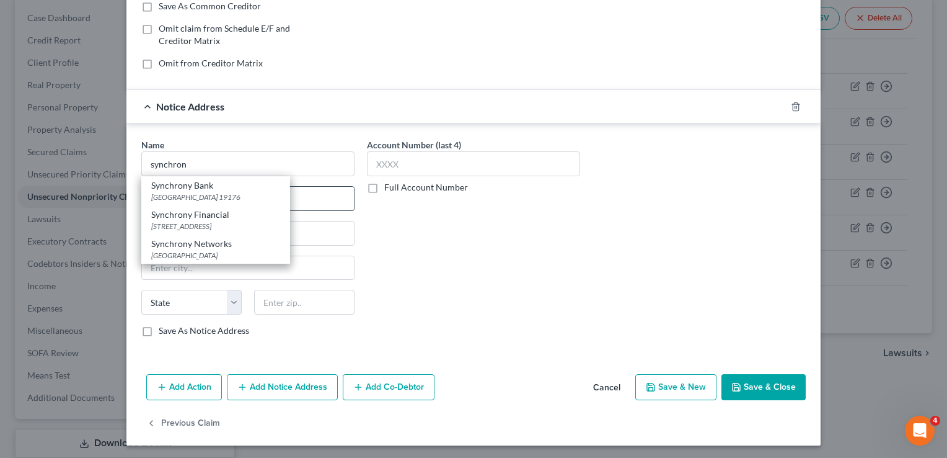
type input "19176"
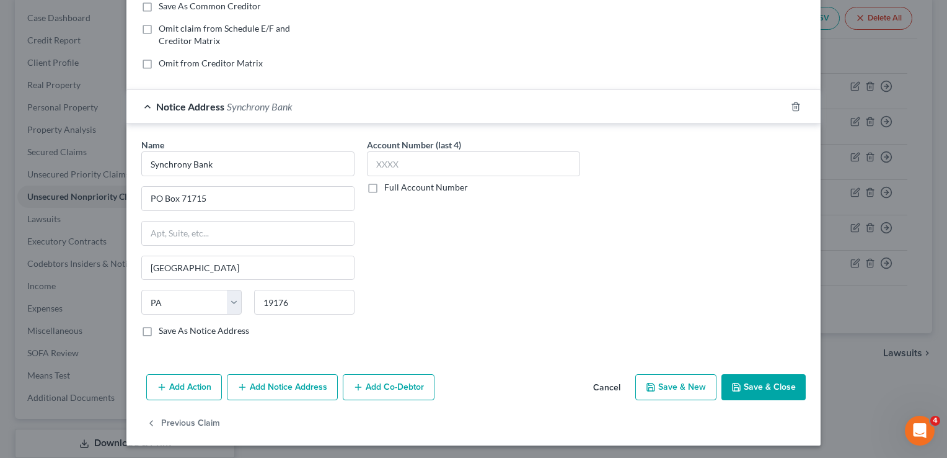
click at [768, 383] on button "Save & Close" at bounding box center [764, 387] width 84 height 26
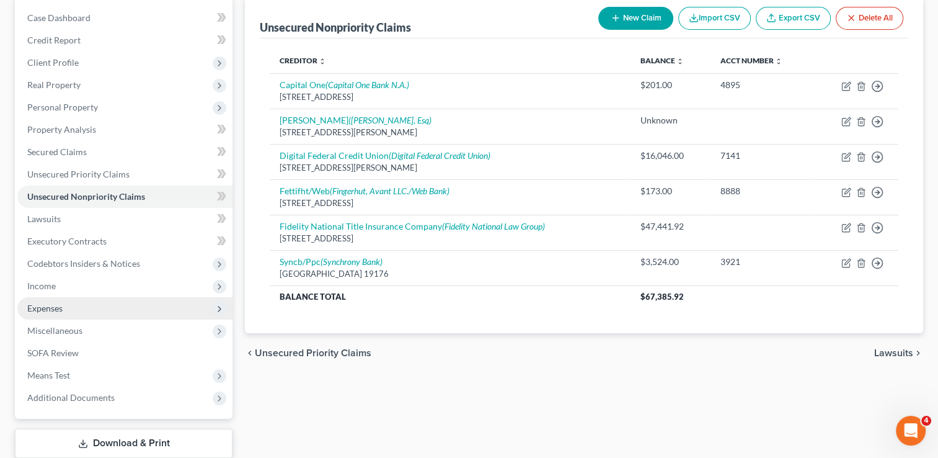
click at [55, 303] on span "Expenses" at bounding box center [44, 308] width 35 height 11
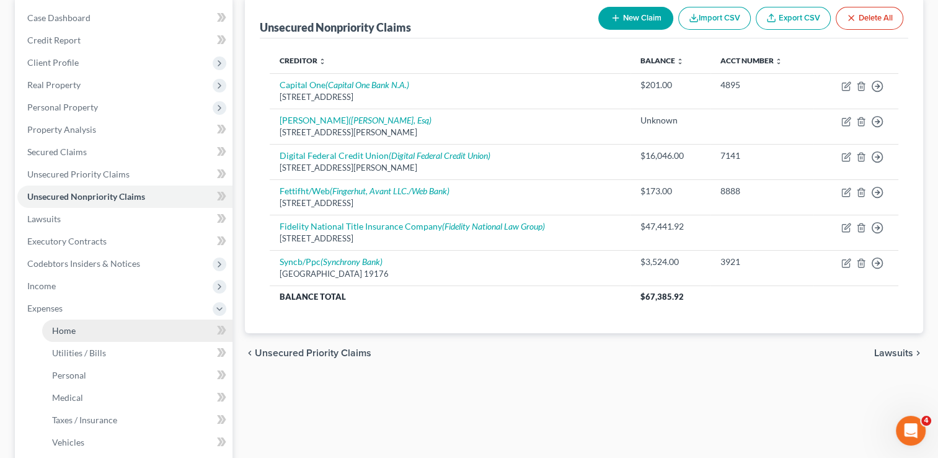
click at [66, 329] on span "Home" at bounding box center [64, 330] width 24 height 11
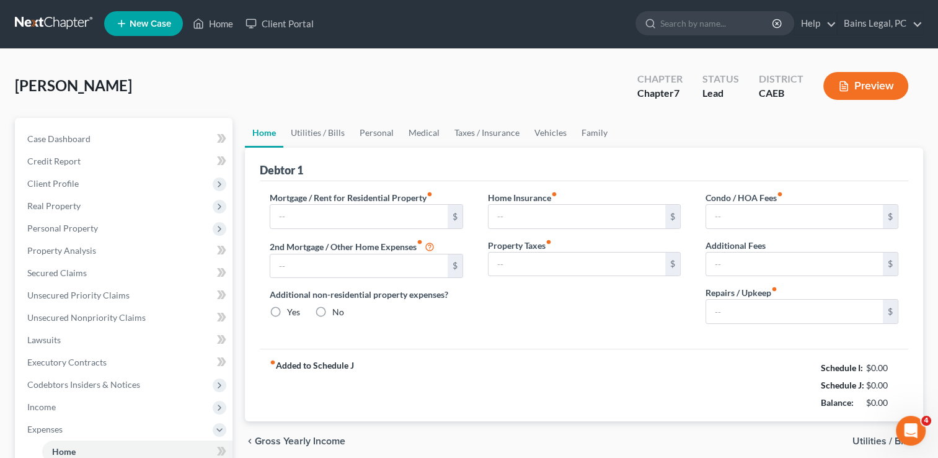
type input "1,550.00"
type input "0.00"
radio input "true"
type input "0.00"
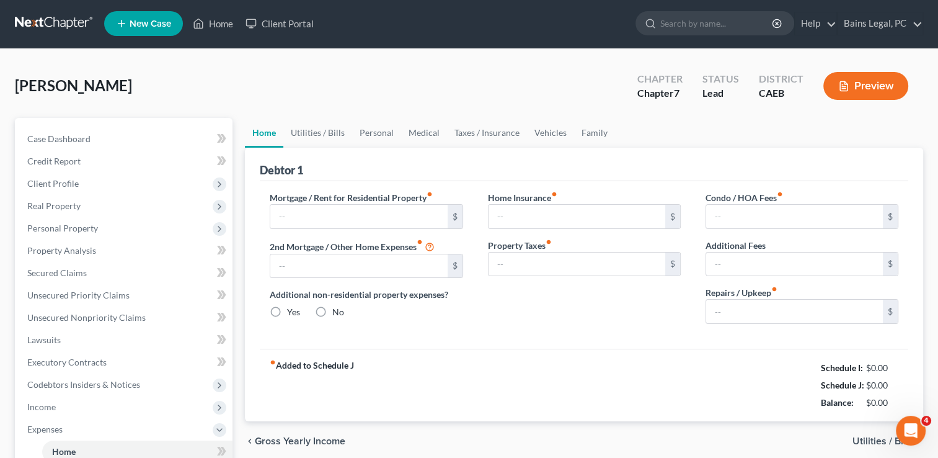
type input "0.00"
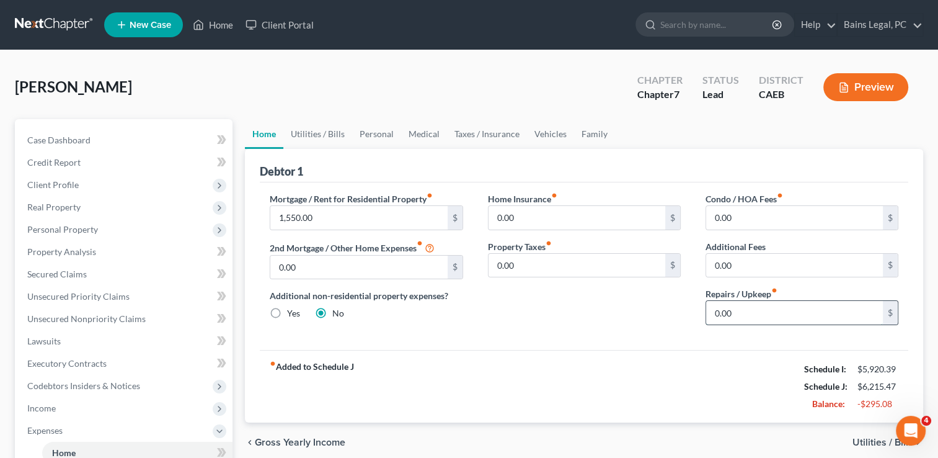
click at [775, 306] on input "0.00" at bounding box center [794, 313] width 177 height 24
type input "15"
click at [365, 131] on link "Personal" at bounding box center [376, 134] width 49 height 30
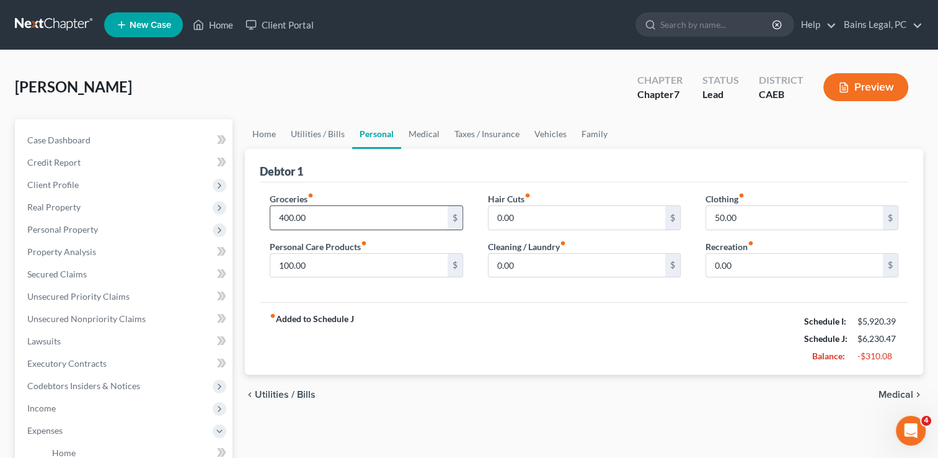
click at [341, 211] on input "400.00" at bounding box center [358, 218] width 177 height 24
type input "550"
type input "150"
type input "120.00"
type input "150"
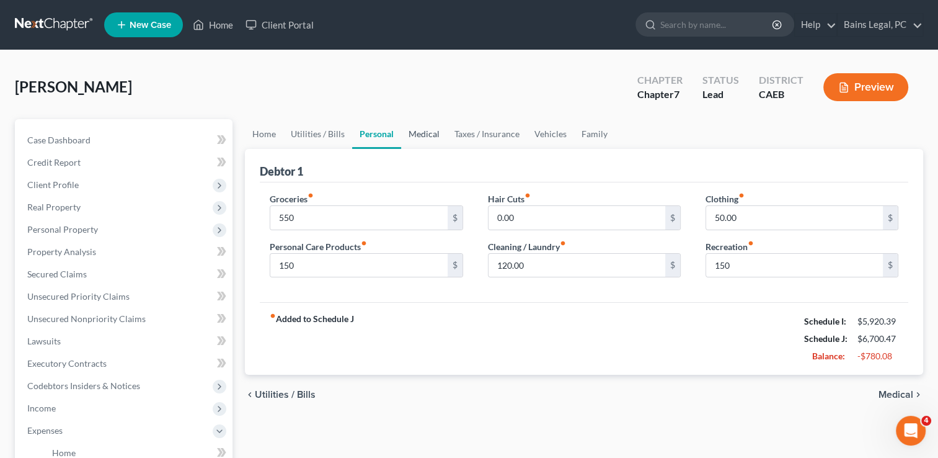
click at [422, 130] on link "Medical" at bounding box center [424, 134] width 46 height 30
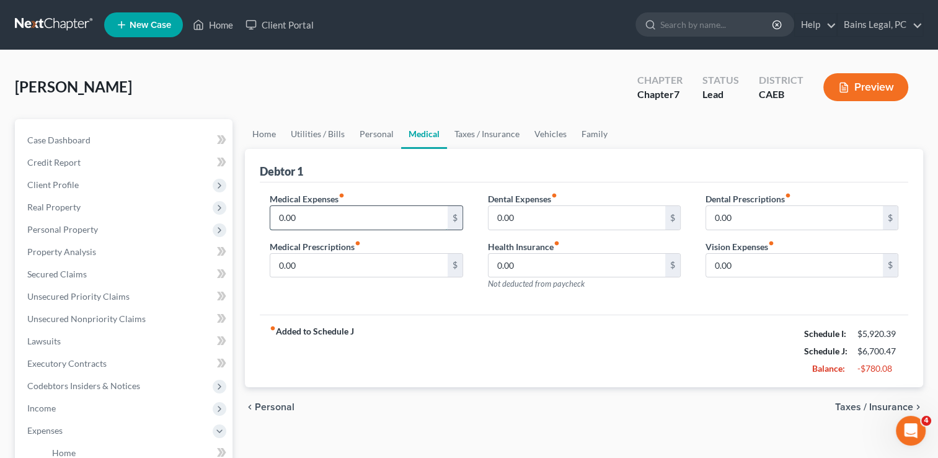
click at [340, 211] on input "0.00" at bounding box center [358, 218] width 177 height 24
type input "125"
click at [520, 128] on link "Taxes / Insurance" at bounding box center [487, 134] width 80 height 30
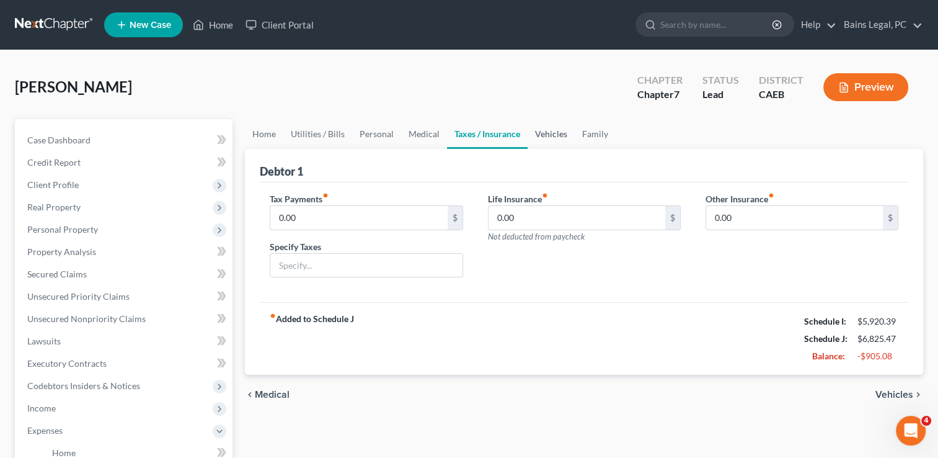
click at [553, 130] on link "Vehicles" at bounding box center [551, 134] width 47 height 30
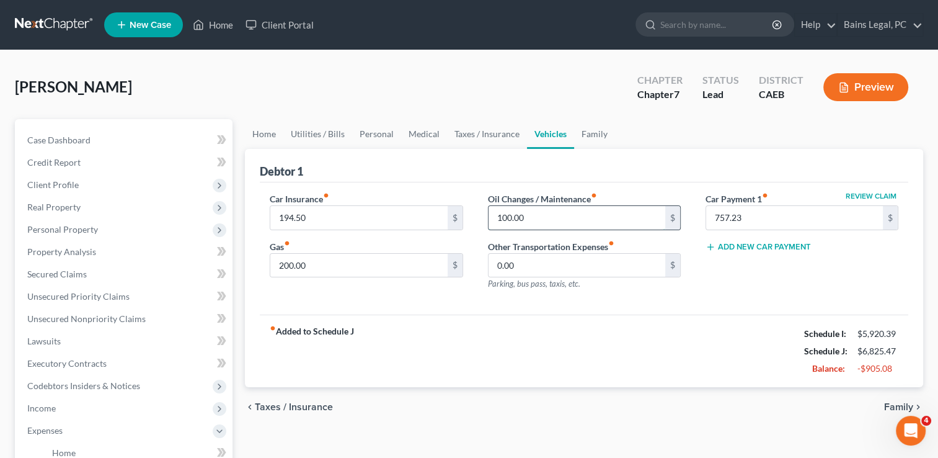
click at [541, 219] on input "100.00" at bounding box center [577, 218] width 177 height 24
type input "175"
click at [592, 134] on link "Family" at bounding box center [594, 134] width 41 height 30
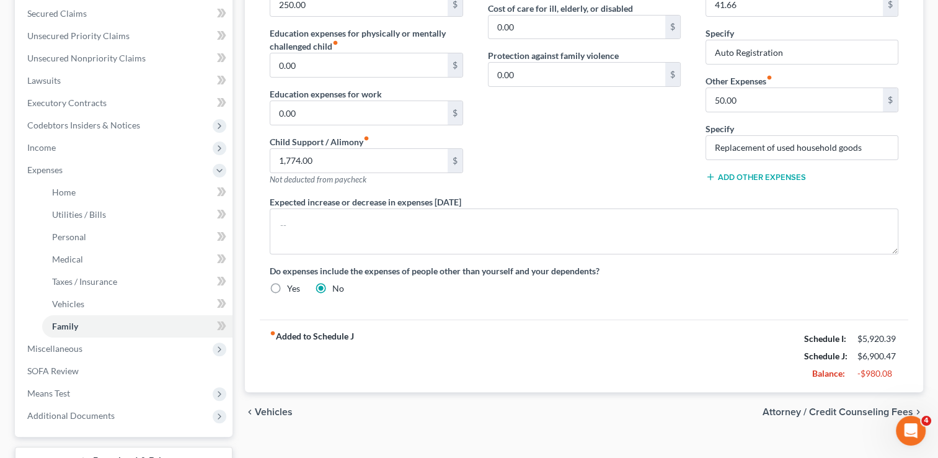
scroll to position [264, 0]
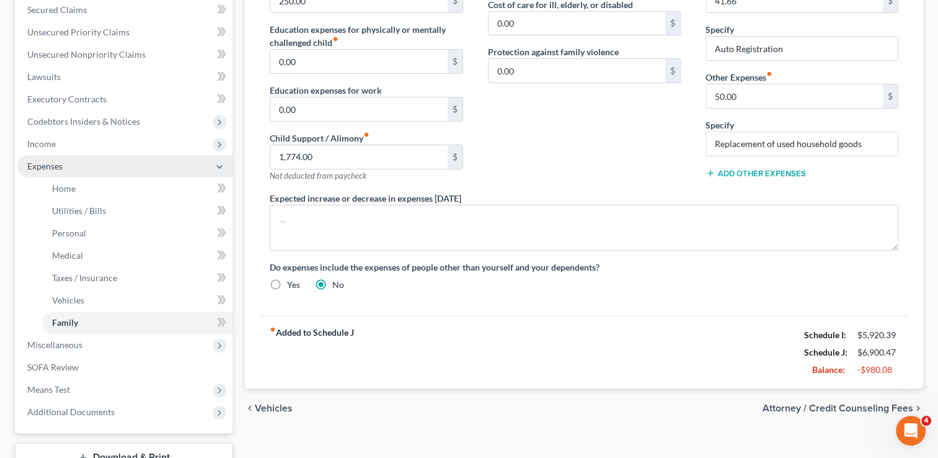
click at [68, 169] on span "Expenses" at bounding box center [124, 166] width 215 height 22
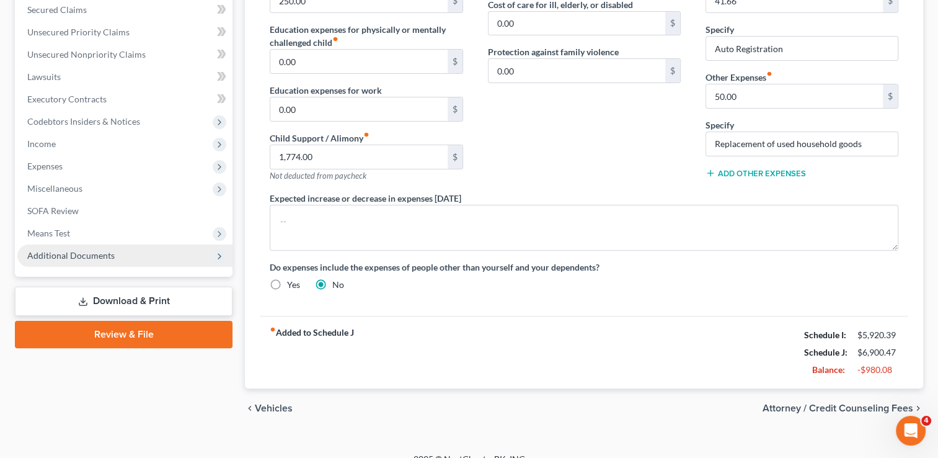
click at [66, 255] on span "Additional Documents" at bounding box center [70, 255] width 87 height 11
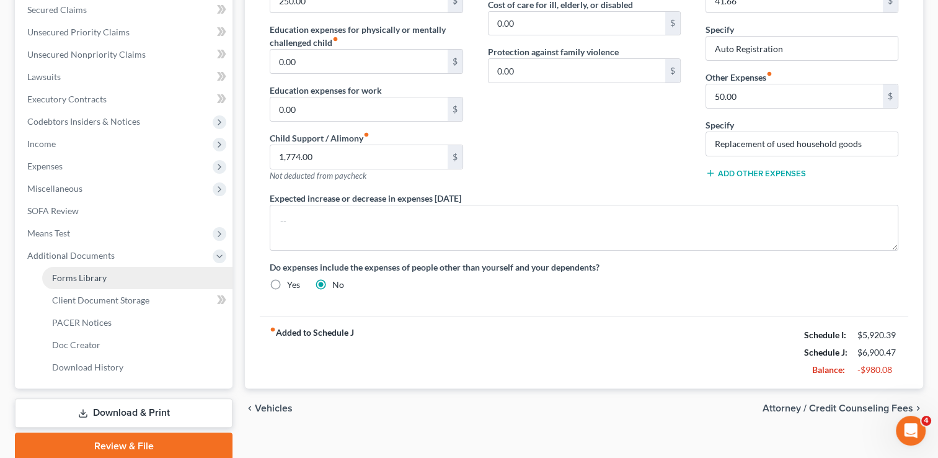
click at [75, 280] on span "Forms Library" at bounding box center [79, 277] width 55 height 11
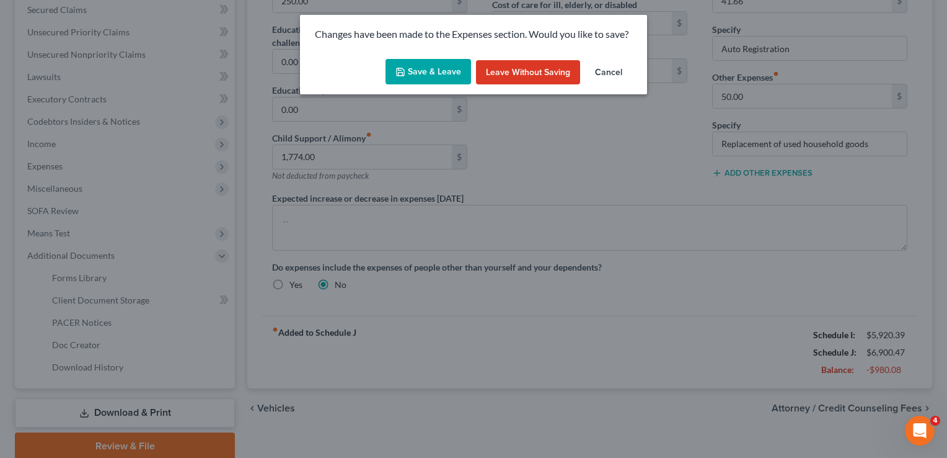
click at [410, 63] on button "Save & Leave" at bounding box center [429, 72] width 86 height 26
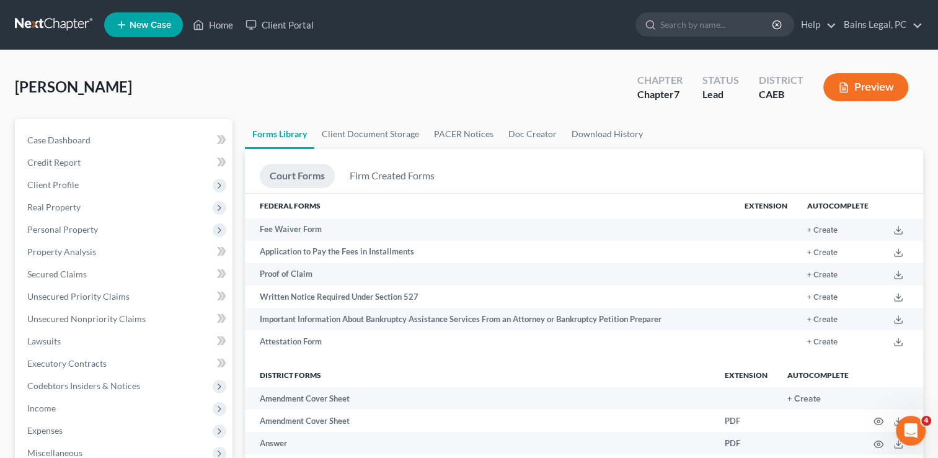
scroll to position [1939, 0]
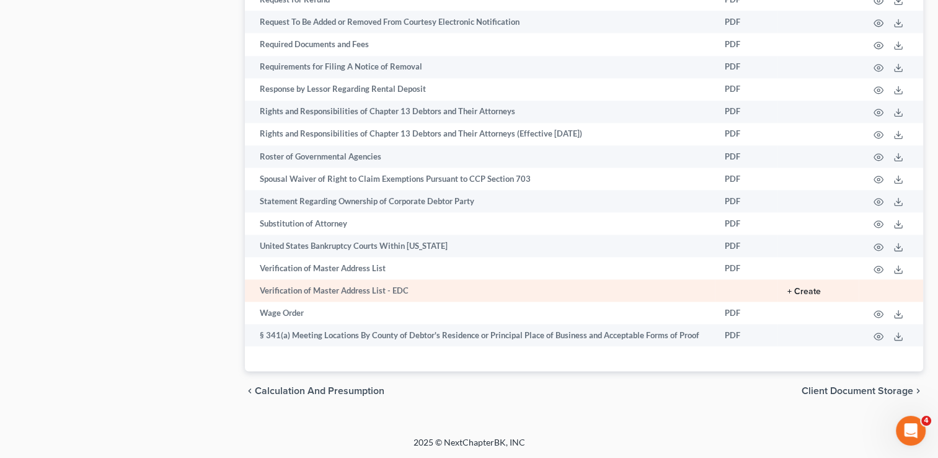
click at [808, 288] on button "+ Create" at bounding box center [803, 291] width 33 height 9
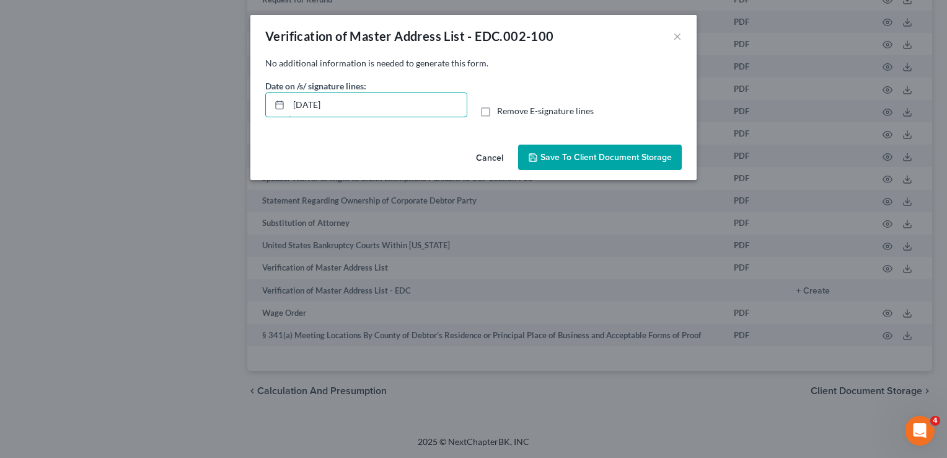
drag, startPoint x: 376, startPoint y: 101, endPoint x: 179, endPoint y: 101, distance: 197.8
click at [179, 101] on div "Verification of Master Address List - EDC.002-100 × No additional information i…" at bounding box center [473, 229] width 947 height 458
click at [497, 108] on label "Remove E-signature lines" at bounding box center [545, 111] width 97 height 12
click at [502, 108] on input "Remove E-signature lines" at bounding box center [506, 109] width 8 height 8
checkbox input "true"
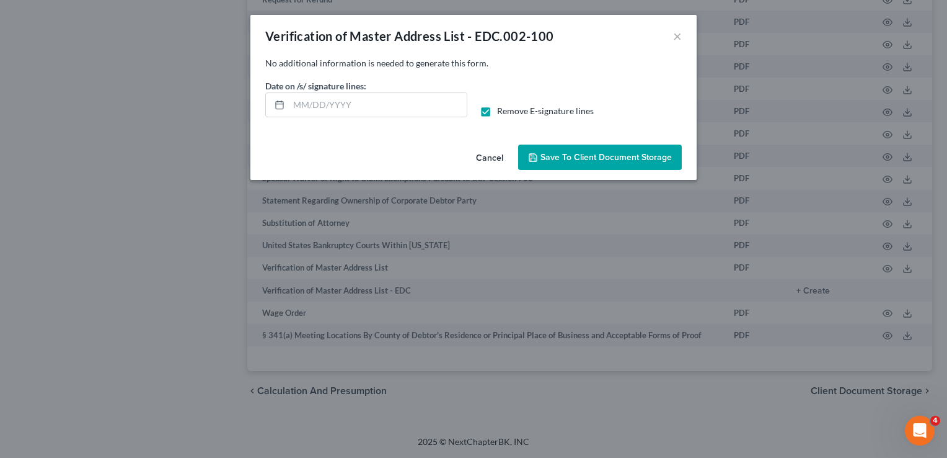
click at [578, 157] on span "Save to Client Document Storage" at bounding box center [606, 157] width 131 height 11
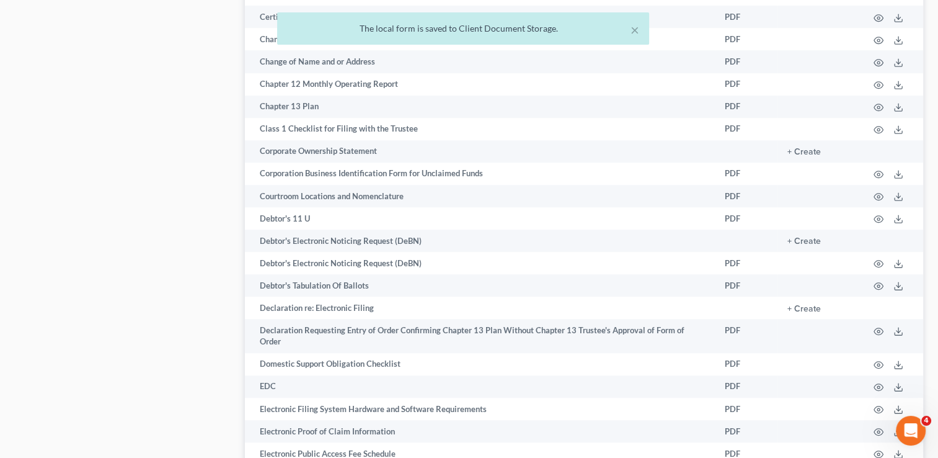
scroll to position [339, 0]
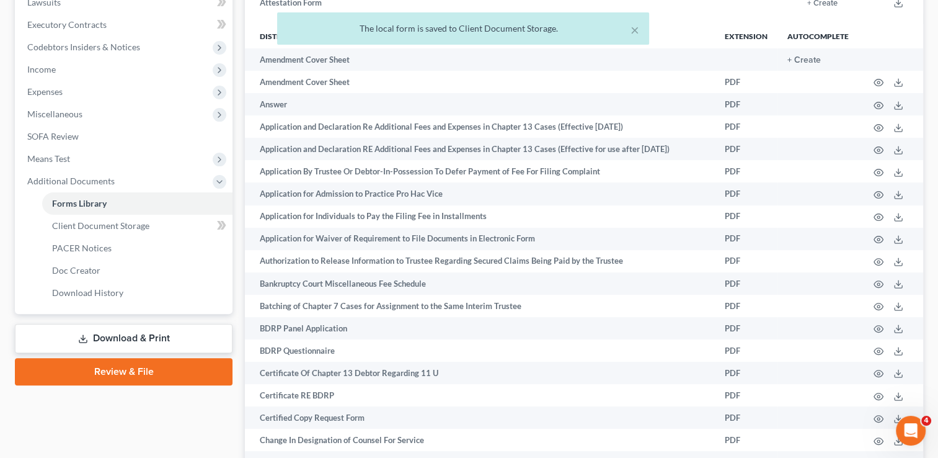
click at [153, 330] on link "Download & Print" at bounding box center [124, 338] width 218 height 29
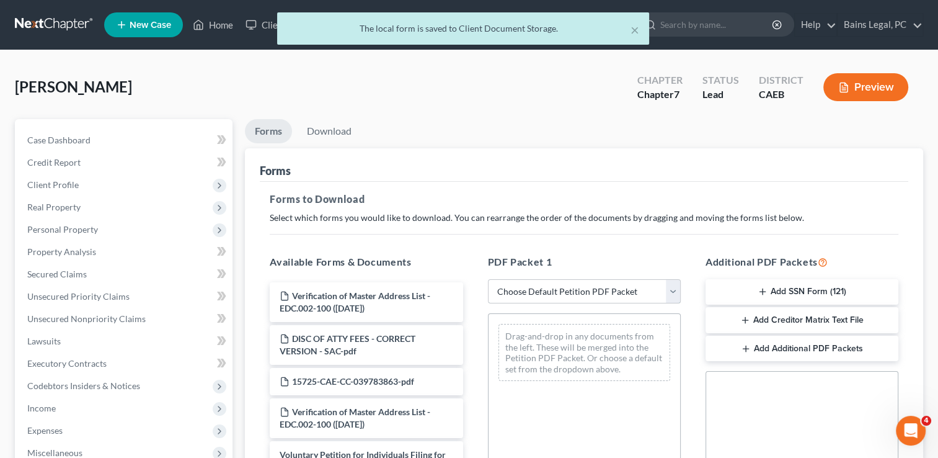
click at [628, 290] on select "Choose Default Petition PDF Packet Complete Bankruptcy Petition (all forms and …" at bounding box center [584, 291] width 193 height 25
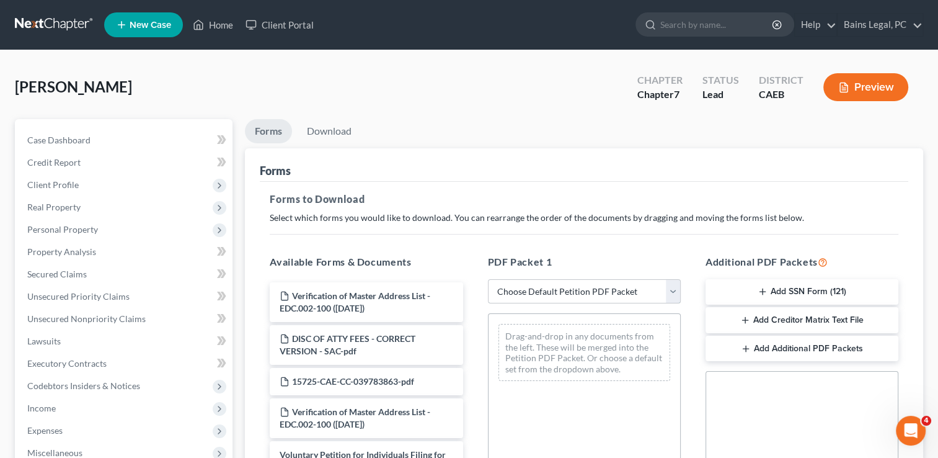
select select "0"
click at [488, 279] on select "Choose Default Petition PDF Packet Complete Bankruptcy Petition (all forms and …" at bounding box center [584, 291] width 193 height 25
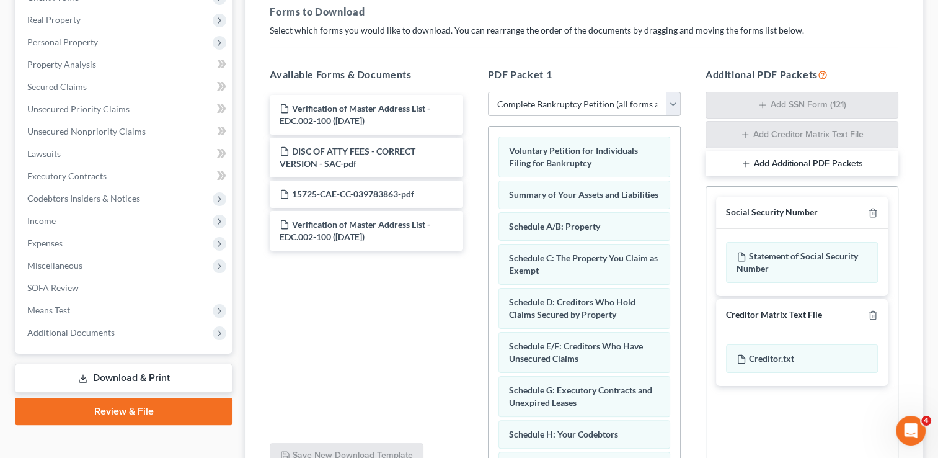
scroll to position [202, 0]
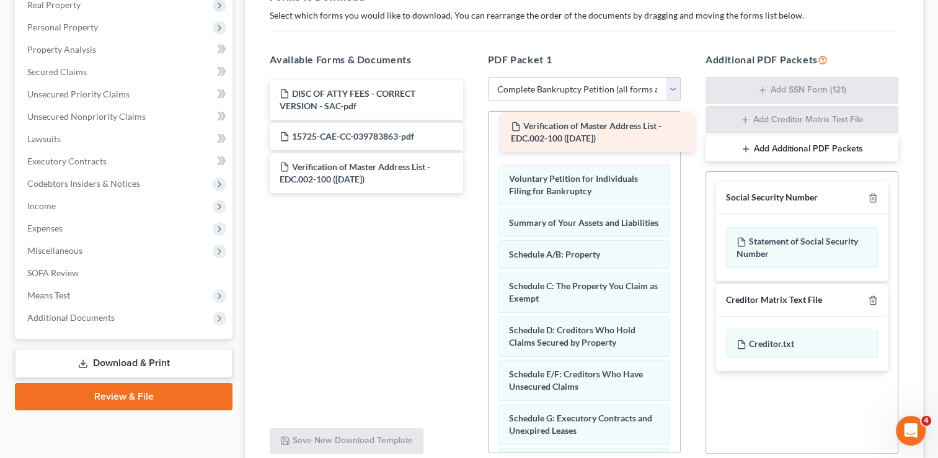
drag, startPoint x: 383, startPoint y: 89, endPoint x: 614, endPoint y: 123, distance: 233.7
click at [472, 123] on div "Verification of Master Address List - EDC.002-100 ([DATE]) Verification of Mast…" at bounding box center [366, 136] width 213 height 113
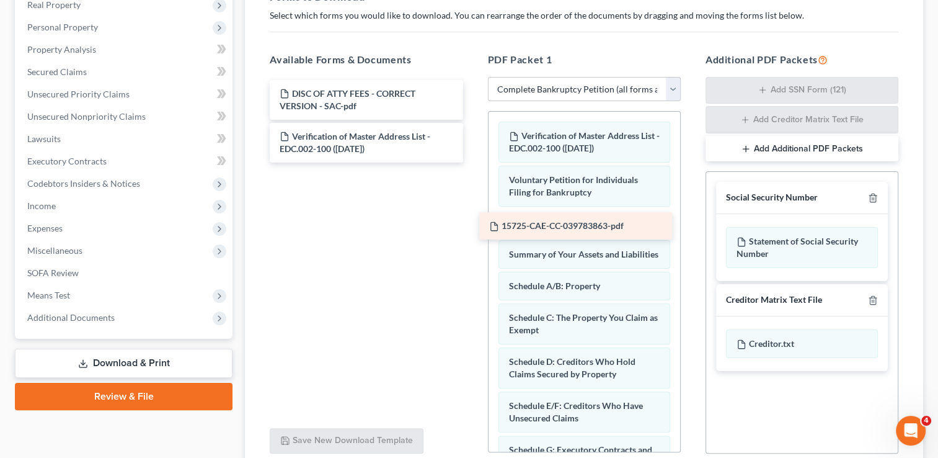
drag, startPoint x: 370, startPoint y: 127, endPoint x: 580, endPoint y: 218, distance: 228.3
click at [472, 162] on div "15725-CAE-CC-039783863-pdf DISC OF ATTY FEES - CORRECT VERSION - SAC-pdf 15725-…" at bounding box center [366, 121] width 213 height 82
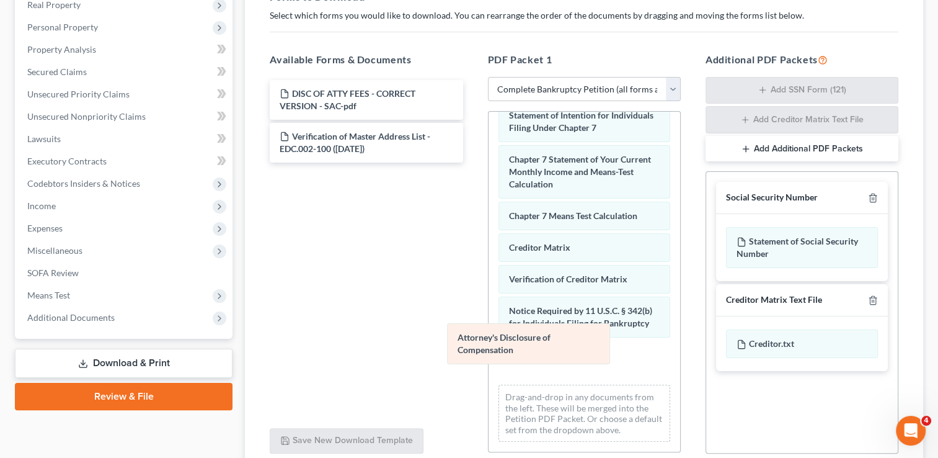
scroll to position [538, 0]
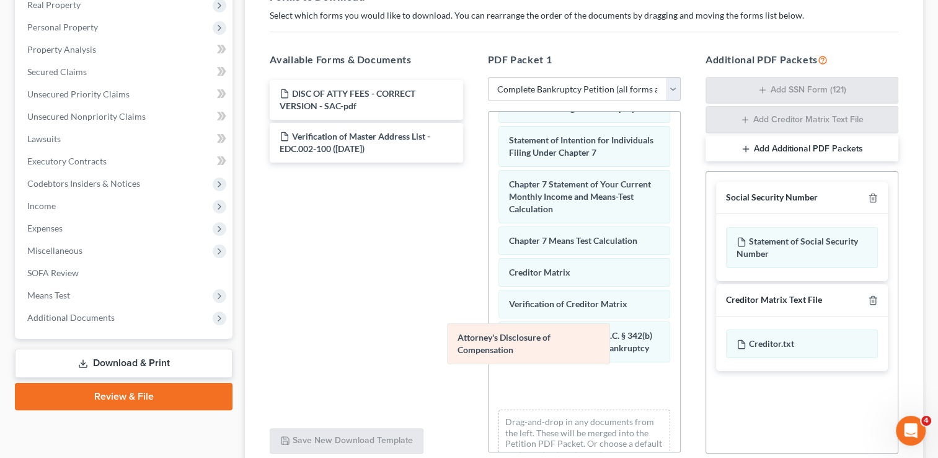
drag, startPoint x: 547, startPoint y: 360, endPoint x: 392, endPoint y: 266, distance: 181.6
click at [489, 266] on div "Attorney's Disclosure of Compensation Verification of Master Address List - EDC…" at bounding box center [585, 25] width 192 height 902
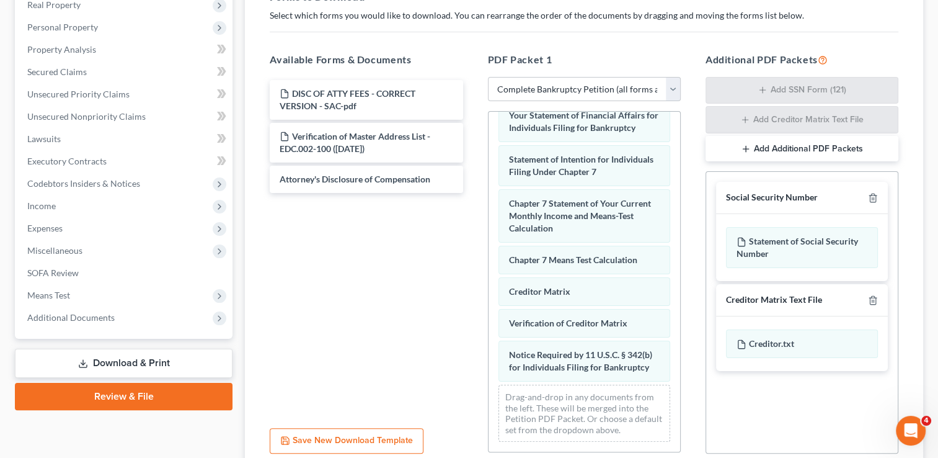
scroll to position [481, 0]
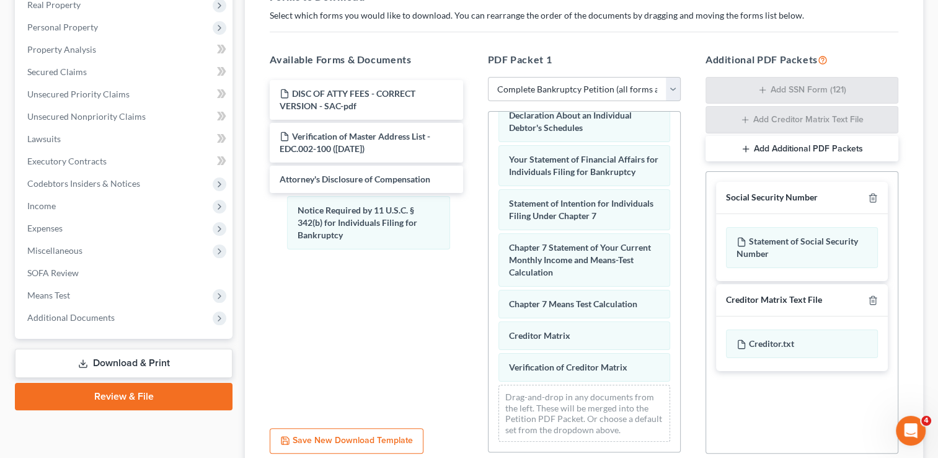
drag, startPoint x: 546, startPoint y: 361, endPoint x: 450, endPoint y: 316, distance: 105.4
click at [489, 229] on div "Notice Required by 11 U.S.C. § 342(b) for Individuals Filing for Bankruptcy Ver…" at bounding box center [585, 44] width 192 height 814
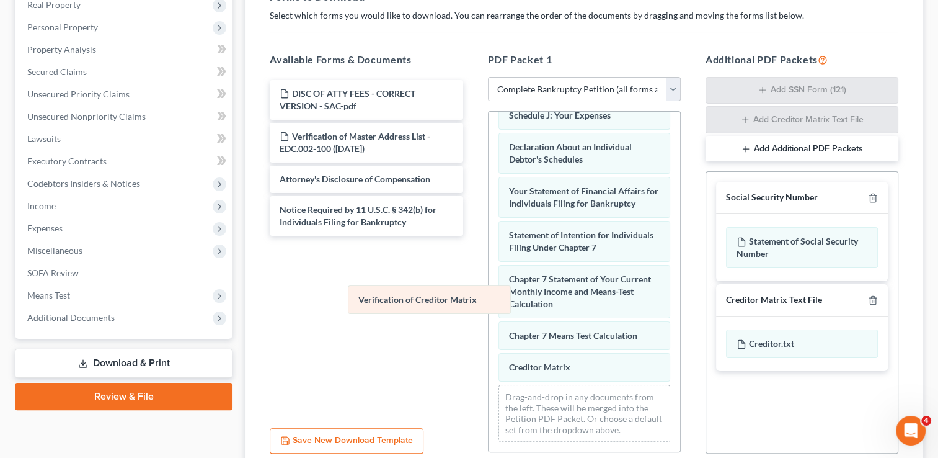
scroll to position [449, 0]
drag, startPoint x: 549, startPoint y: 376, endPoint x: 366, endPoint y: 286, distance: 203.0
click at [489, 286] on div "Verification of Creditor Matrix Verification of Master Address List - EDC.002-1…" at bounding box center [585, 60] width 192 height 782
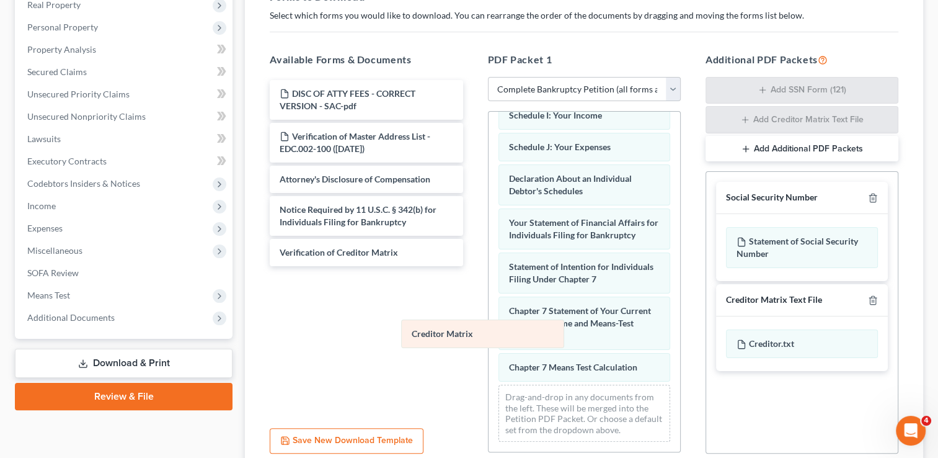
scroll to position [418, 0]
drag, startPoint x: 528, startPoint y: 367, endPoint x: 368, endPoint y: 309, distance: 170.0
click at [489, 309] on div "Creditor Matrix Verification of Master Address List - EDC.002-100 ([DATE]) Volu…" at bounding box center [585, 76] width 192 height 751
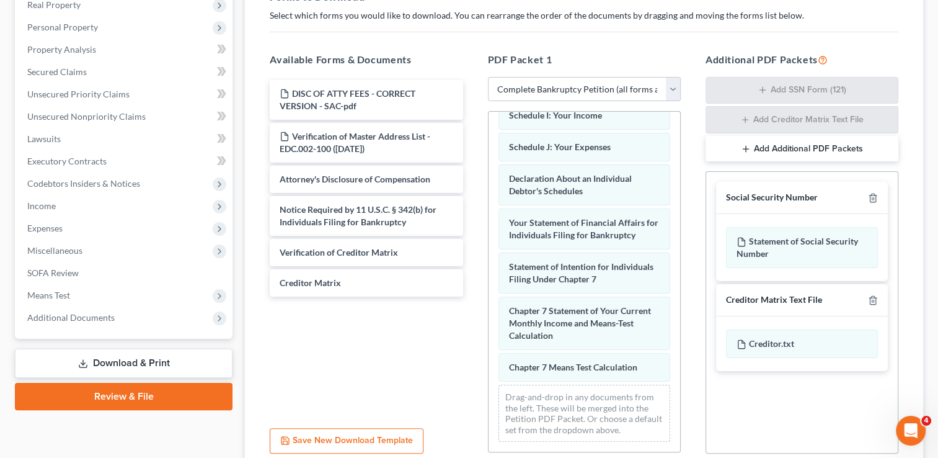
scroll to position [308, 0]
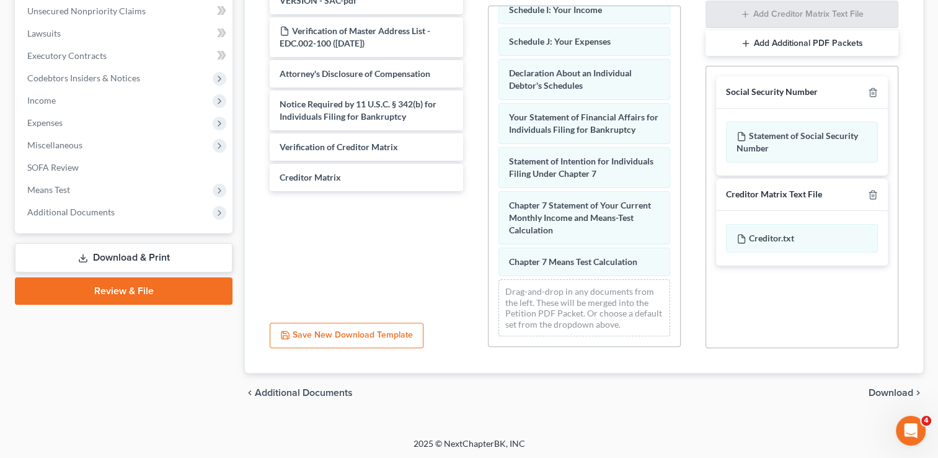
click at [882, 388] on span "Download" at bounding box center [891, 392] width 45 height 10
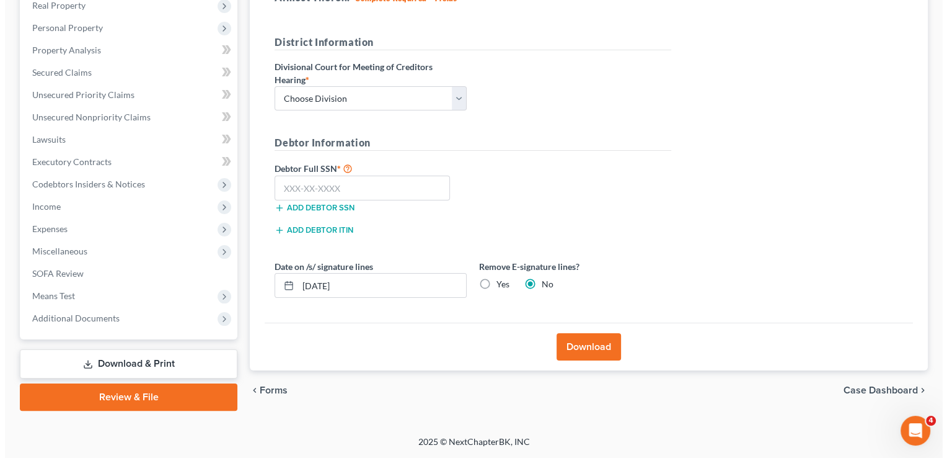
scroll to position [200, 0]
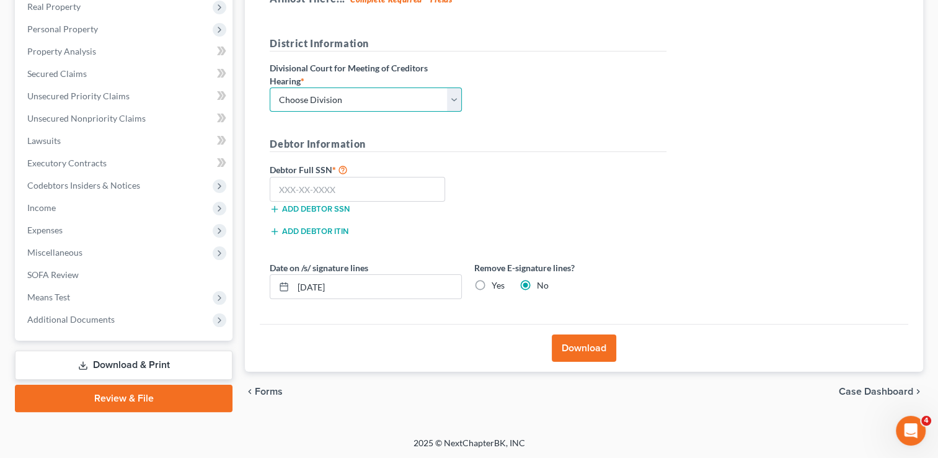
click at [333, 95] on select "Choose Division Fresno Modesto [GEOGRAPHIC_DATA]" at bounding box center [366, 99] width 192 height 25
select select "2"
click at [270, 87] on select "Choose Division Fresno Modesto [GEOGRAPHIC_DATA]" at bounding box center [366, 99] width 192 height 25
click at [355, 195] on input "text" at bounding box center [357, 189] width 175 height 25
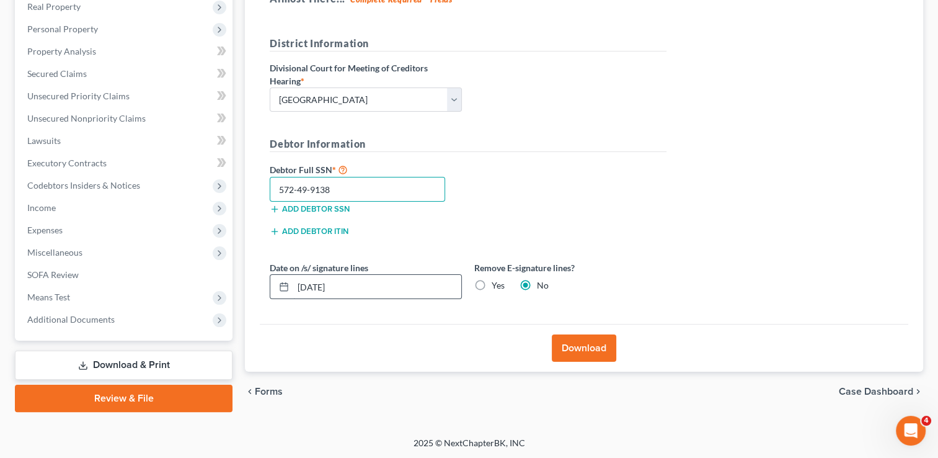
type input "572-49-9138"
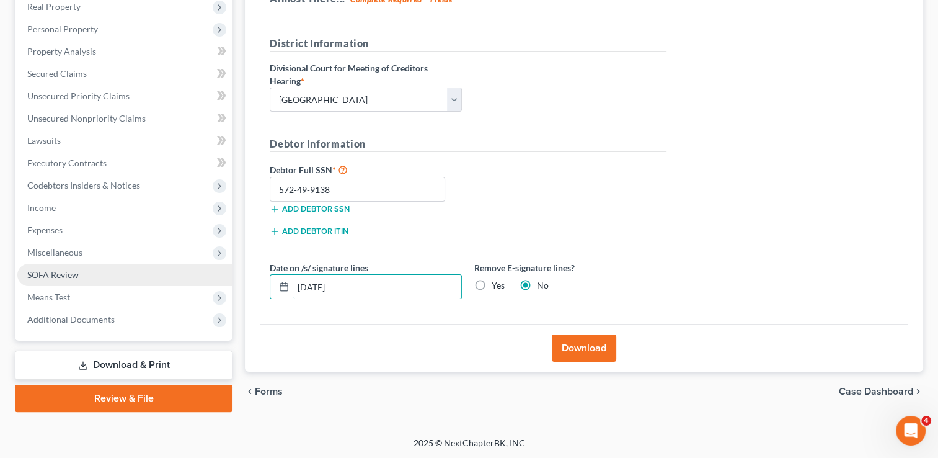
drag, startPoint x: 356, startPoint y: 277, endPoint x: 121, endPoint y: 264, distance: 235.9
click at [121, 264] on div "Petition Navigation Case Dashboard Payments Invoices Payments Payments Credit R…" at bounding box center [469, 165] width 921 height 493
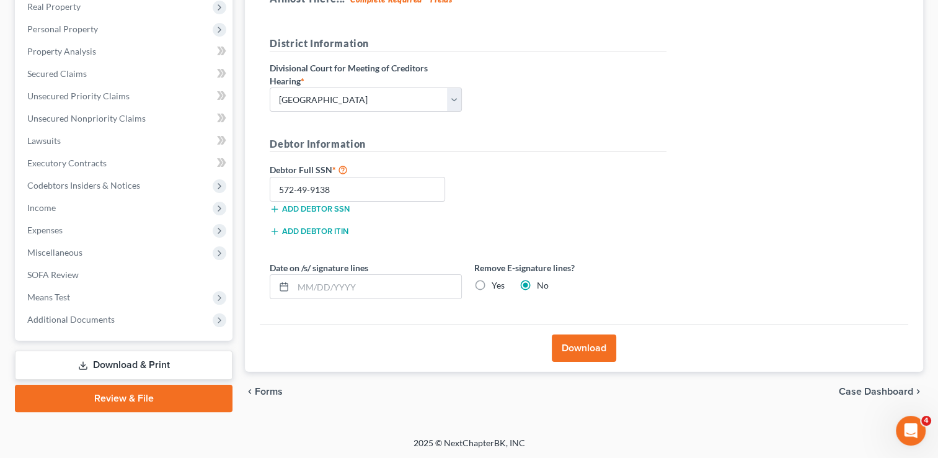
click at [492, 281] on label "Yes" at bounding box center [498, 285] width 13 height 12
click at [497, 281] on input "Yes" at bounding box center [501, 283] width 8 height 8
radio input "true"
radio input "false"
click at [565, 337] on button "Download" at bounding box center [584, 347] width 64 height 27
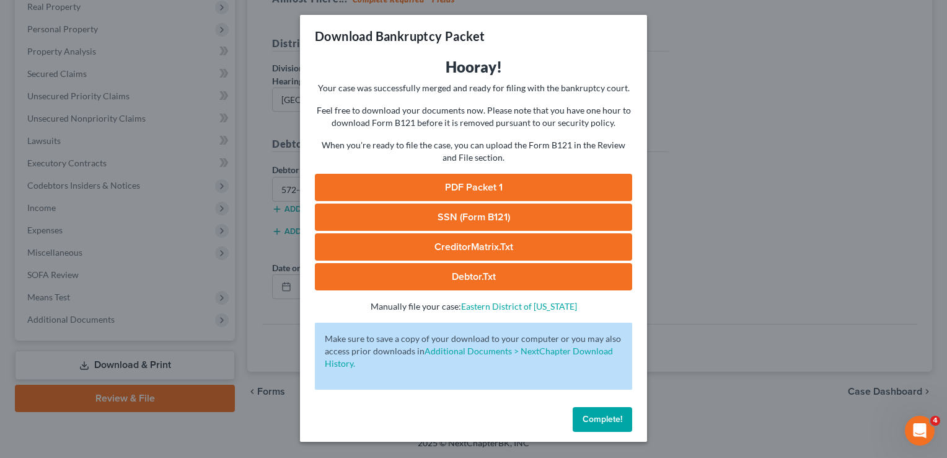
click at [518, 185] on link "PDF Packet 1" at bounding box center [473, 187] width 317 height 27
click at [503, 215] on link "SSN (Form B121)" at bounding box center [473, 216] width 317 height 27
